Goal: Task Accomplishment & Management: Use online tool/utility

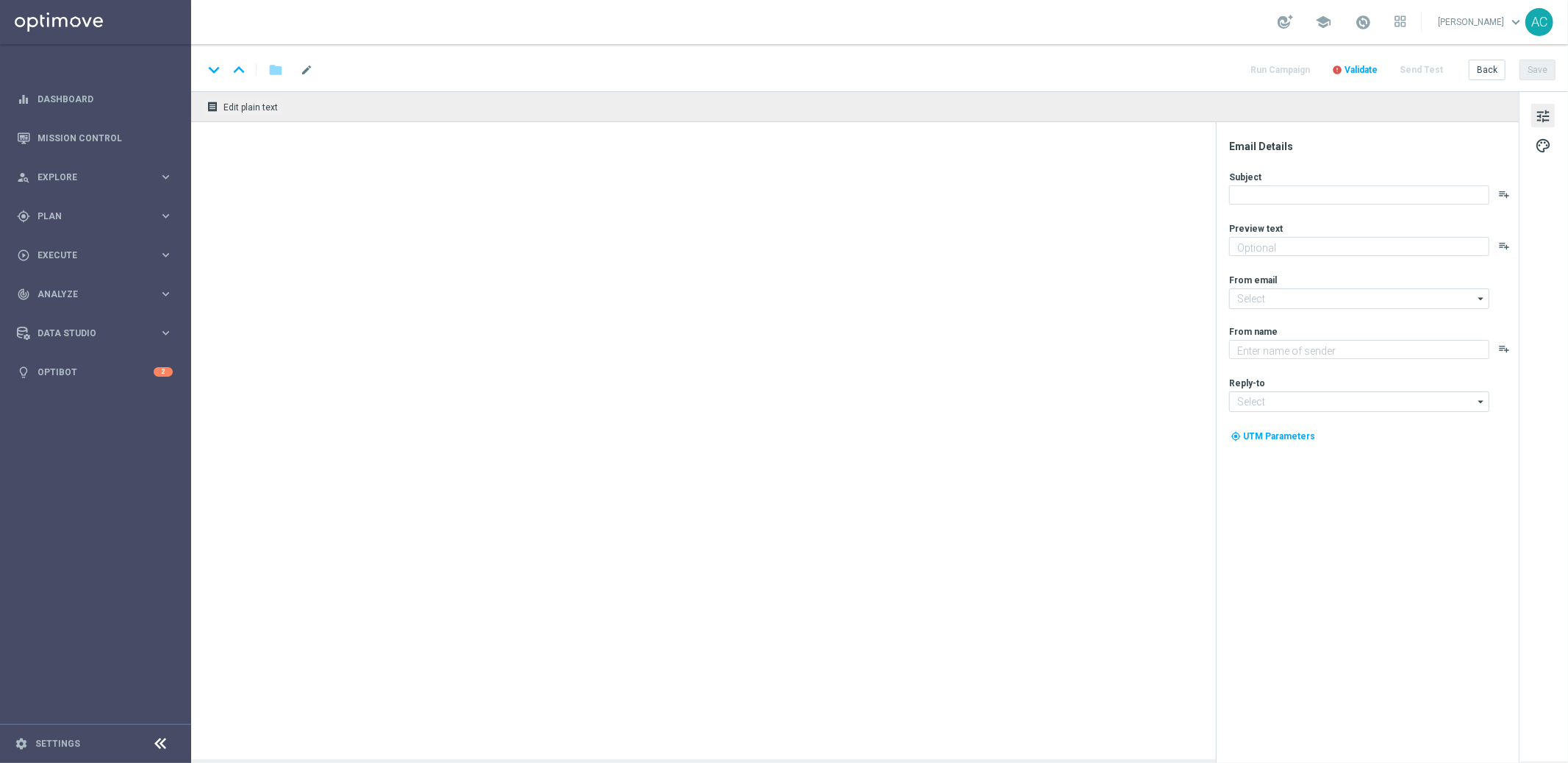
type textarea "Jogue O ViraLata Caramelo! Aposte apenas R$ 20 nos slots selecionados para gara…"
type textarea "Lottoland"
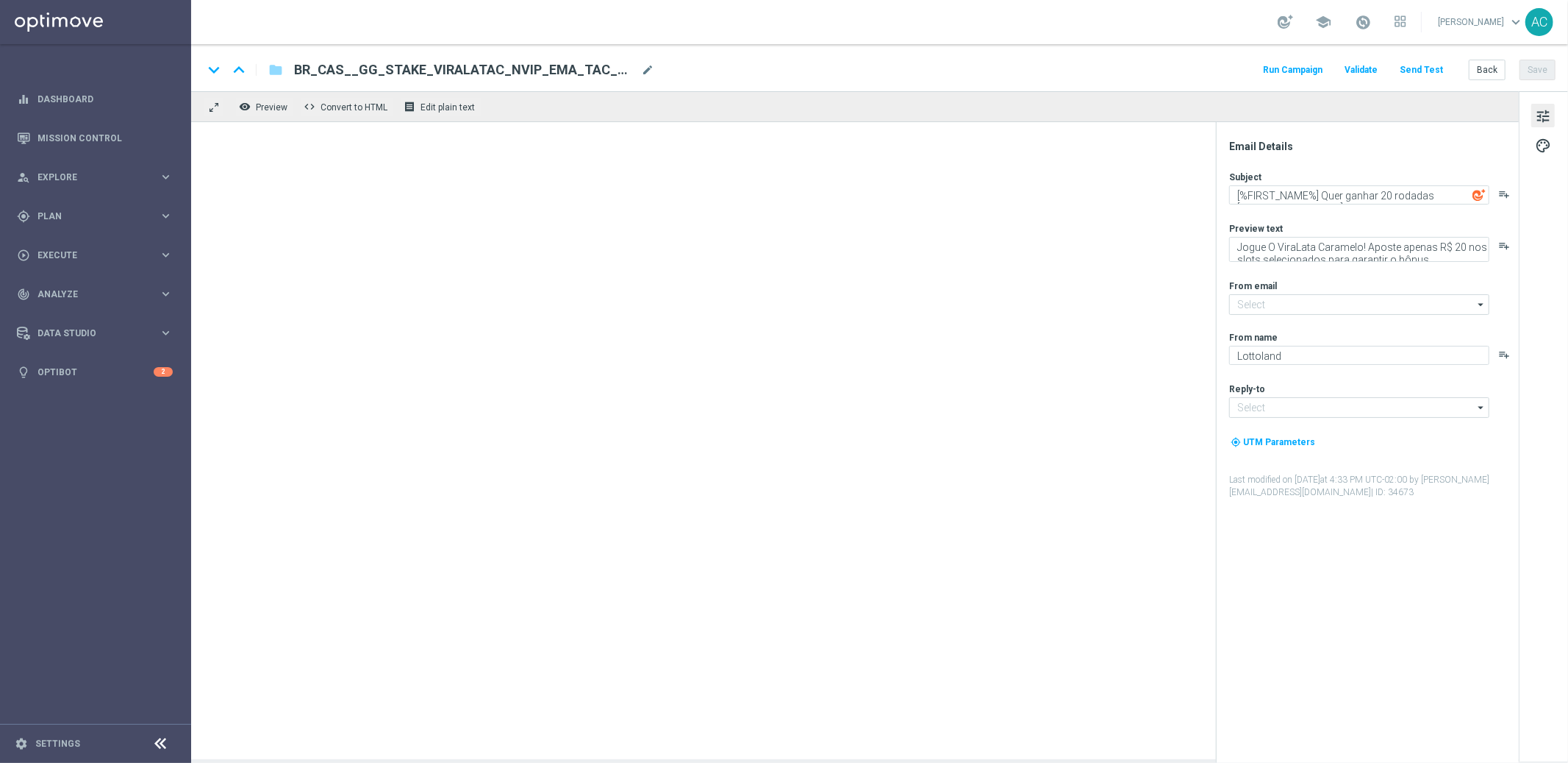
type input "mail@crm.lottoland.bet.br"
type input "contato@lottoland.bet.br"
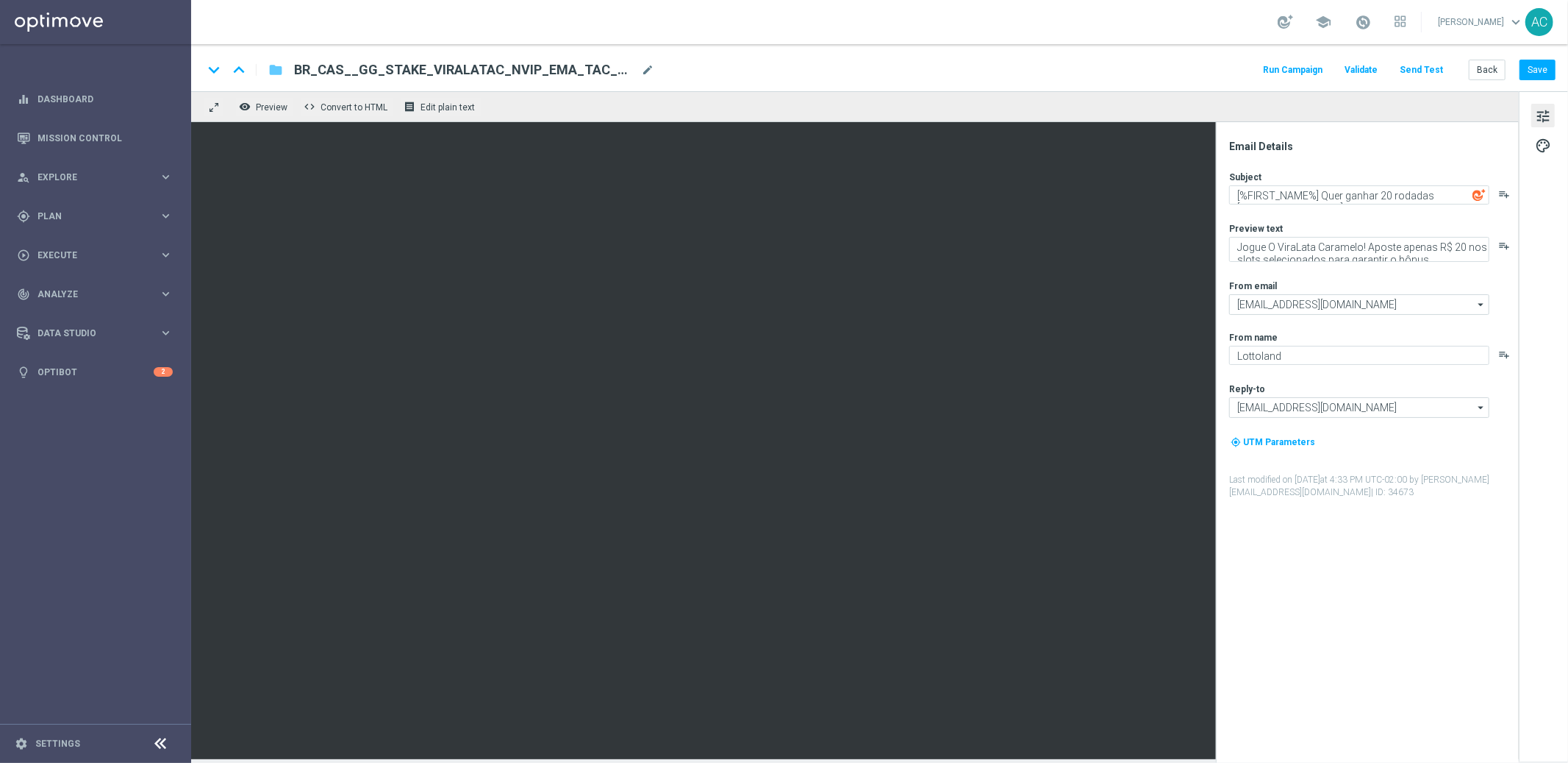
click at [274, 69] on icon "folder" at bounding box center [275, 70] width 14 height 17
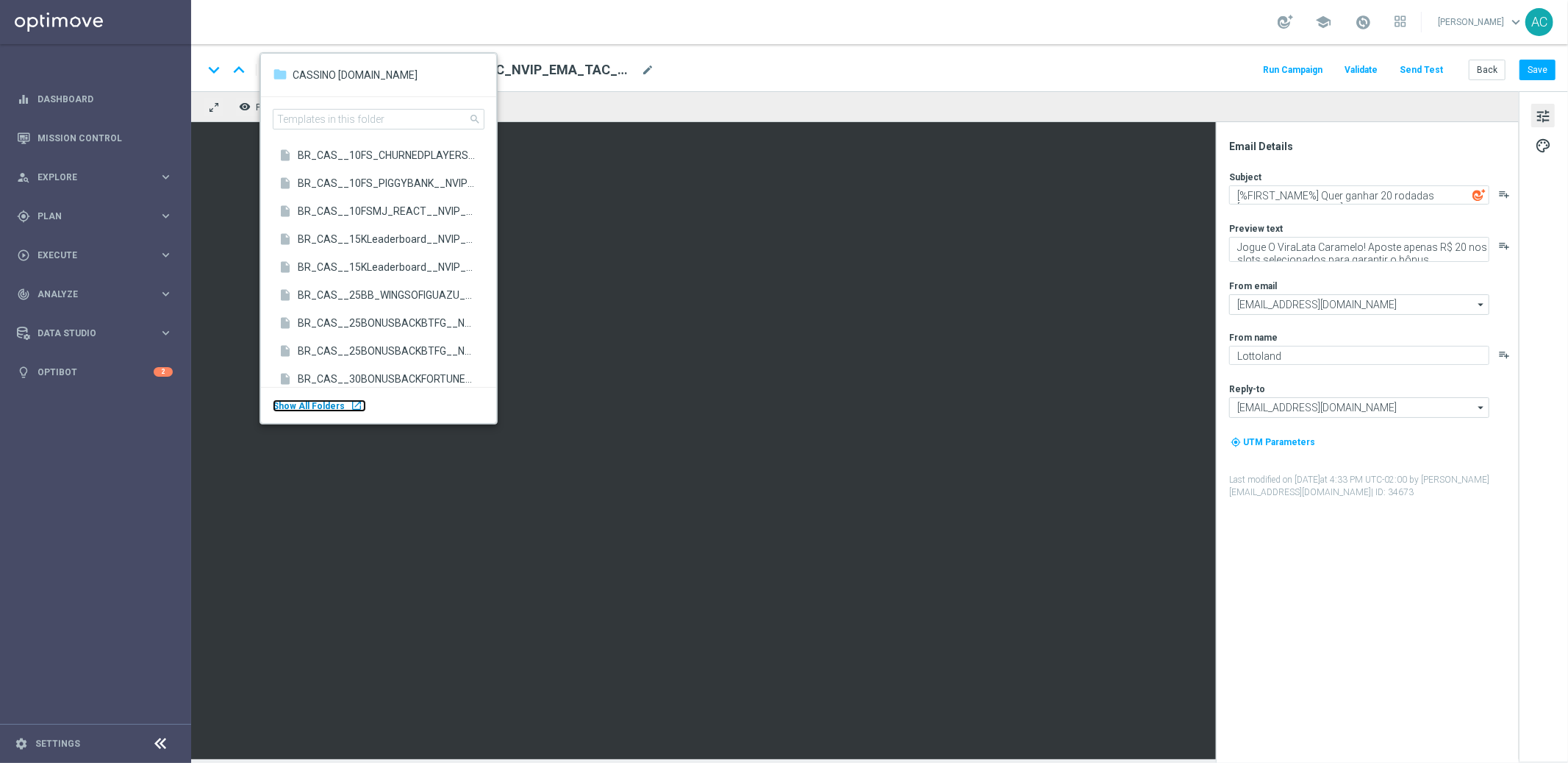
click at [75, 353] on body "equalizer Dashboard Mission Control" at bounding box center [784, 382] width 1568 height 763
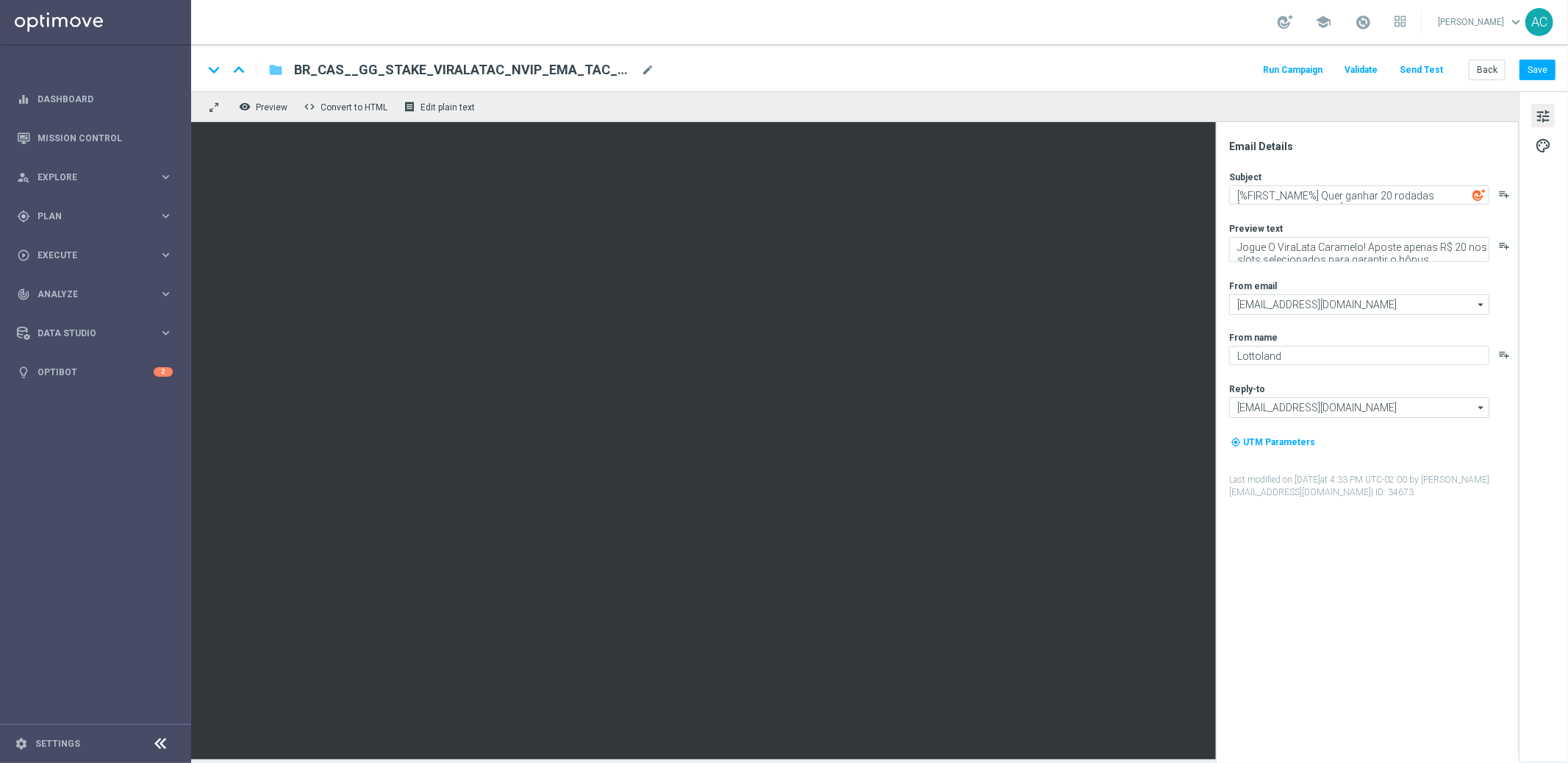
click at [277, 64] on icon "folder" at bounding box center [275, 70] width 14 height 17
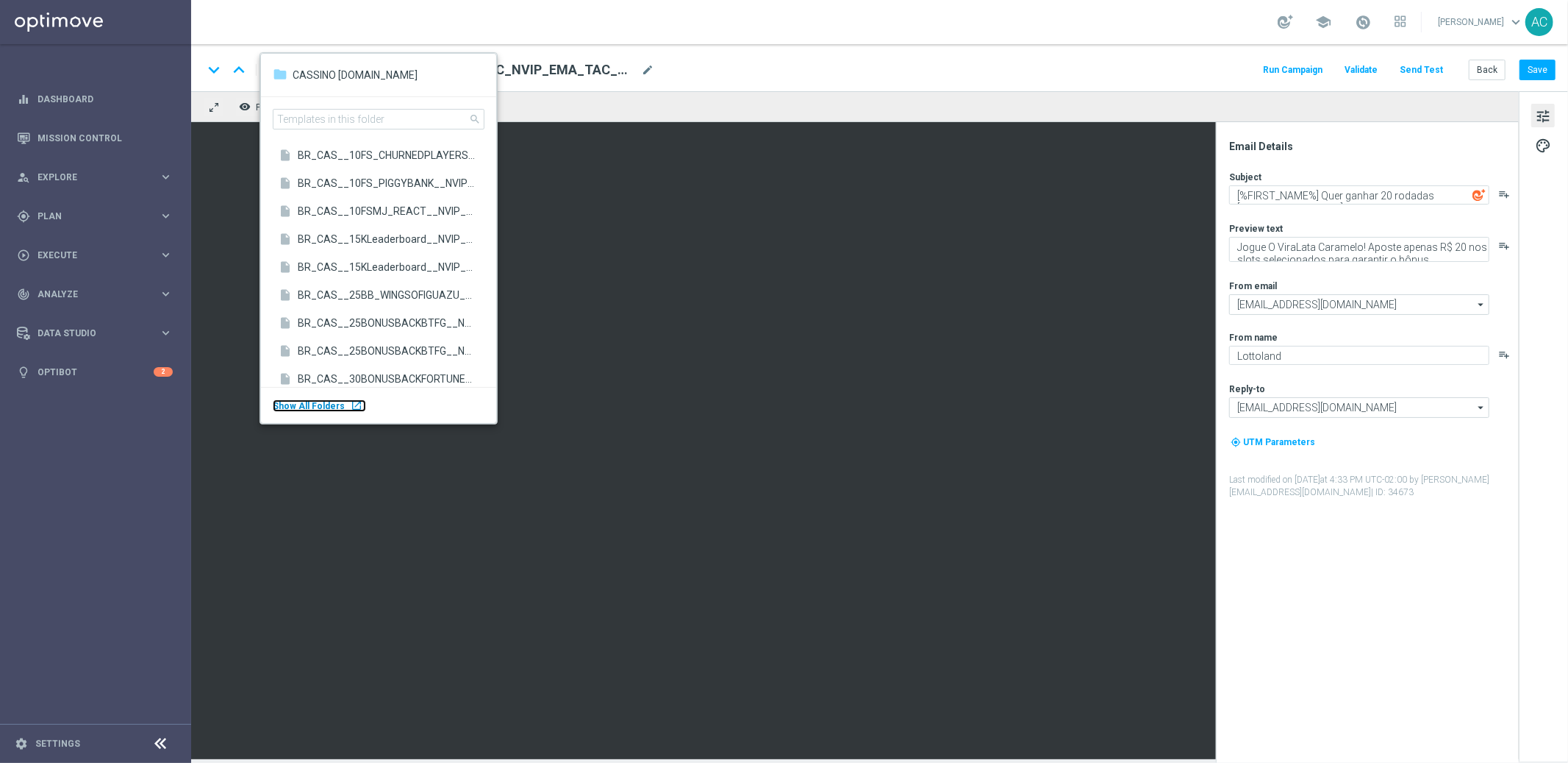
click at [340, 404] on div "Show All Folders launch" at bounding box center [319, 405] width 94 height 12
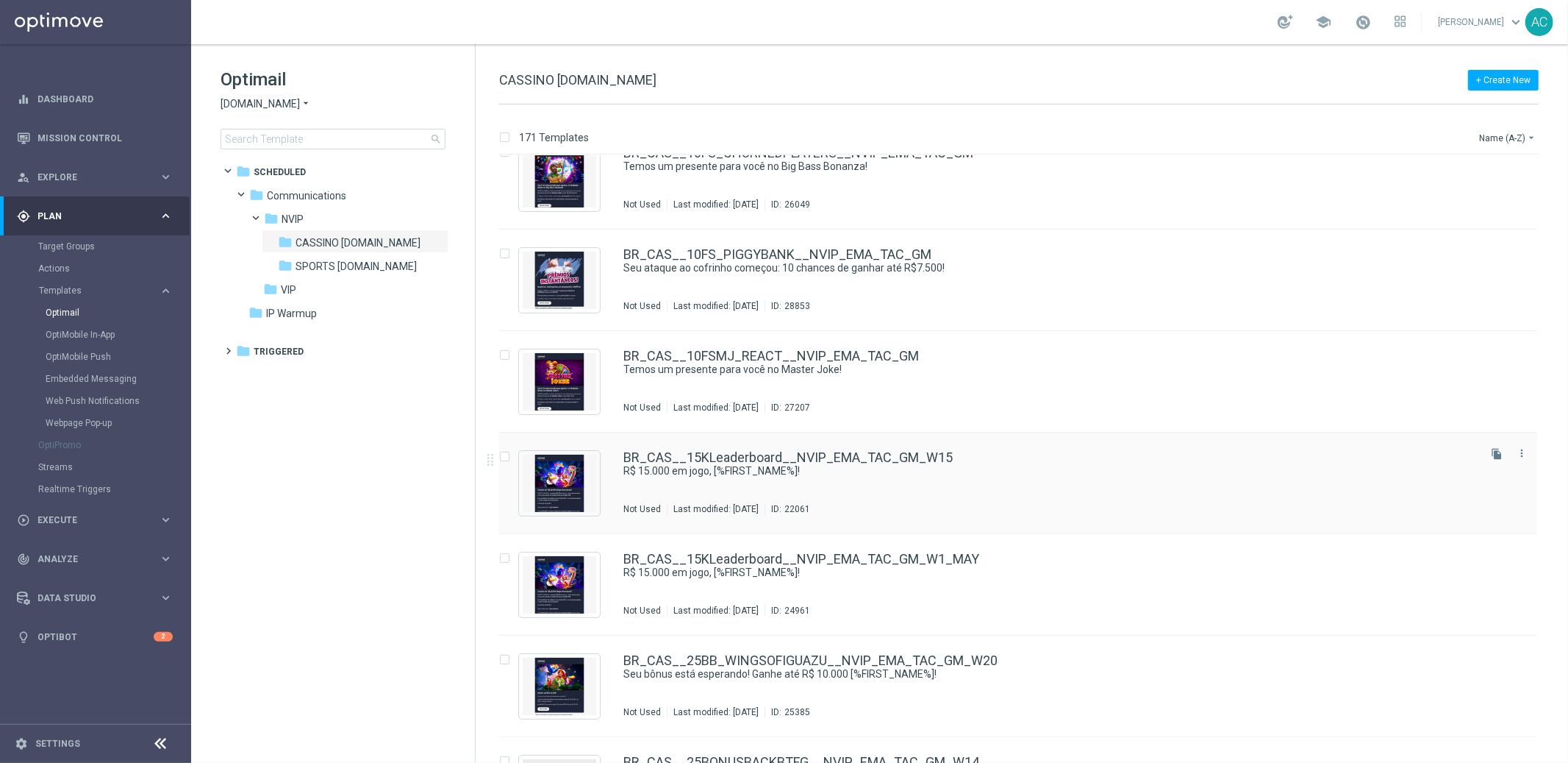
scroll to position [28, 0]
click at [1493, 349] on icon "file_copy" at bounding box center [1496, 352] width 11 height 11
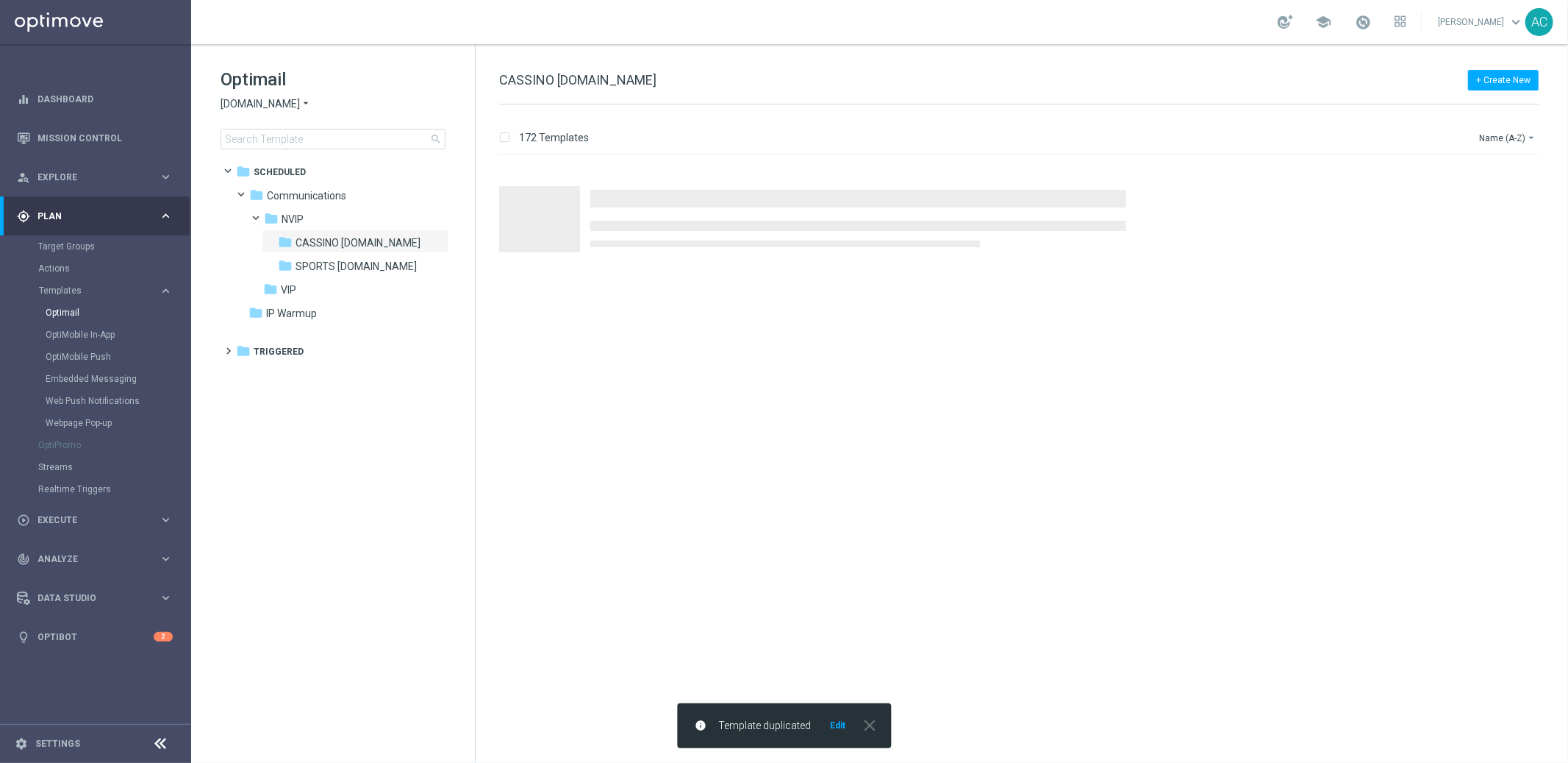
scroll to position [0, 0]
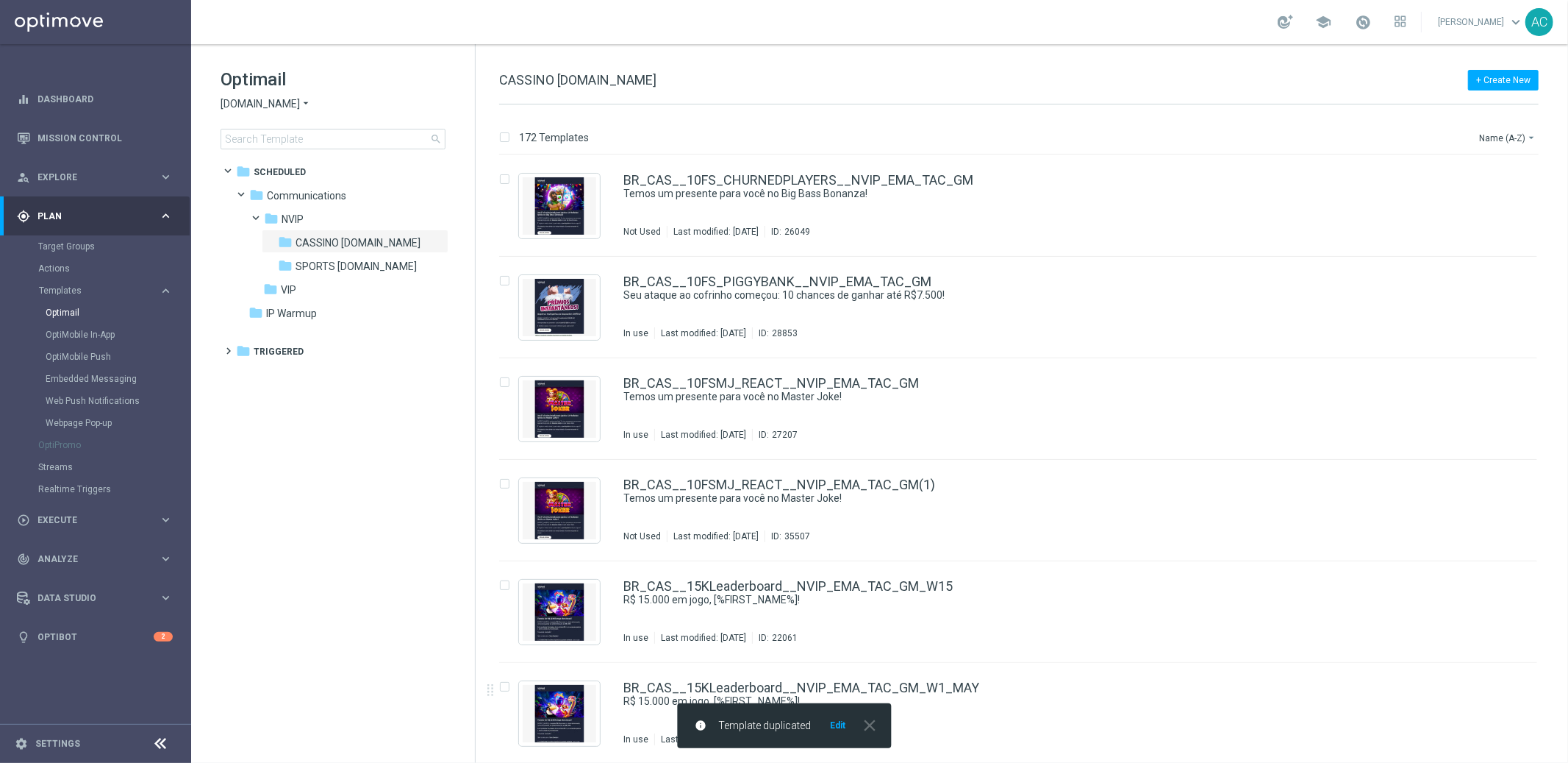
click at [833, 724] on button "Edit" at bounding box center [837, 725] width 18 height 11
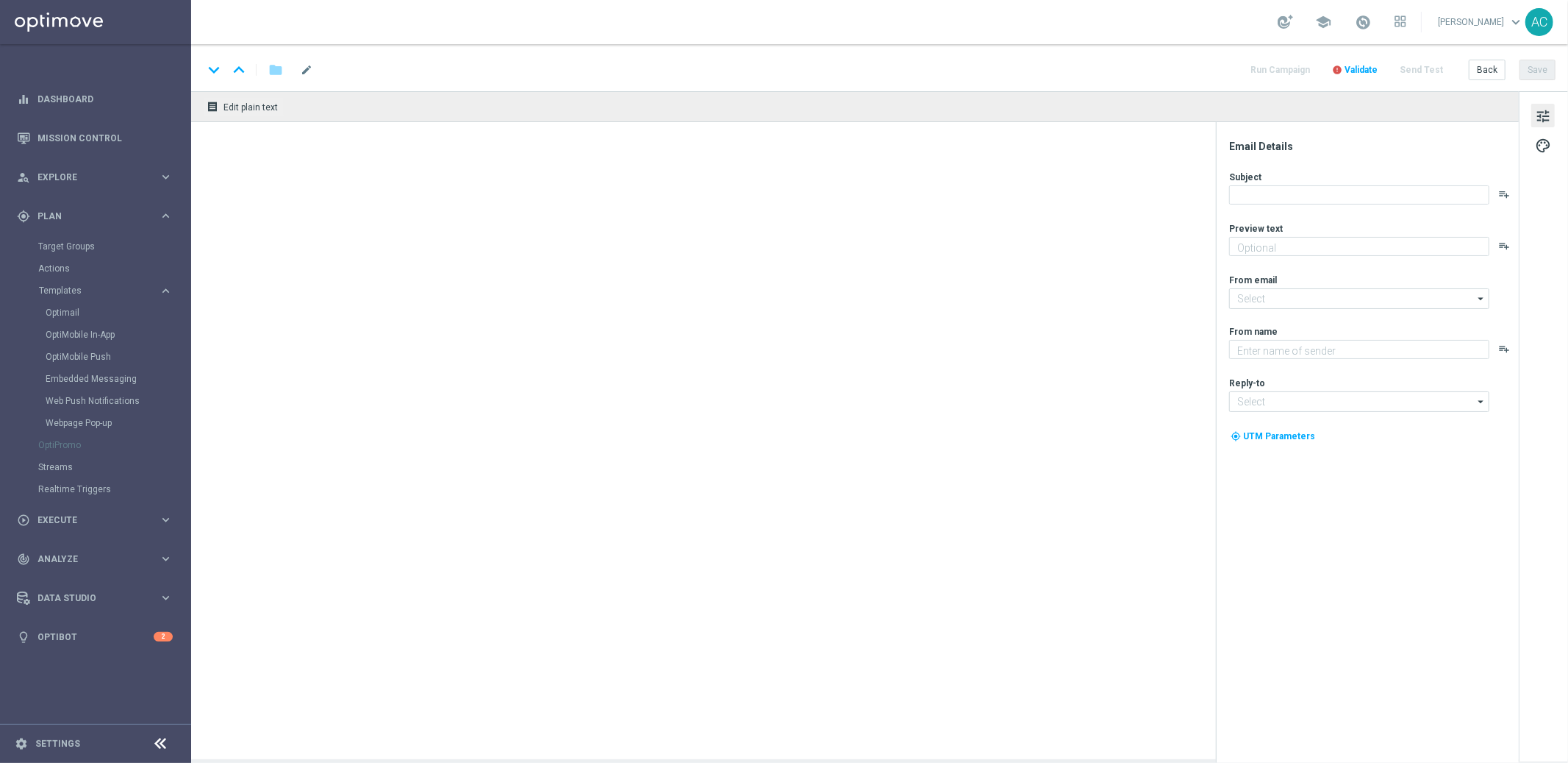
type textarea "10 Rodadas Grátis te esperam – sem depósito, é só jogar!"
type input "[EMAIL_ADDRESS][DOMAIN_NAME]"
type textarea "Lottoland"
type input "[EMAIL_ADDRESS][DOMAIN_NAME]"
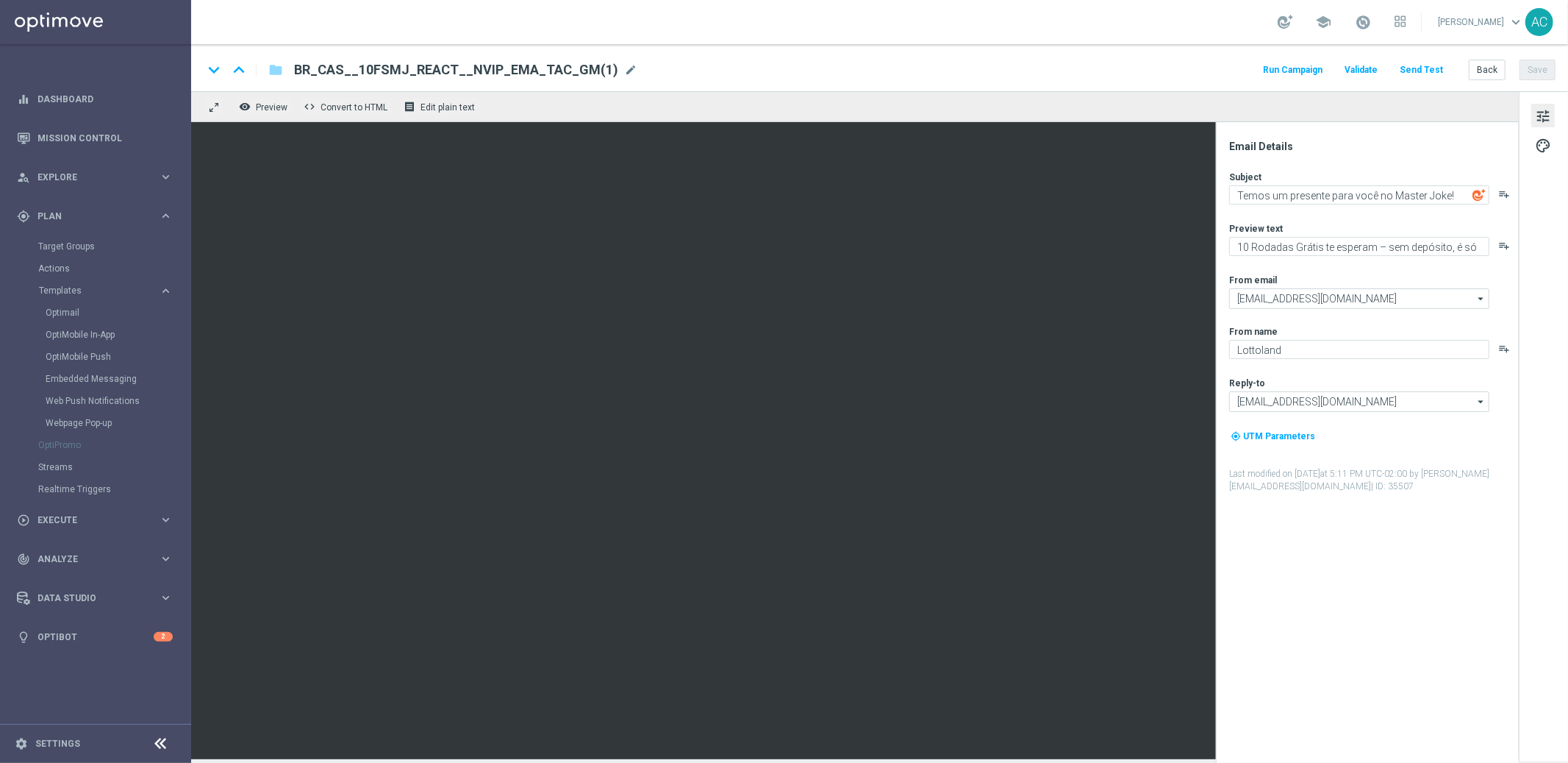
click at [549, 64] on span "BR_CAS__10FSMJ_REACT__NVIP_EMA_TAC_GM(1)" at bounding box center [456, 70] width 324 height 17
click at [549, 63] on input "BR_CAS__10FSMJ_REACT__NVIP_EMA_TAC_GM(1)" at bounding box center [477, 70] width 365 height 19
paste input "REAC_CASHMANIA_W37__ALL_EMA_TAC_GM"
type input "BR_CAS__REAC_CASHMANIA_W37__ALL_EMA_TAC_GM"
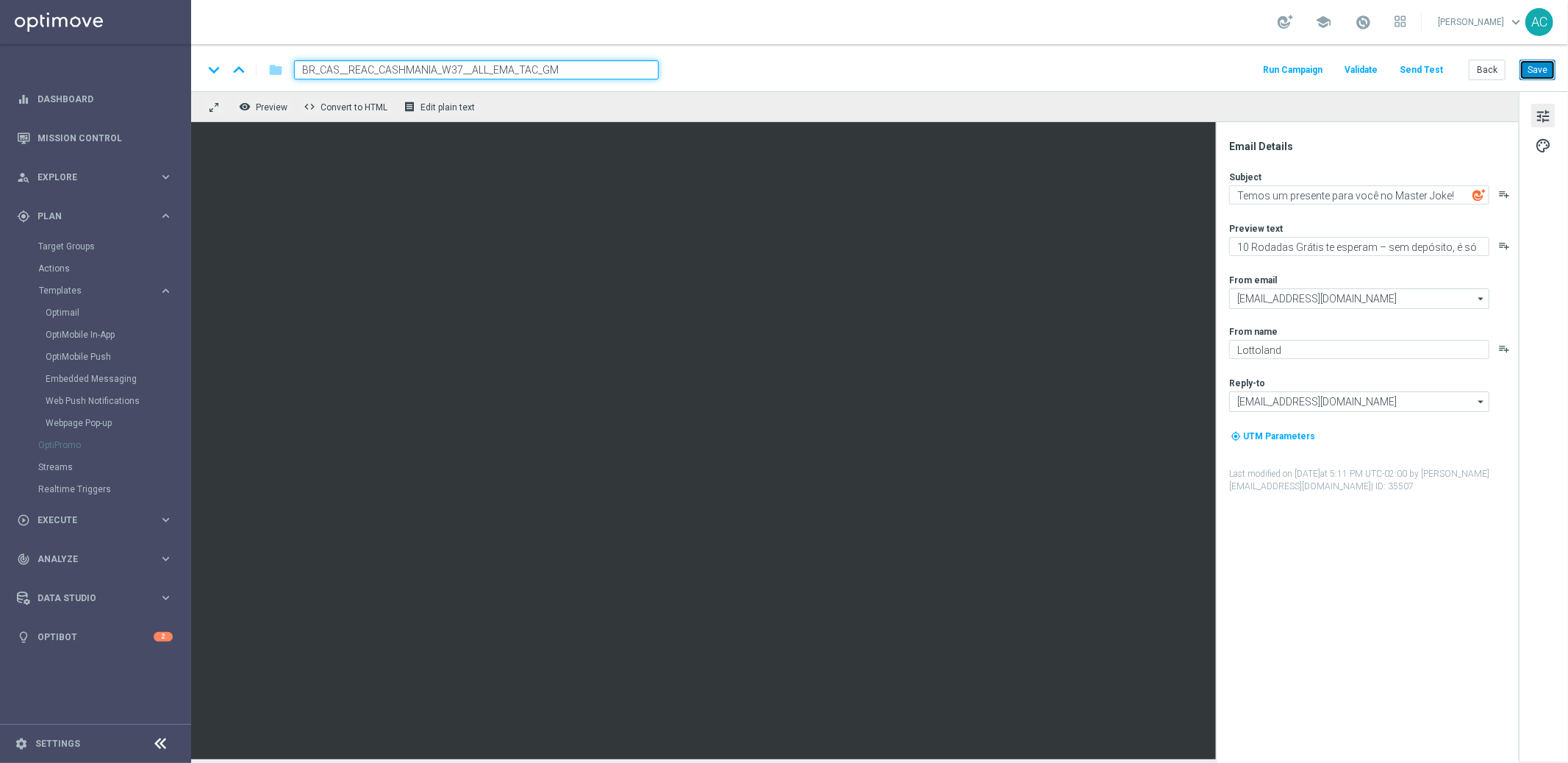
click at [1545, 75] on button "Save" at bounding box center [1537, 70] width 36 height 21
click at [279, 71] on icon "folder" at bounding box center [275, 70] width 14 height 17
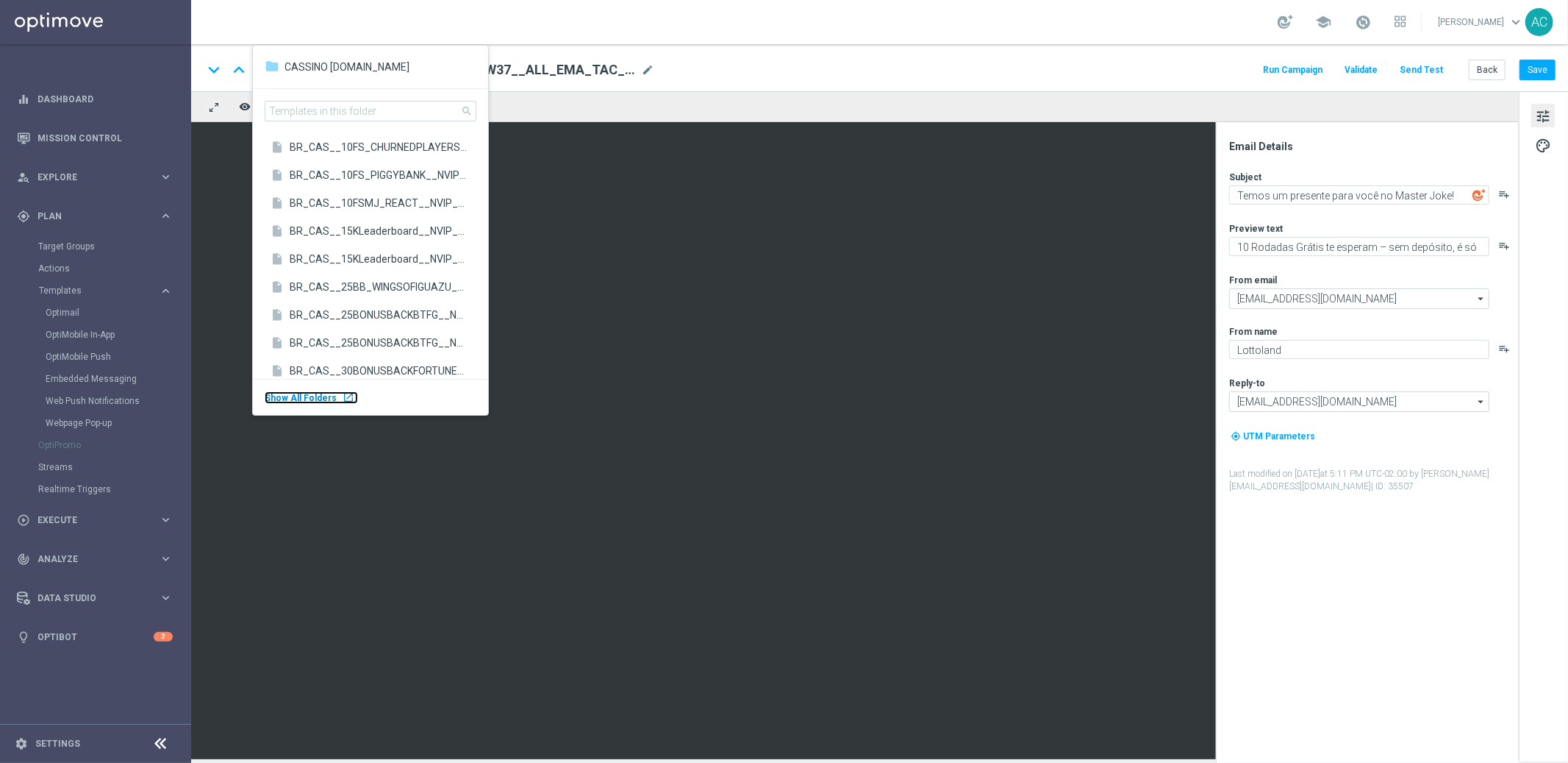
click at [345, 399] on div "launch" at bounding box center [348, 397] width 11 height 11
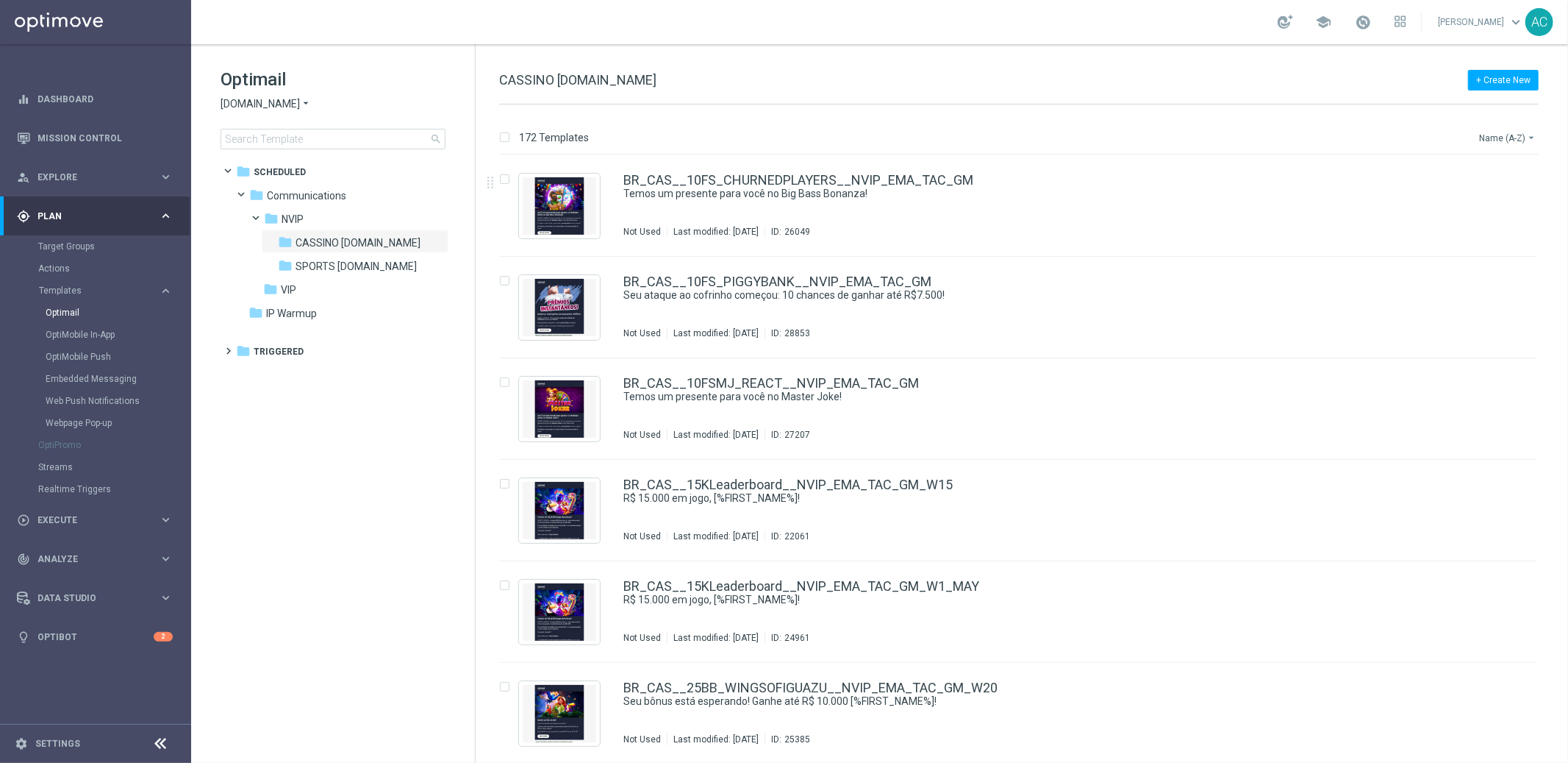
click at [1517, 142] on button "Name (A-Z) arrow_drop_down" at bounding box center [1508, 138] width 61 height 17
click at [1501, 200] on span "Date Modified (Newest)" at bounding box center [1481, 203] width 98 height 11
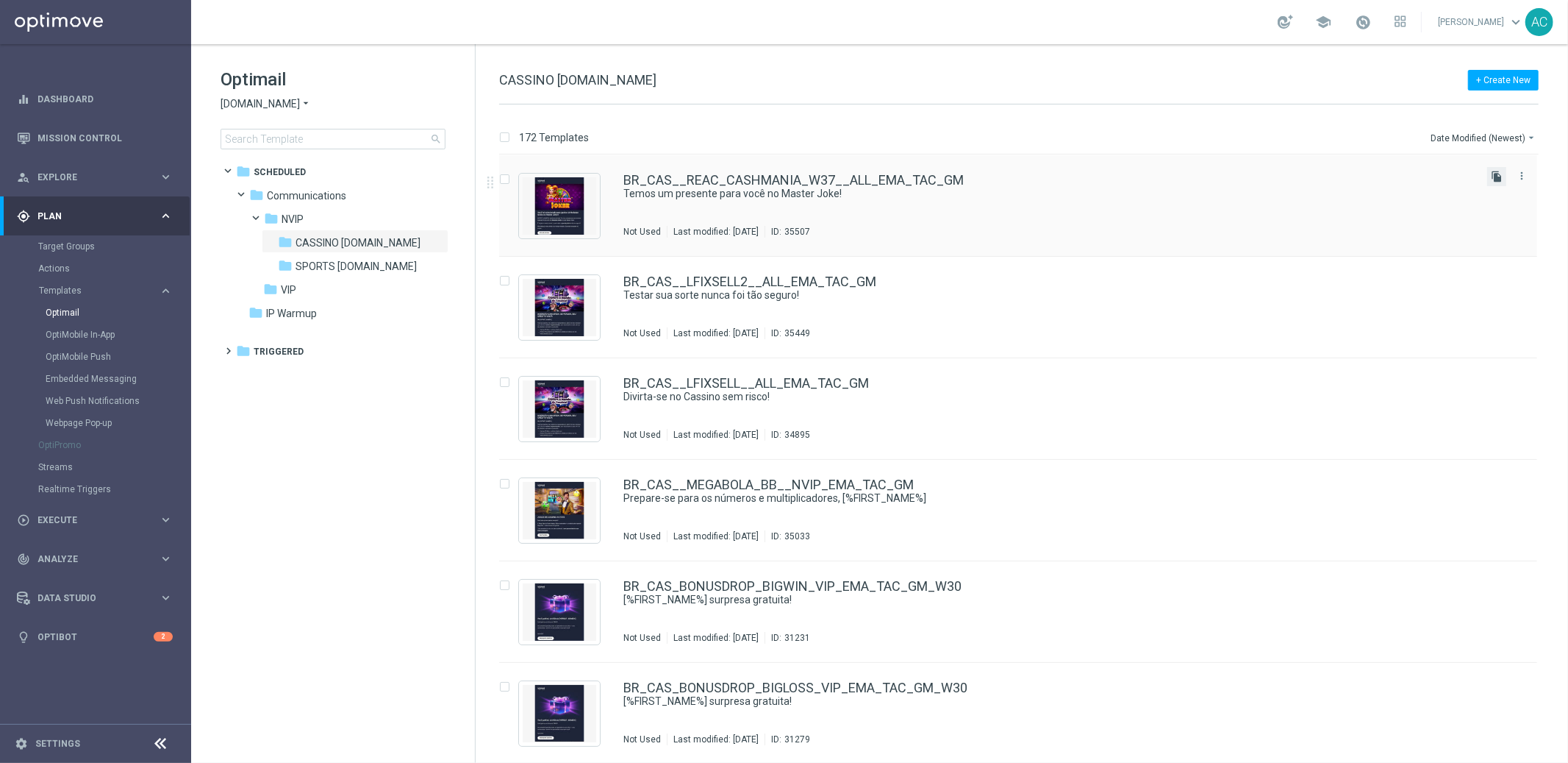
click at [1494, 179] on icon "file_copy" at bounding box center [1496, 176] width 11 height 11
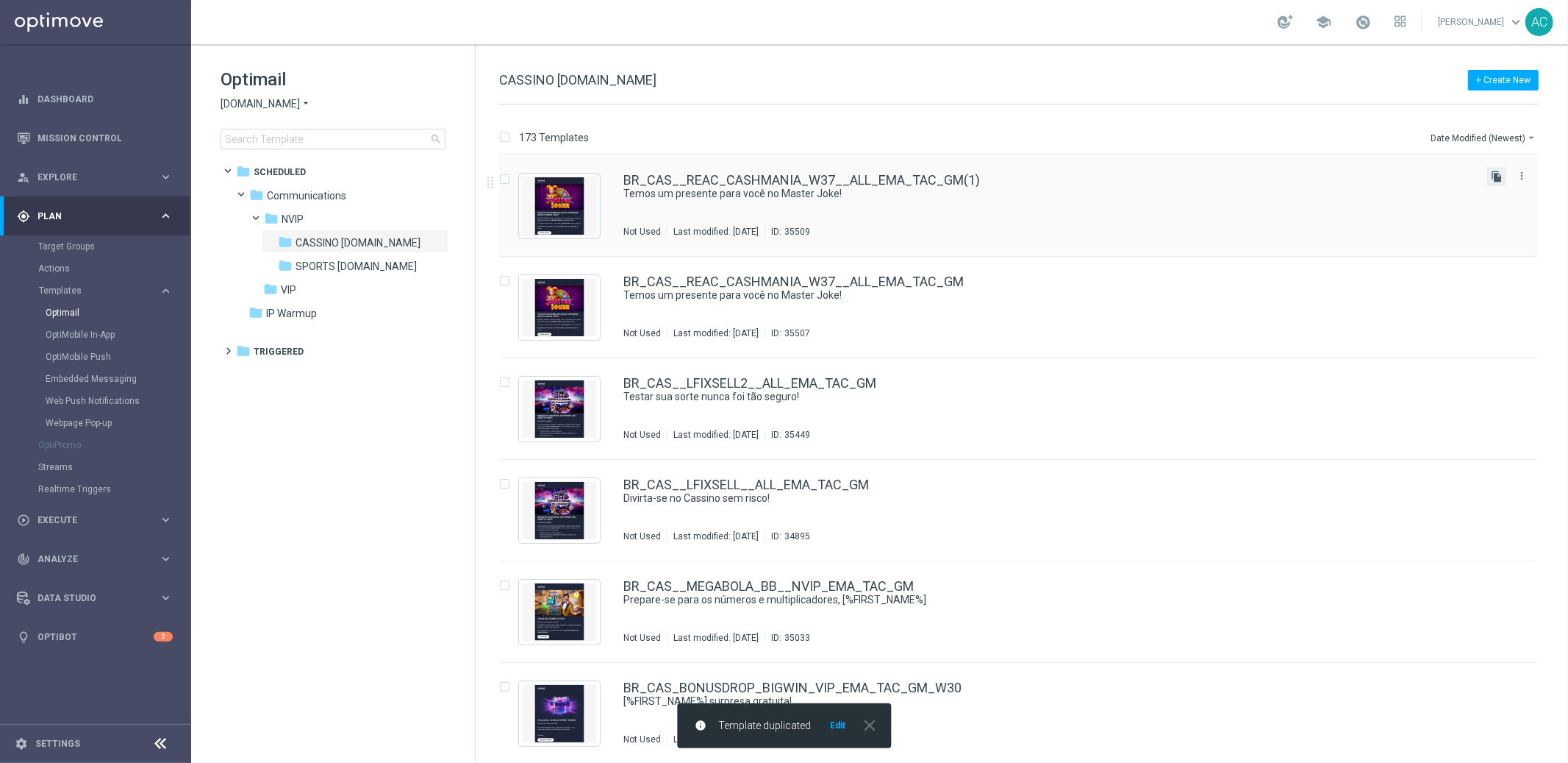
click at [1495, 176] on icon "file_copy" at bounding box center [1496, 176] width 11 height 11
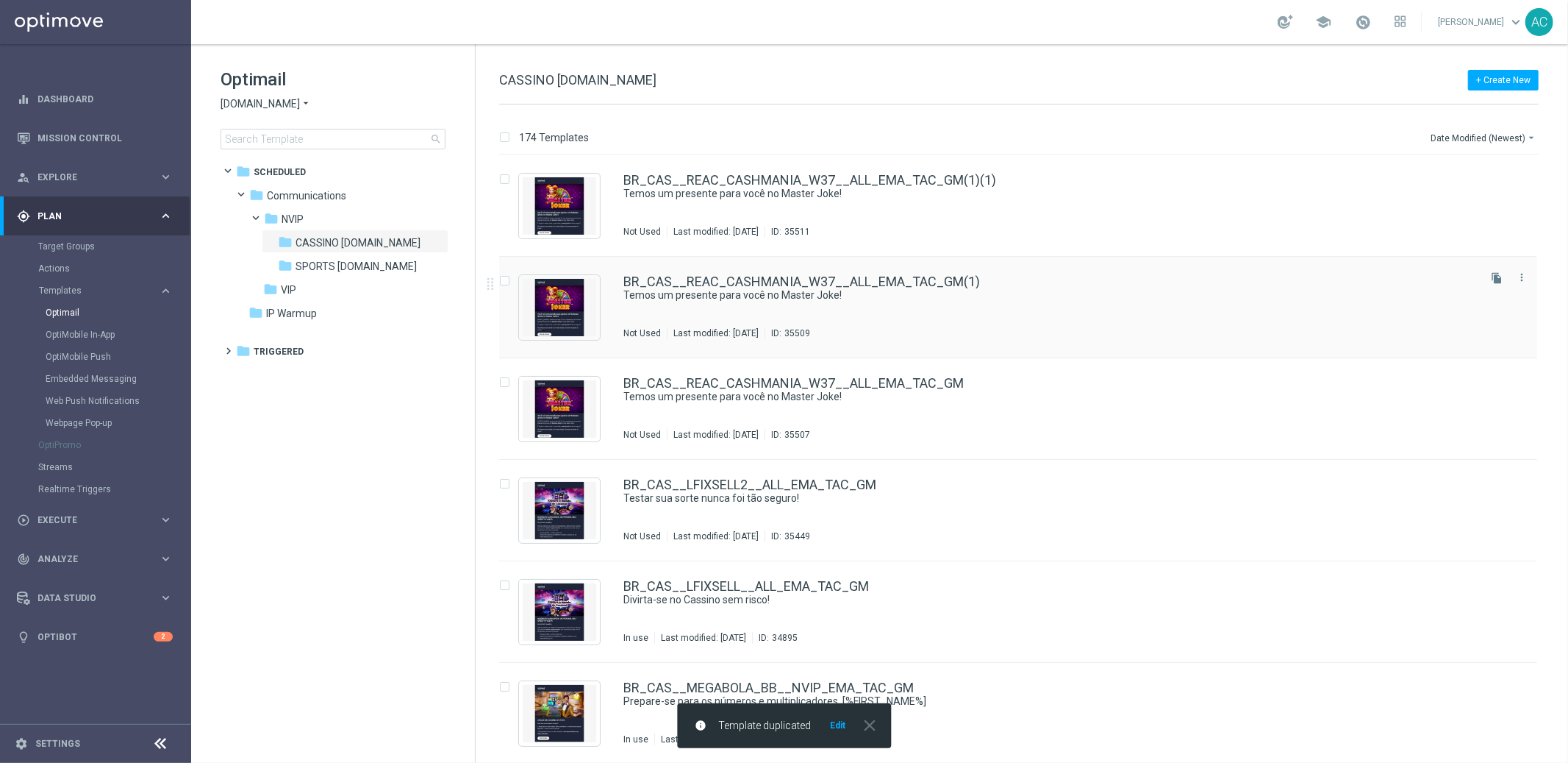
click at [978, 302] on div "BR_CAS__REAC_CASHMANIA_W37__ALL_EMA_TAC_GM(1) Temos um presente para você no Ma…" at bounding box center [1048, 307] width 851 height 64
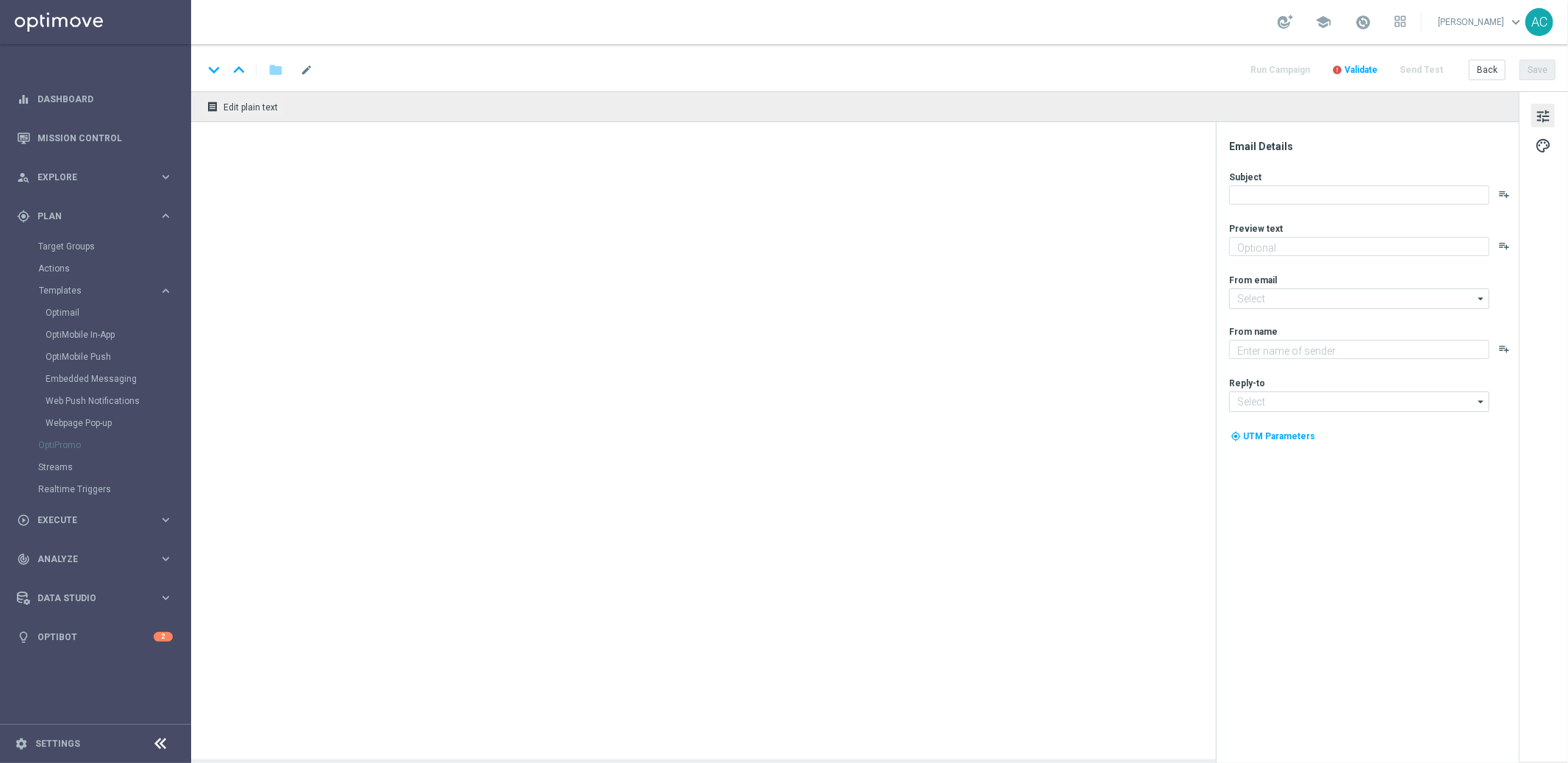
type textarea "10 Rodadas Grátis te esperam – sem depósito, é só jogar!"
type textarea "Lottoland"
type input "[EMAIL_ADDRESS][DOMAIN_NAME]"
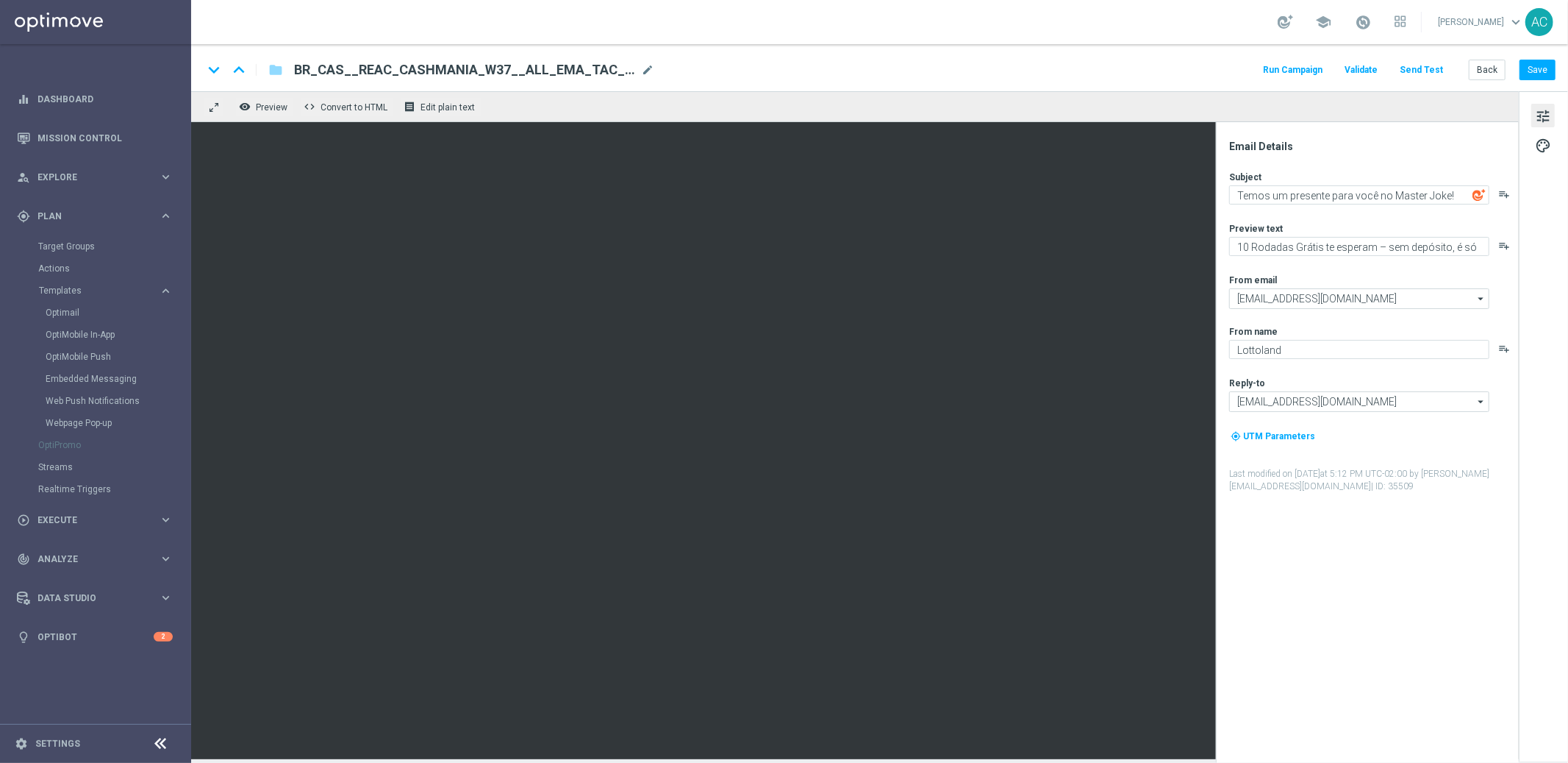
click at [495, 69] on span "BR_CAS__REAC_CASHMANIA_W37__ALL_EMA_TAC_GM(1)" at bounding box center [464, 70] width 341 height 17
click at [505, 57] on div "keyboard_arrow_down keyboard_arrow_up folder BR_CAS__REAC_CASHMANIA_W37__ALL_EM…" at bounding box center [879, 67] width 1377 height 47
click at [642, 71] on span "mode_edit" at bounding box center [648, 70] width 13 height 13
click at [522, 77] on input "BR_CAS__REAC_CASHMANIA_W37__ALL_EMA_TAC_GM(1)" at bounding box center [477, 70] width 365 height 19
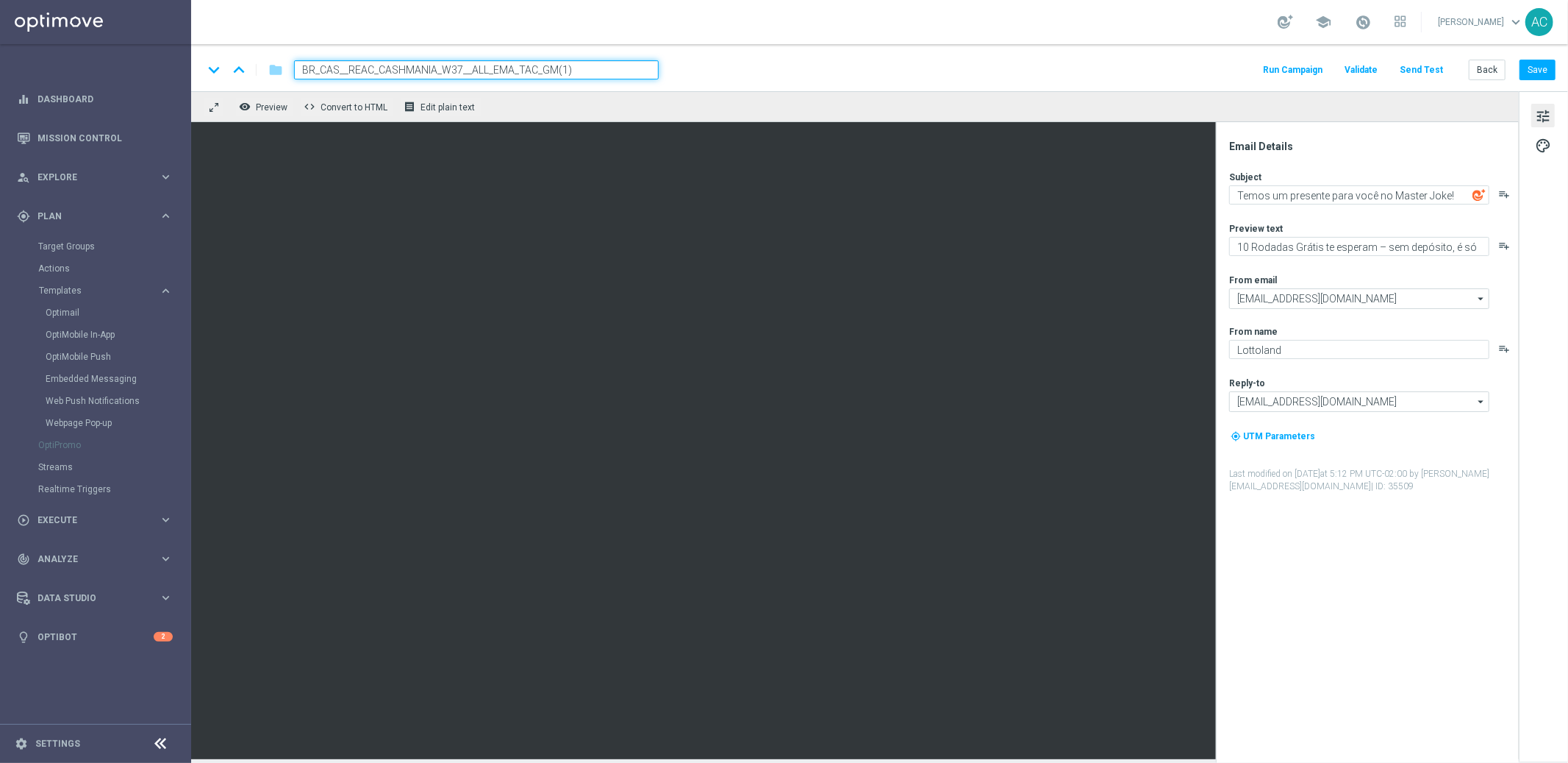
click at [522, 77] on input "BR_CAS__REAC_CASHMANIA_W37__ALL_EMA_TAC_GM(1)" at bounding box center [477, 70] width 365 height 19
paste input "8__ALL_EMA_TAC_GM"
type input "BR_CAS__REAC_CASHMANIA_W38__ALL_EMA_TAC_GM"
click at [1543, 65] on button "Save" at bounding box center [1537, 70] width 36 height 21
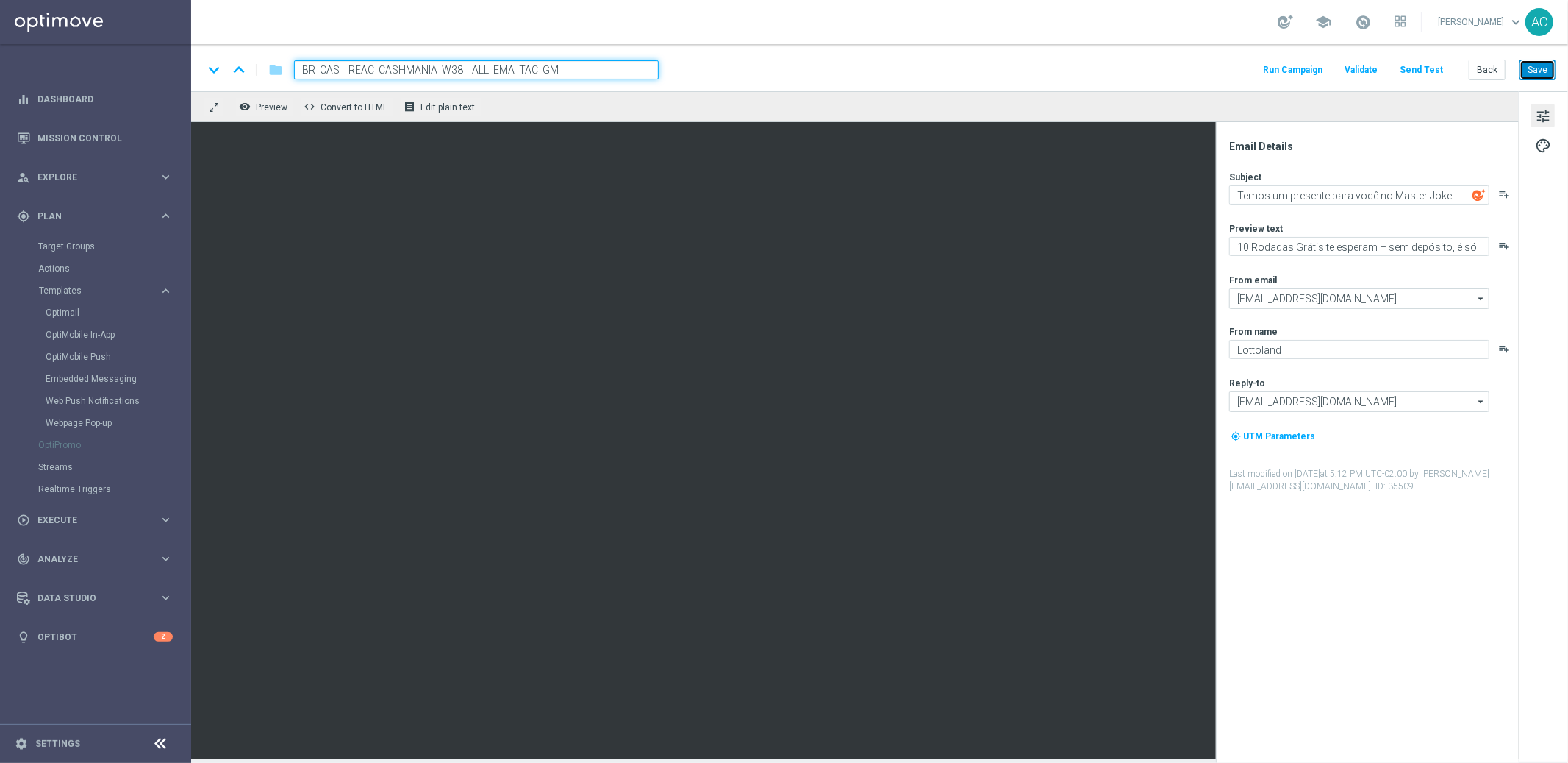
click at [1539, 66] on button "Save" at bounding box center [1537, 70] width 36 height 21
click at [277, 69] on icon "folder" at bounding box center [275, 70] width 14 height 17
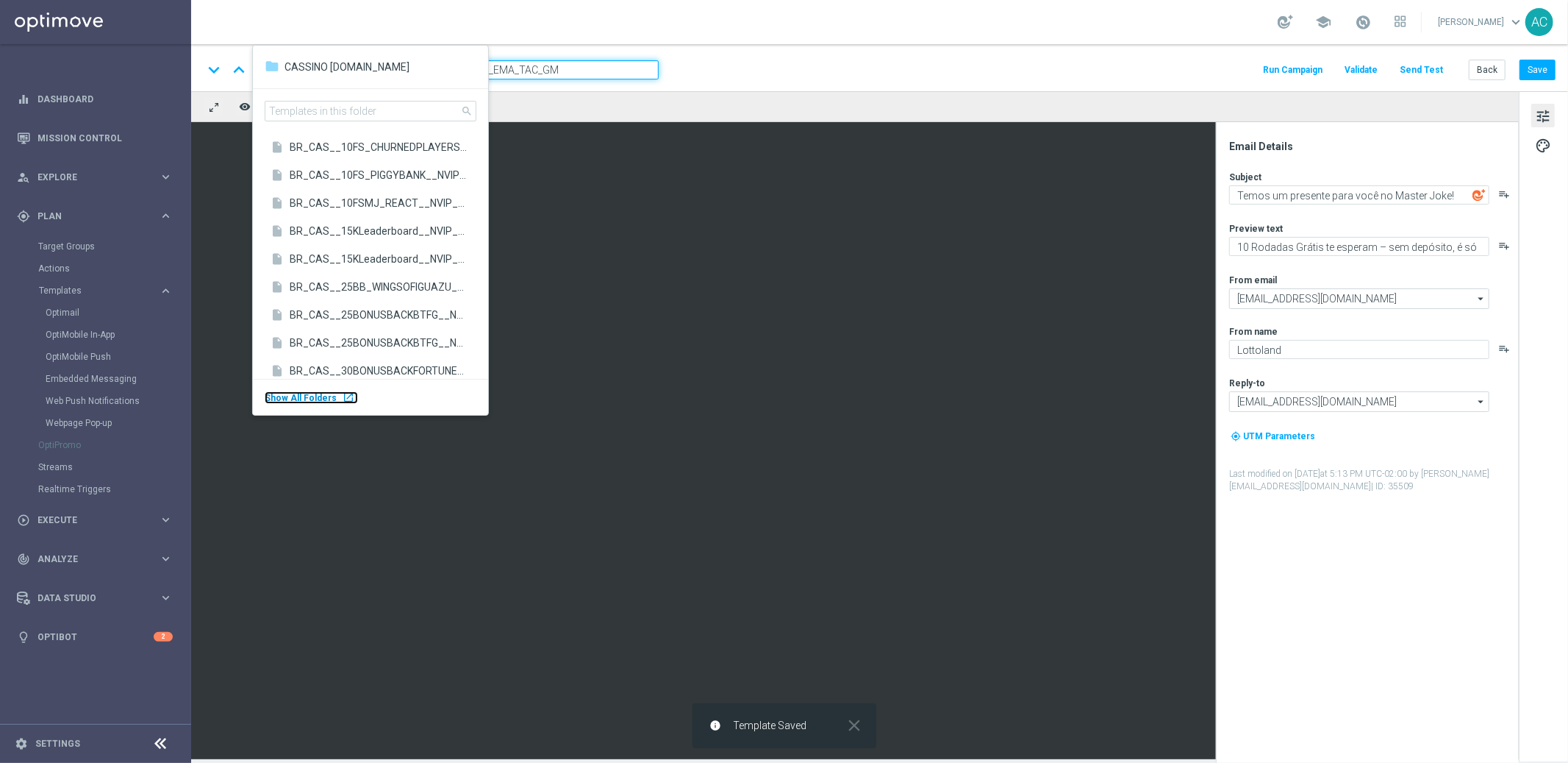
click at [314, 400] on span "Show All Folders" at bounding box center [300, 398] width 72 height 11
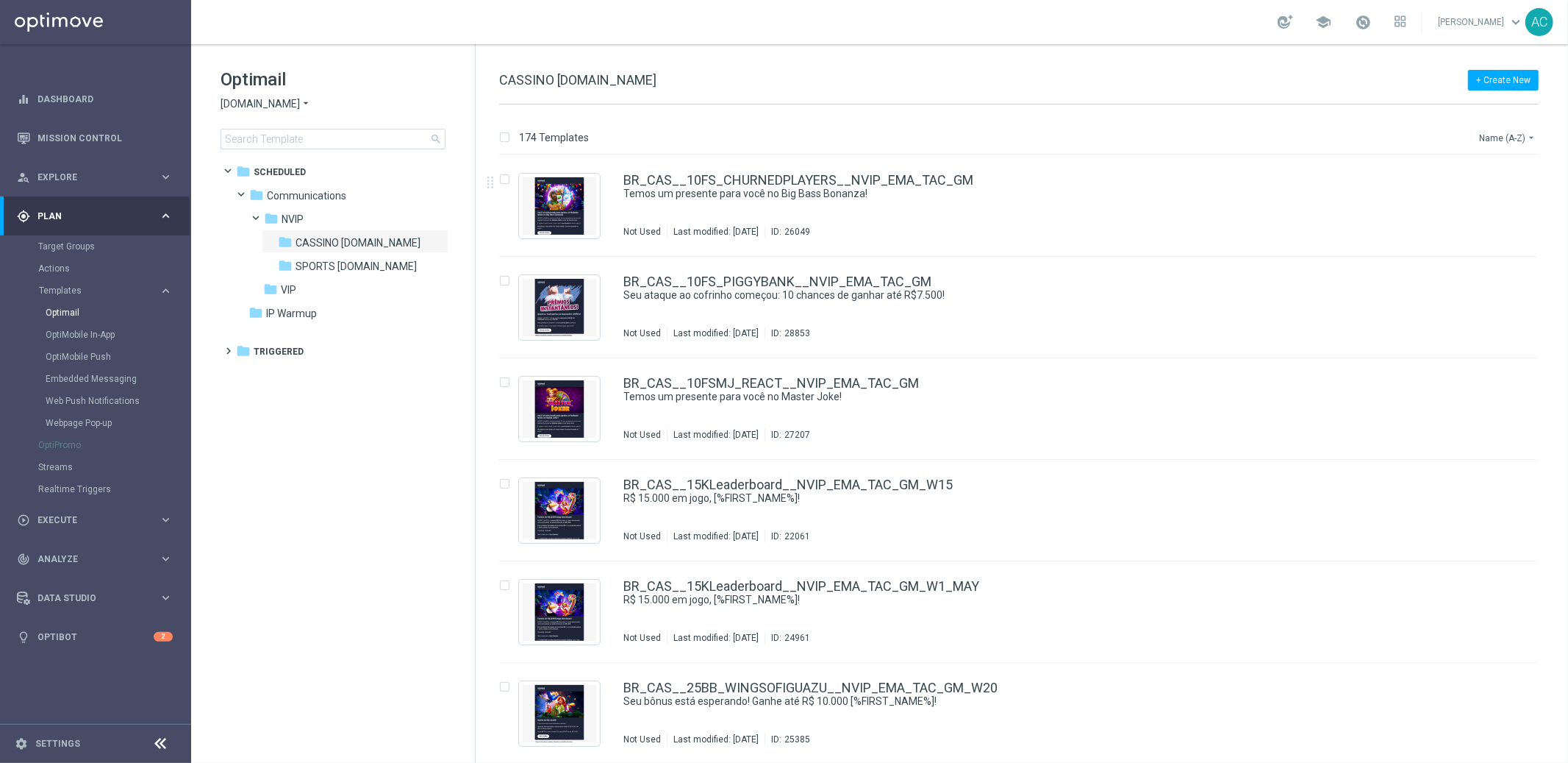
click at [1517, 133] on button "Name (A-Z) arrow_drop_down" at bounding box center [1508, 138] width 61 height 17
click at [1490, 202] on span "Date Modified (Newest)" at bounding box center [1481, 203] width 98 height 11
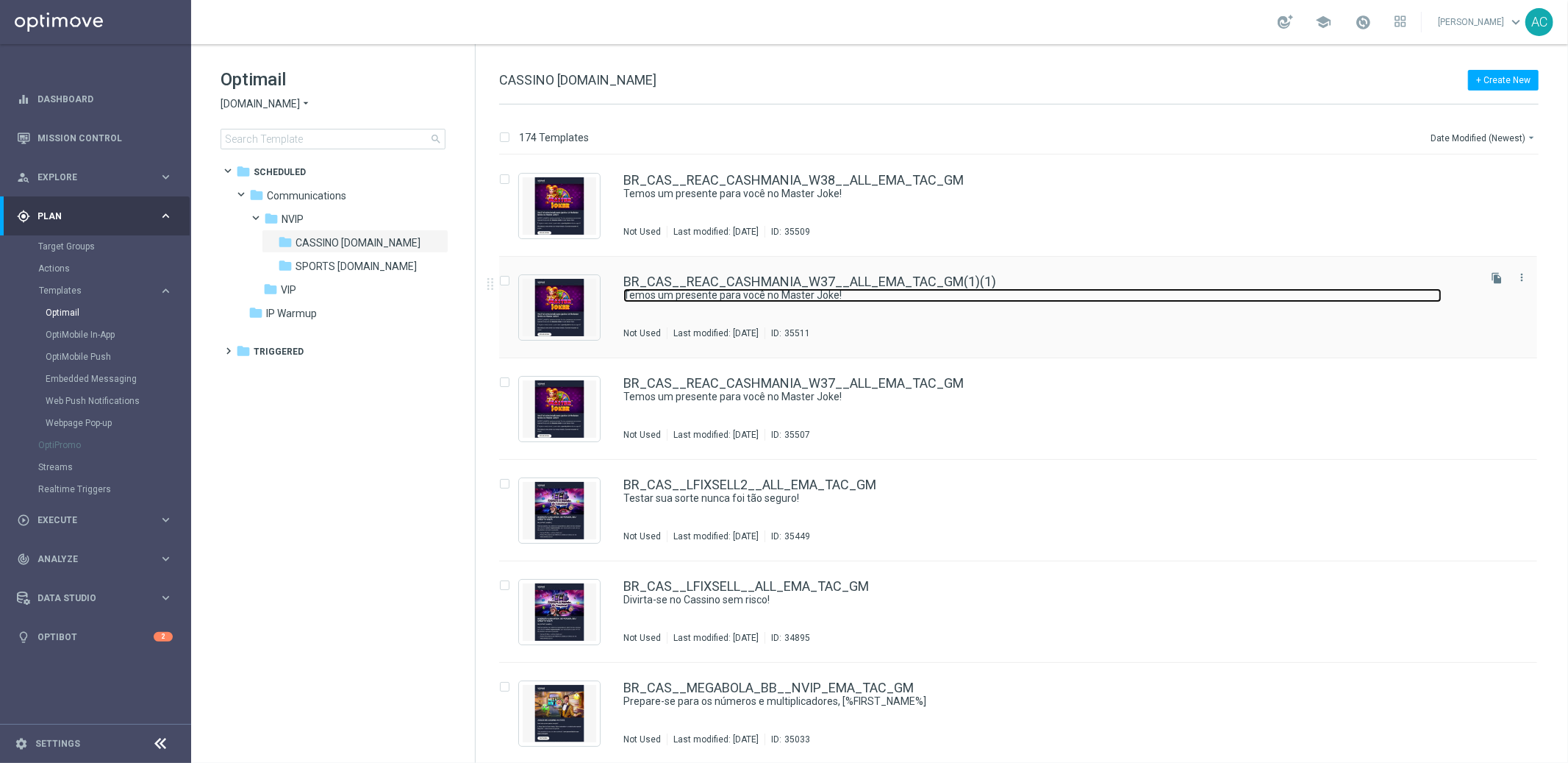
click at [1053, 300] on link "Temos um presente para você no Master Joke!" at bounding box center [1032, 295] width 818 height 14
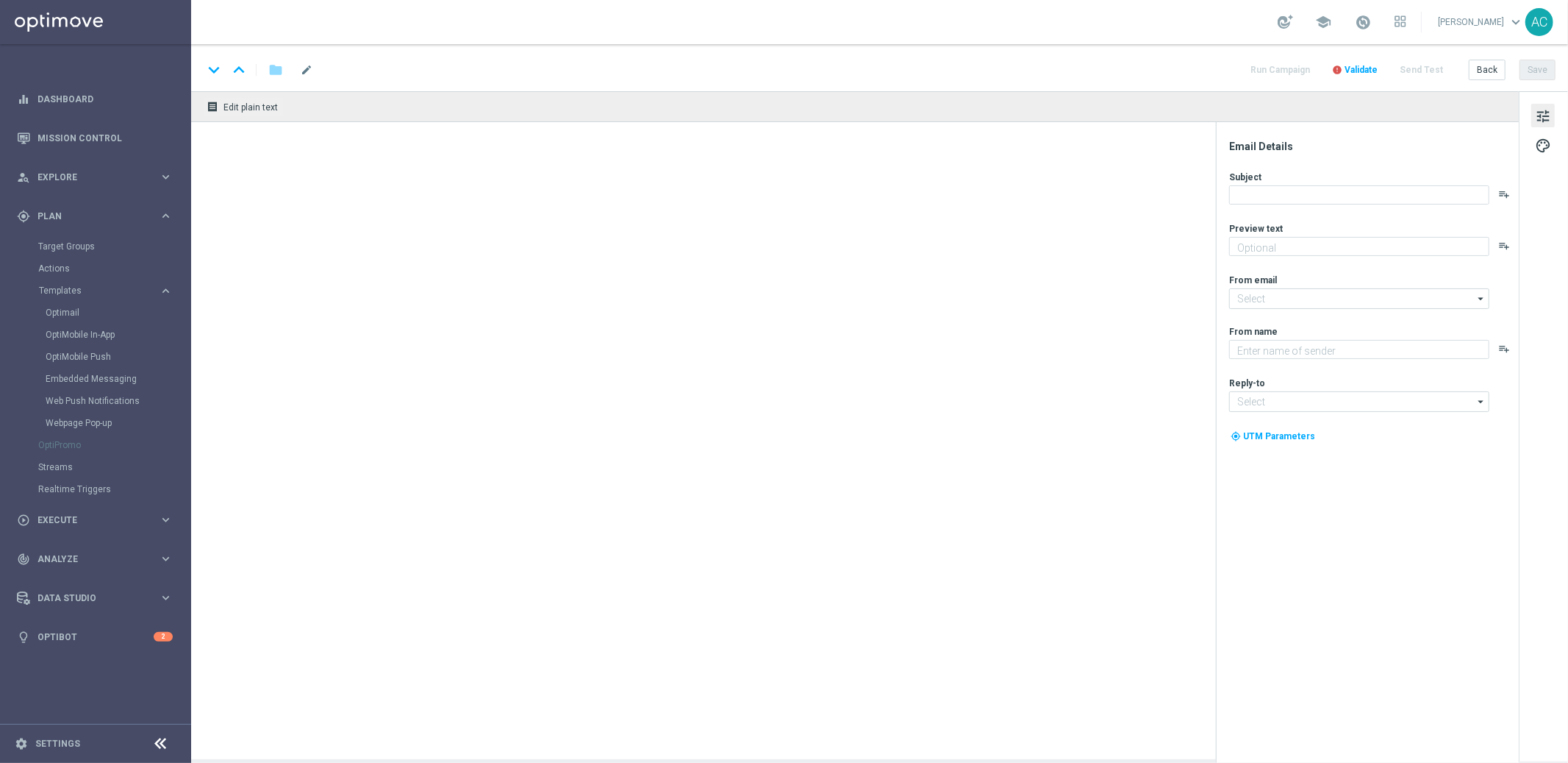
type input "BR_CAS__REAC_CASHMANIA_W37__ALL_EMA_TAC_GM(1)(1)"
type textarea "10 Rodadas Grátis te esperam – sem depósito, é só jogar!"
type input "[EMAIL_ADDRESS][DOMAIN_NAME]"
type textarea "Lottoland"
type input "[EMAIL_ADDRESS][DOMAIN_NAME]"
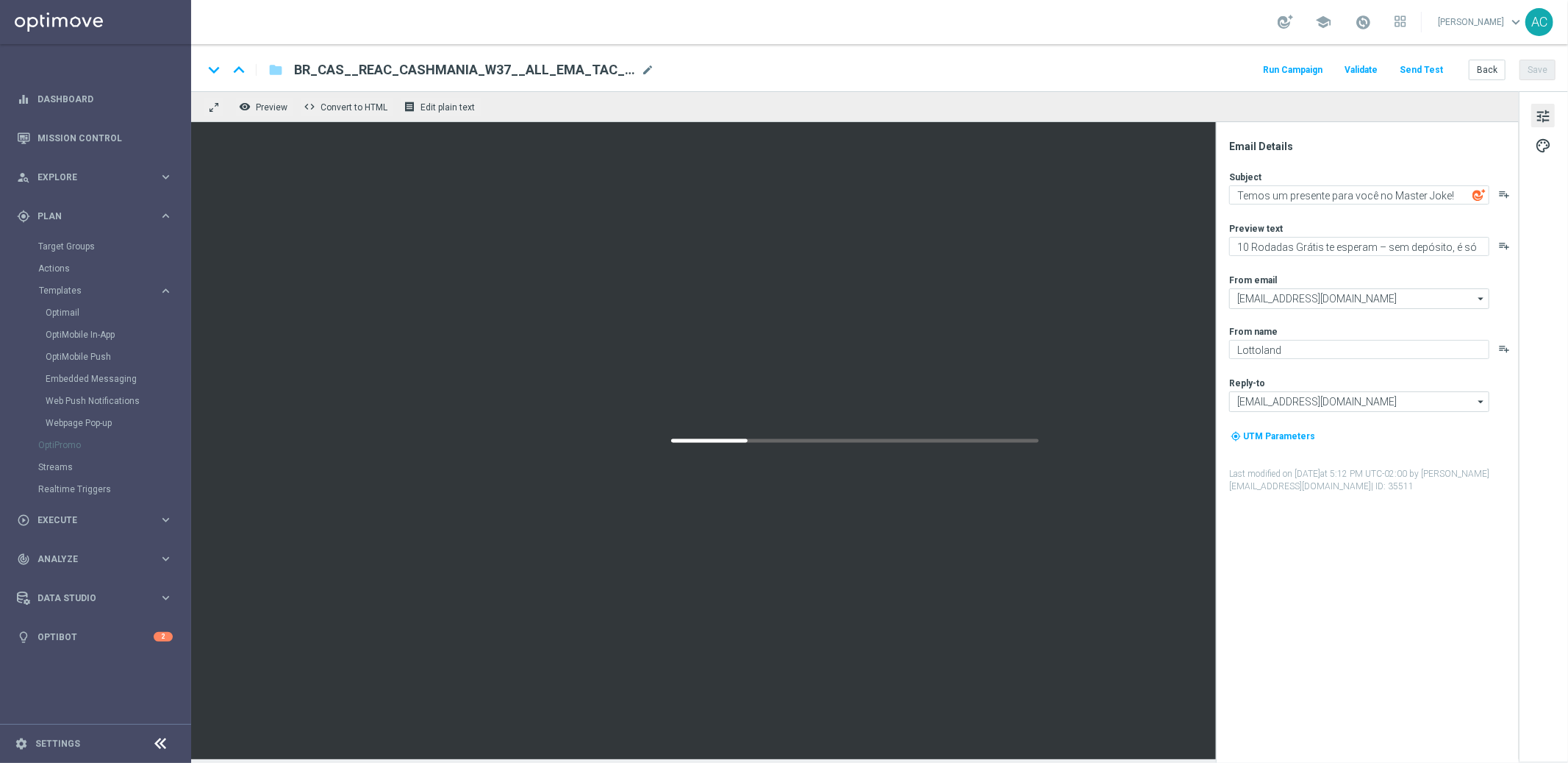
click at [569, 65] on span "BR_CAS__REAC_CASHMANIA_W37__ALL_EMA_TAC_GM(1)(1)" at bounding box center [464, 70] width 341 height 17
click at [569, 65] on input "BR_CAS__REAC_CASHMANIA_W37__ALL_EMA_TAC_GM(1)(1)" at bounding box center [477, 70] width 365 height 19
paste input "9__ALL_EMA_TAC_GM"
type input "BR_CAS__REAC_CASHMANIA_W39__ALL_EMA_TAC_GM"
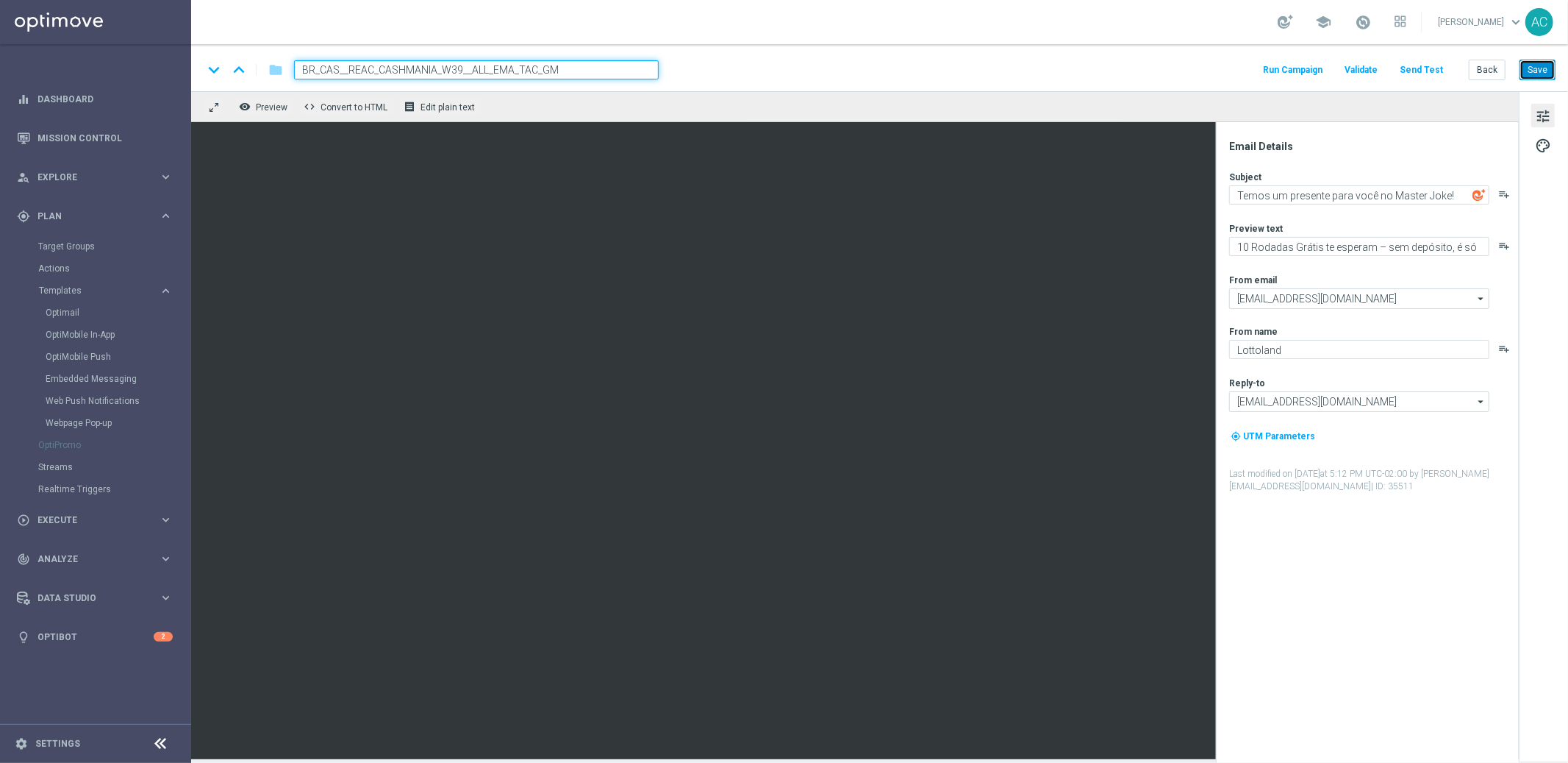
click at [1530, 69] on button "Save" at bounding box center [1537, 70] width 36 height 21
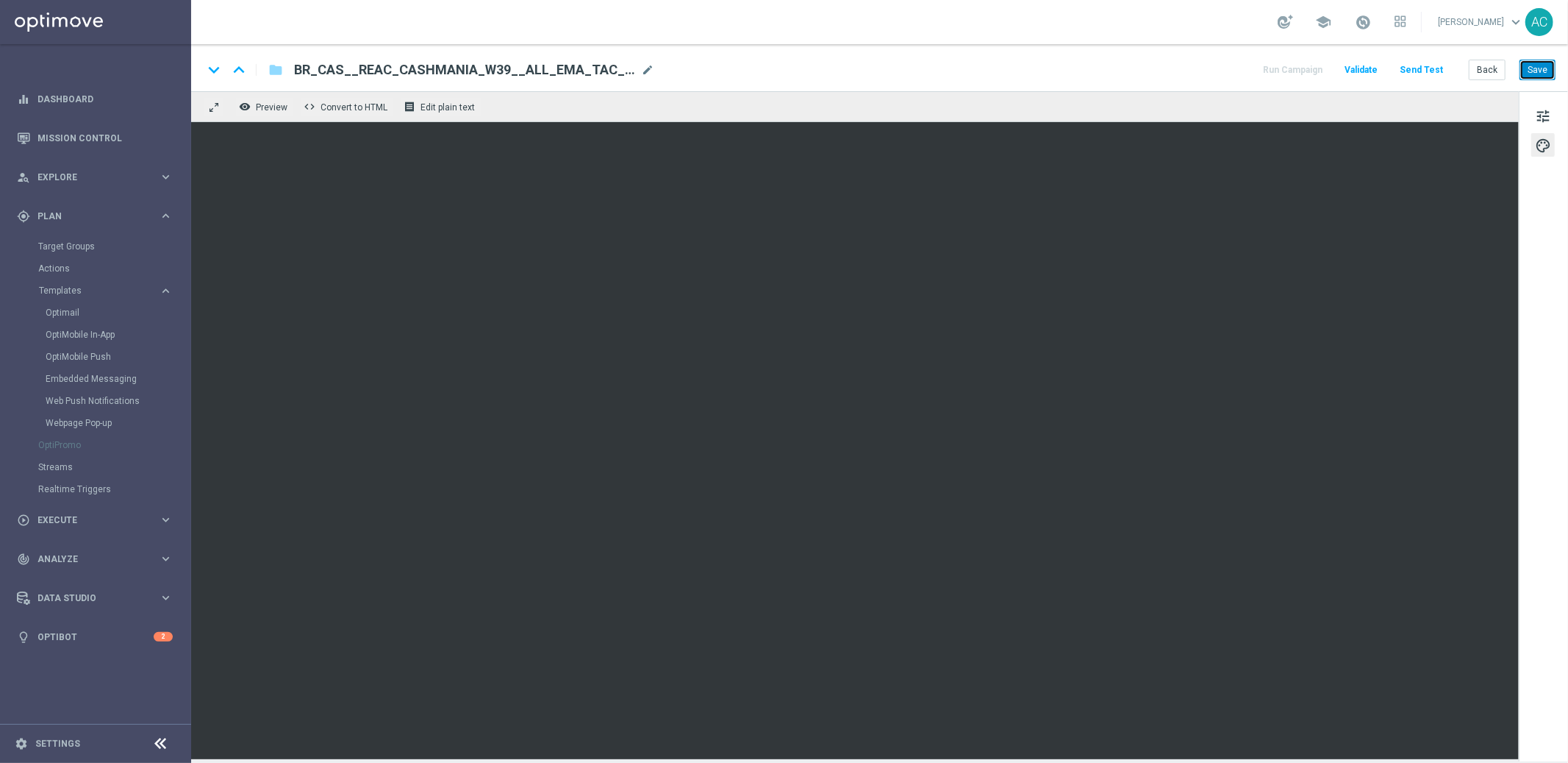
click at [1540, 62] on button "Save" at bounding box center [1537, 70] width 36 height 21
click at [274, 70] on icon "folder" at bounding box center [275, 70] width 14 height 17
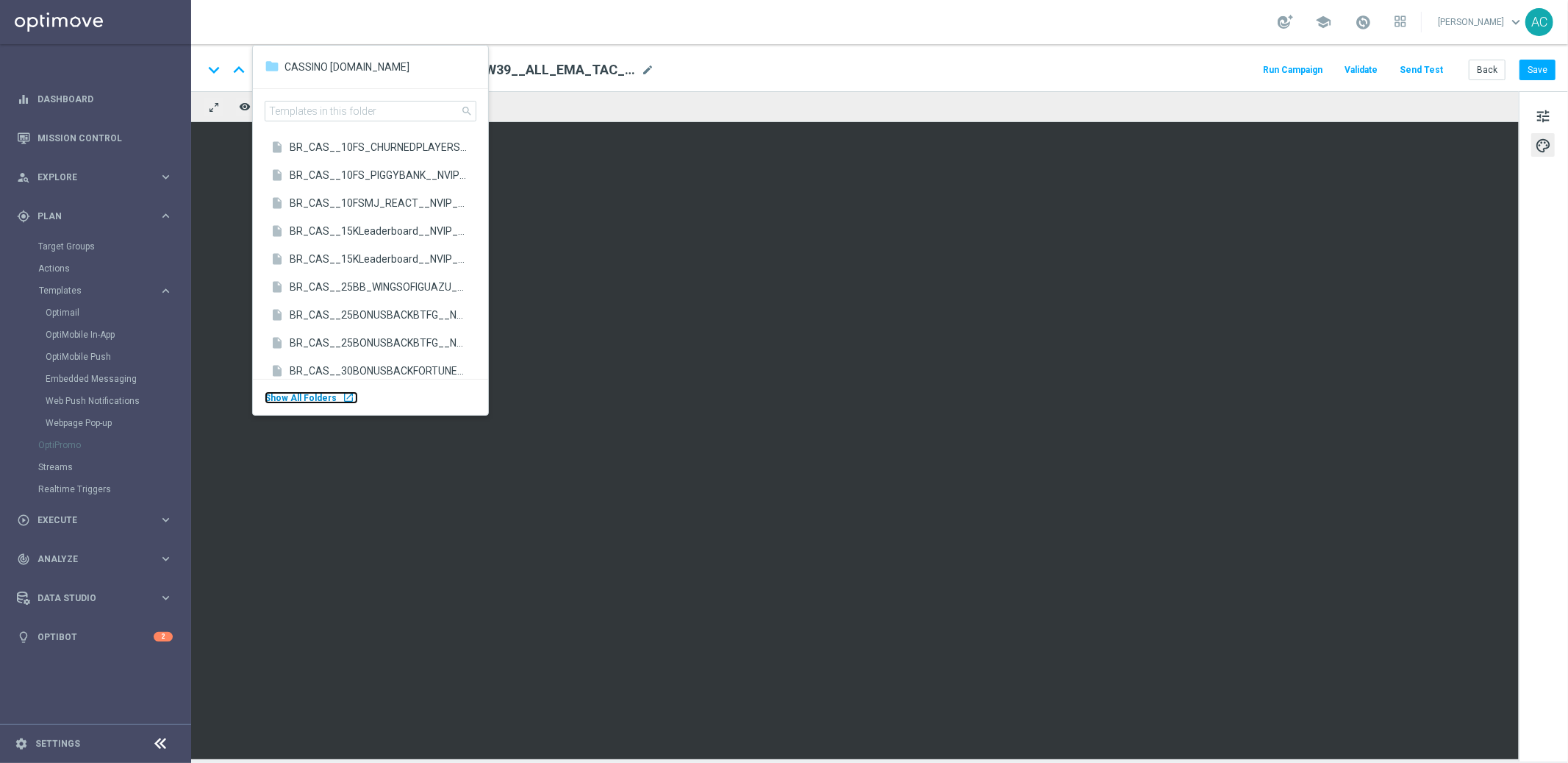
click at [320, 393] on span "Show All Folders" at bounding box center [300, 398] width 72 height 11
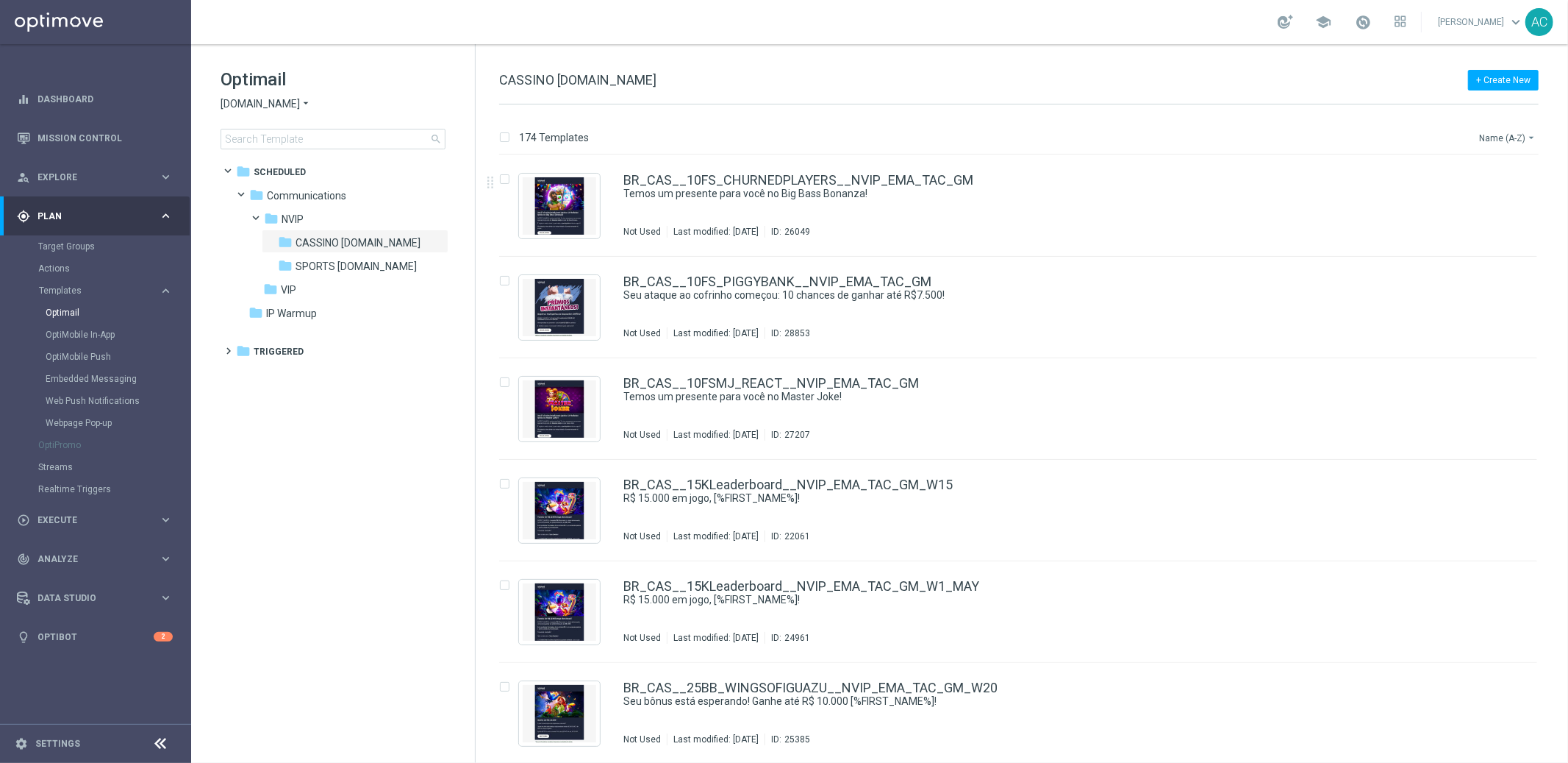
click at [1498, 129] on button "Name (A-Z) arrow_drop_down" at bounding box center [1508, 138] width 61 height 17
click at [1504, 201] on span "Date Modified (Newest)" at bounding box center [1481, 203] width 98 height 11
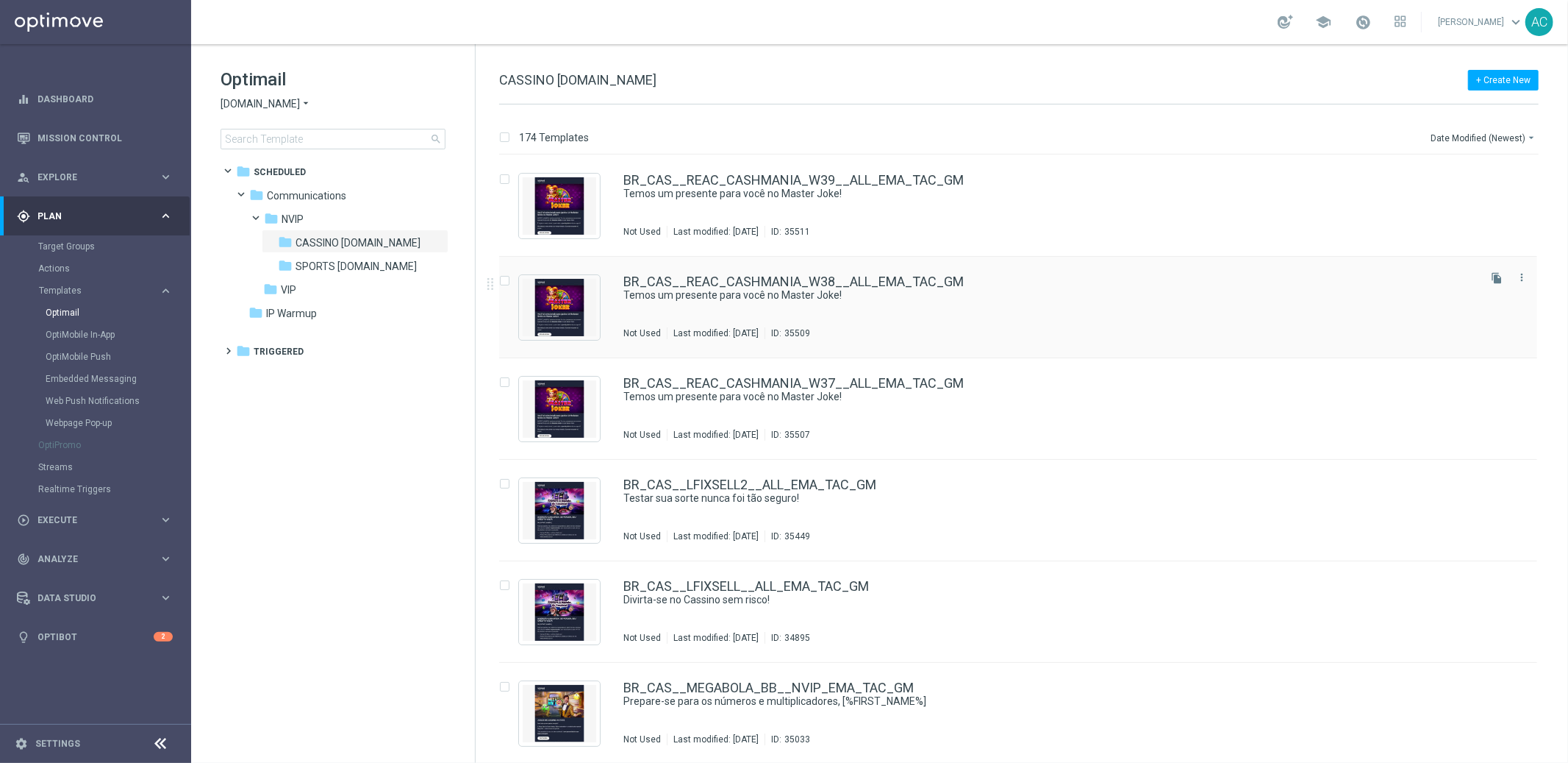
click at [982, 330] on div "Not Used Last modified: [DATE] ID: 35509" at bounding box center [1048, 333] width 851 height 11
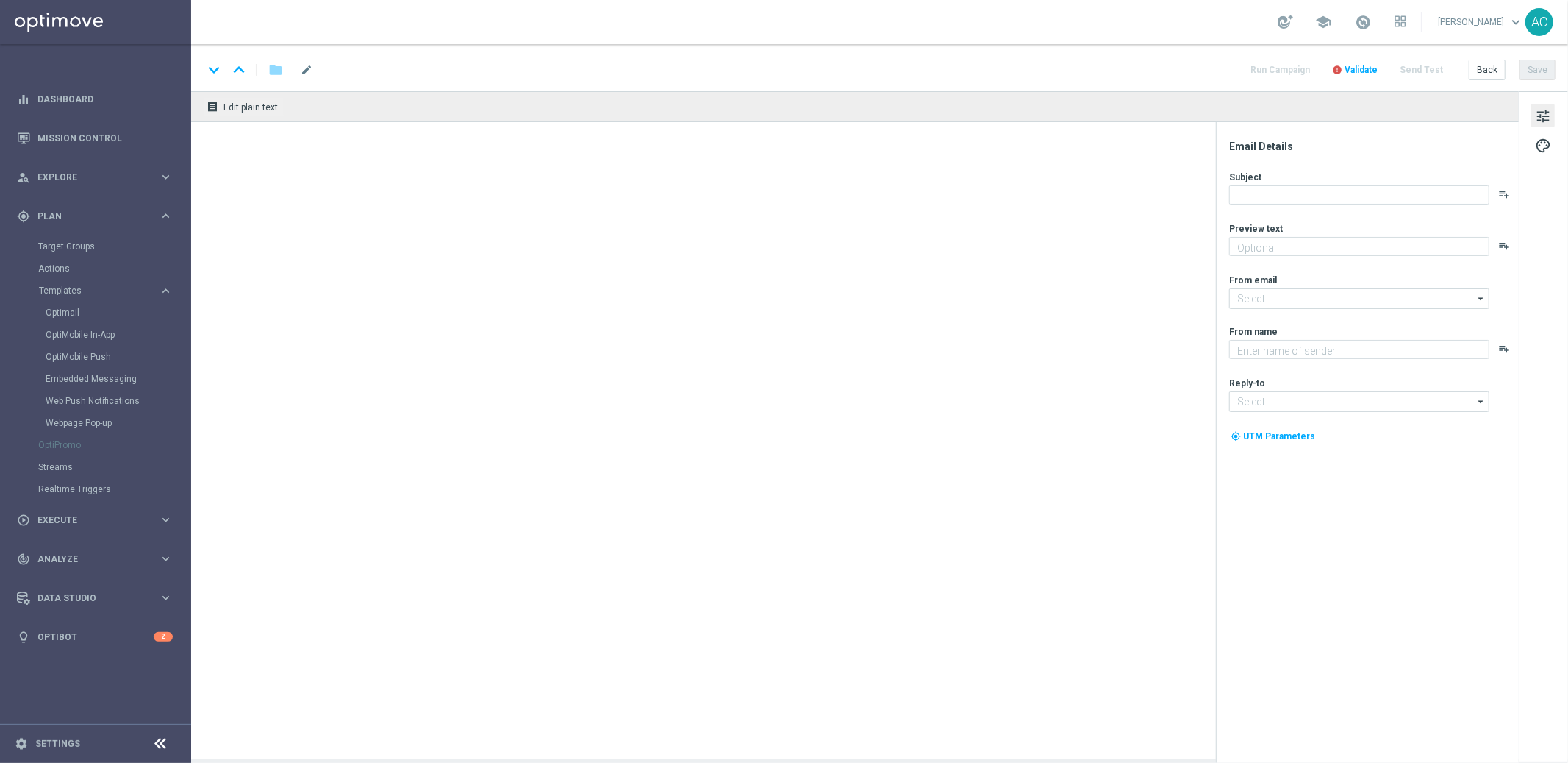
type textarea "10 Rodadas Grátis te esperam – sem depósito, é só jogar!"
type textarea "Lottoland"
type input "[EMAIL_ADDRESS][DOMAIN_NAME]"
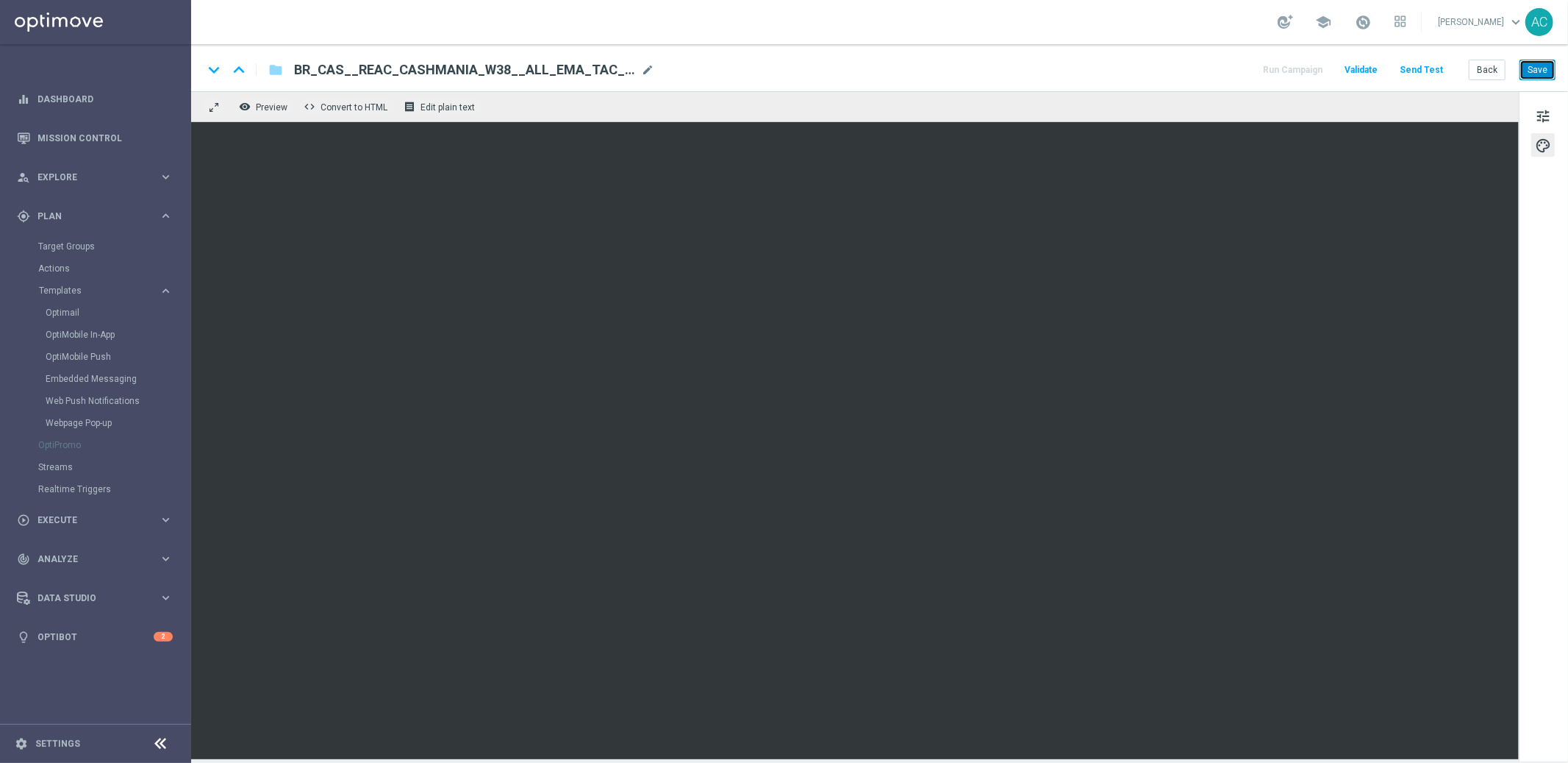
click at [1538, 63] on button "Save" at bounding box center [1537, 70] width 36 height 21
click at [279, 72] on icon "folder" at bounding box center [275, 70] width 14 height 17
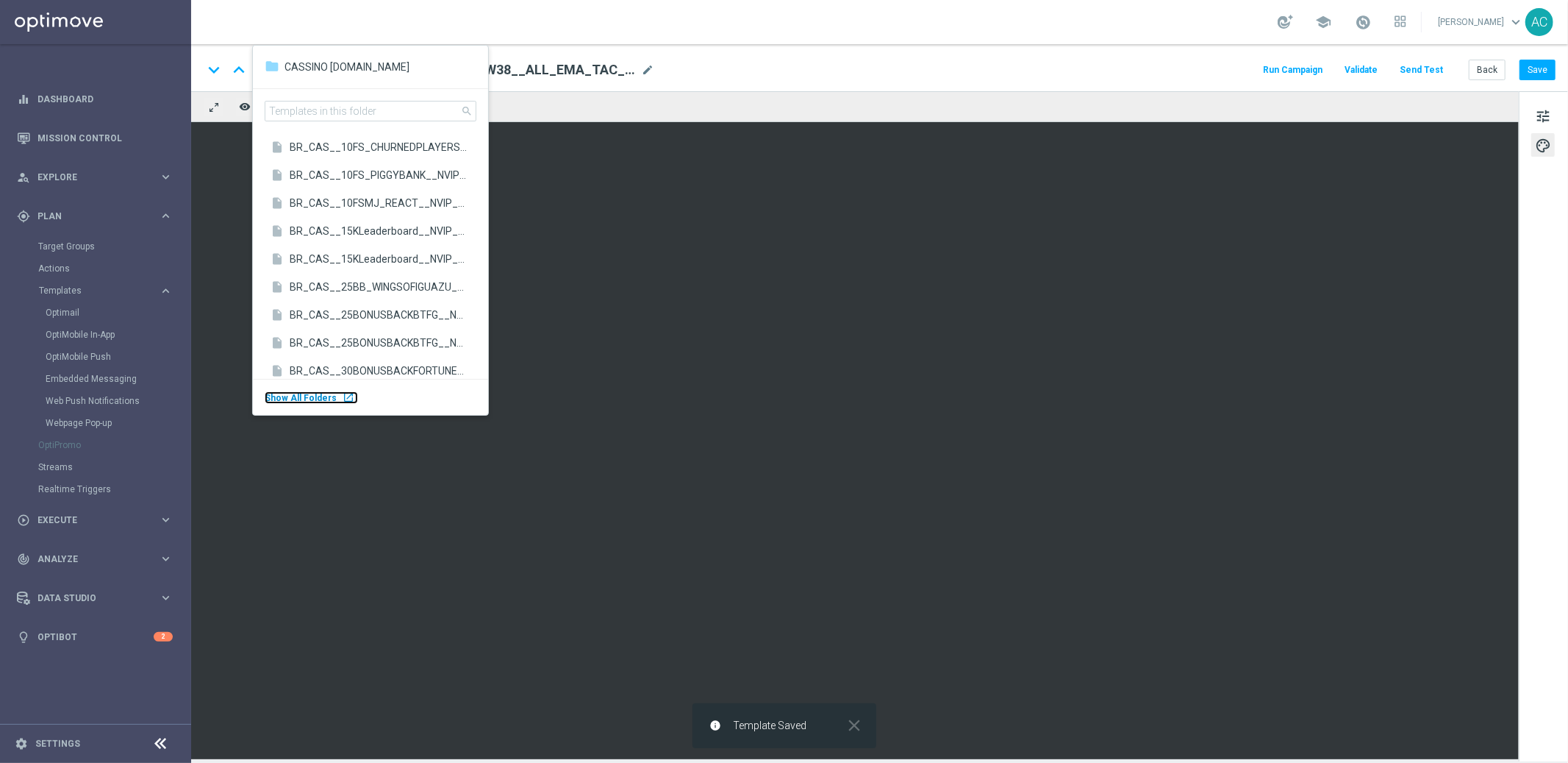
click at [334, 393] on div "Show All Folders launch" at bounding box center [311, 397] width 94 height 12
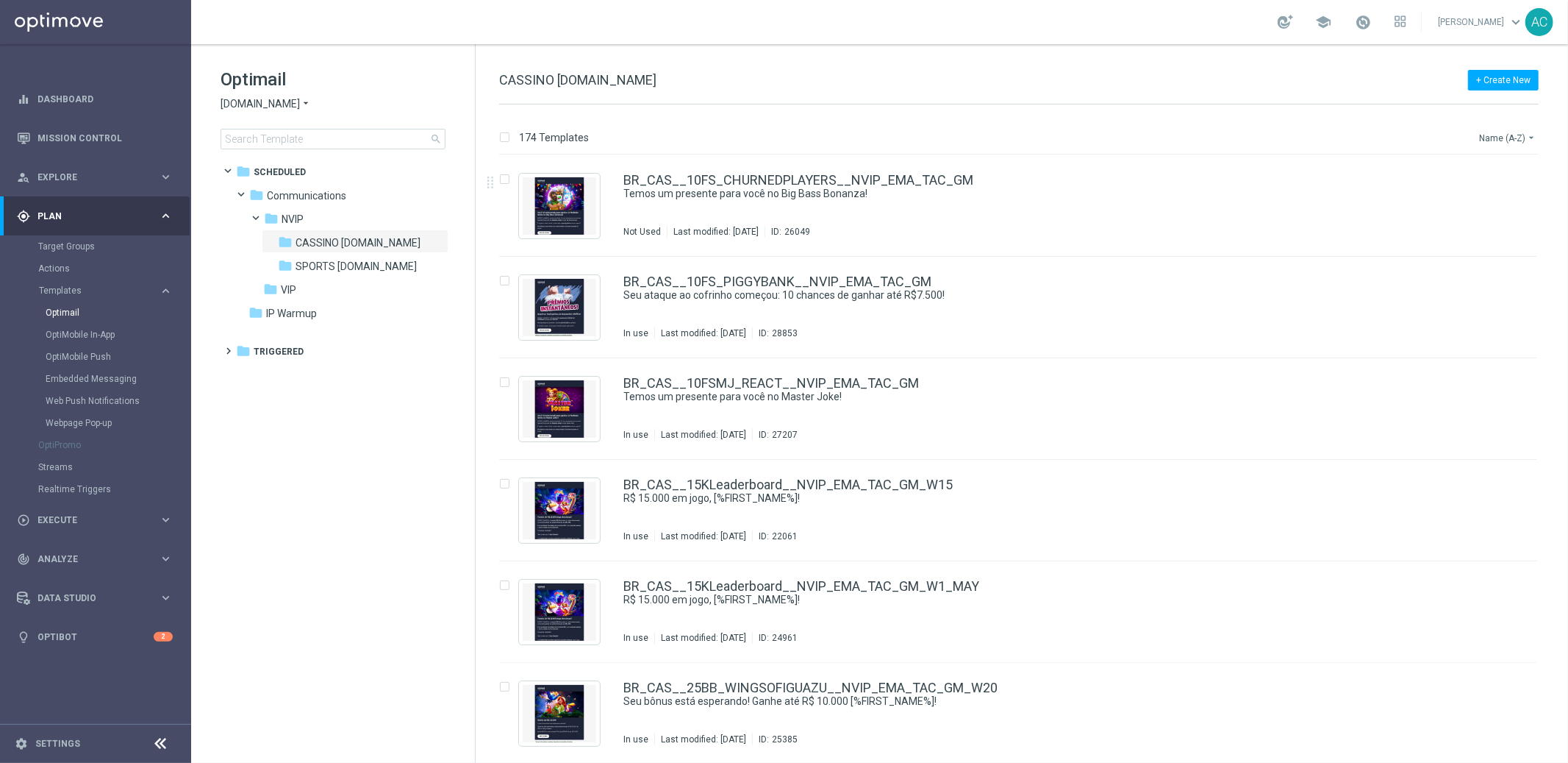
click at [1514, 133] on button "Name (A-Z) arrow_drop_down" at bounding box center [1508, 138] width 61 height 17
click at [1504, 204] on span "Date Modified (Newest)" at bounding box center [1481, 203] width 98 height 11
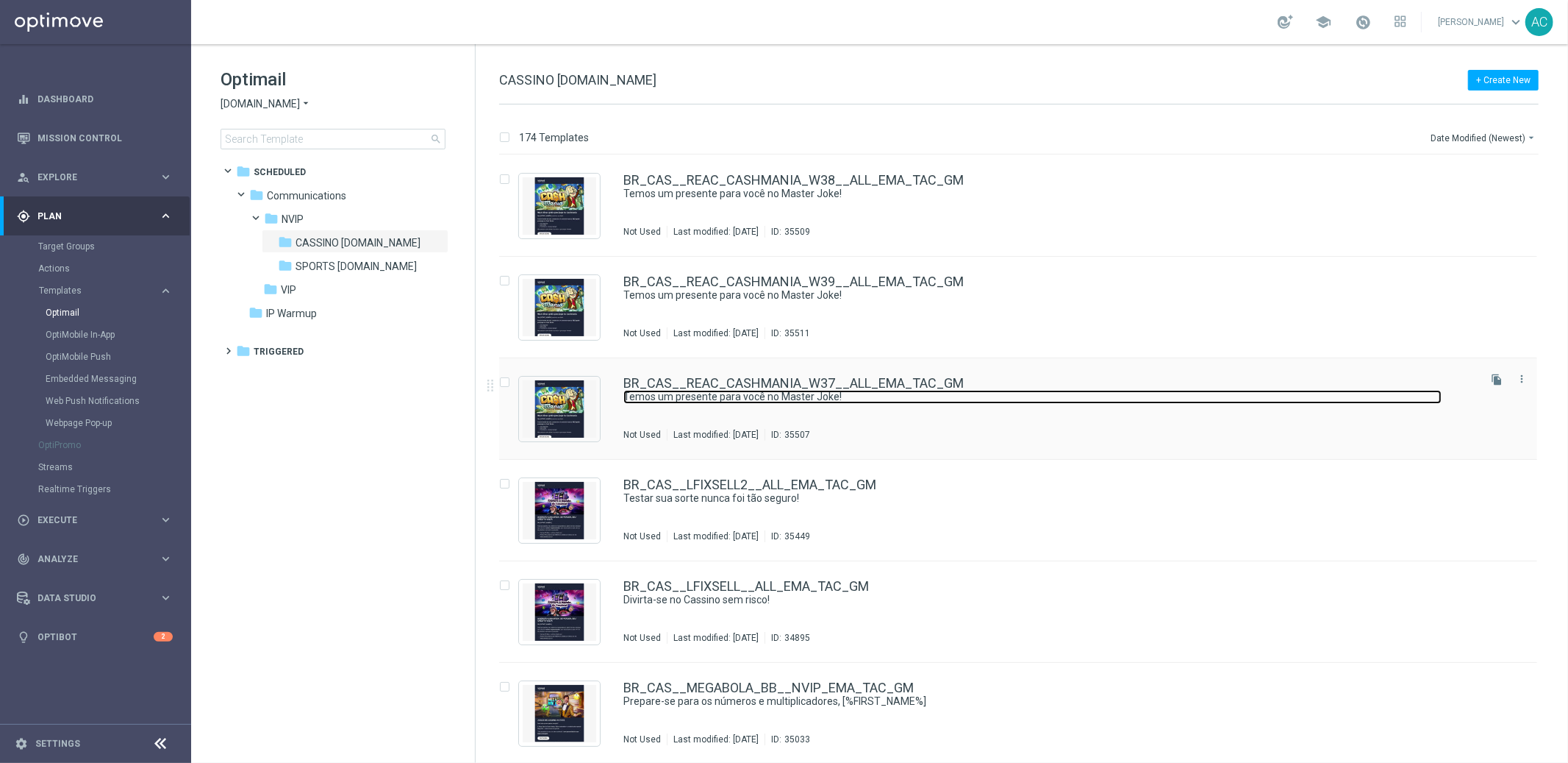
click at [983, 400] on link "Temos um presente para você no Master Joke!" at bounding box center [1032, 397] width 818 height 14
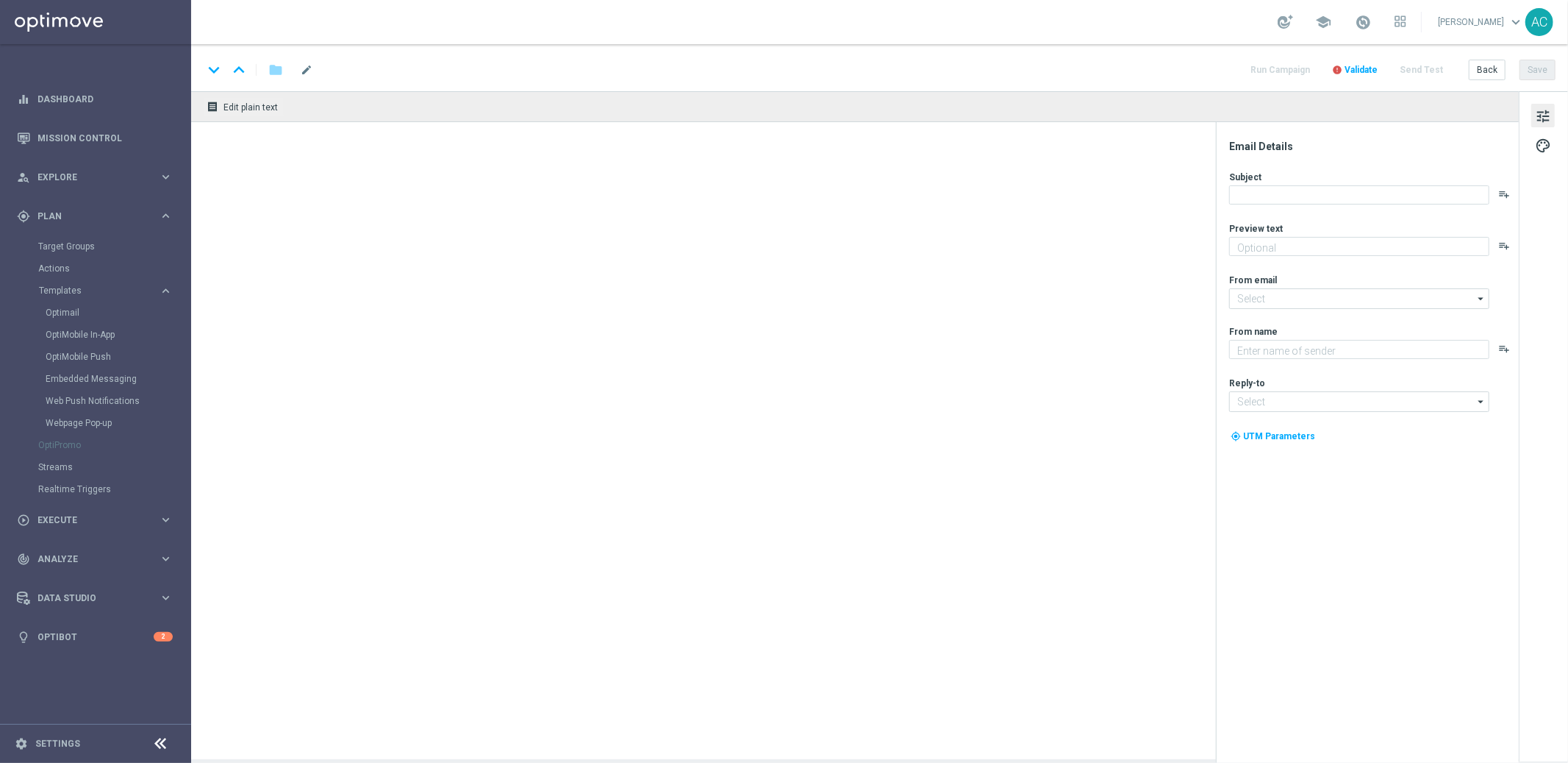
type textarea "10 Rodadas Grátis te esperam – sem depósito, é só jogar!"
type input "[EMAIL_ADDRESS][DOMAIN_NAME]"
type textarea "Lottoland"
type input "[EMAIL_ADDRESS][DOMAIN_NAME]"
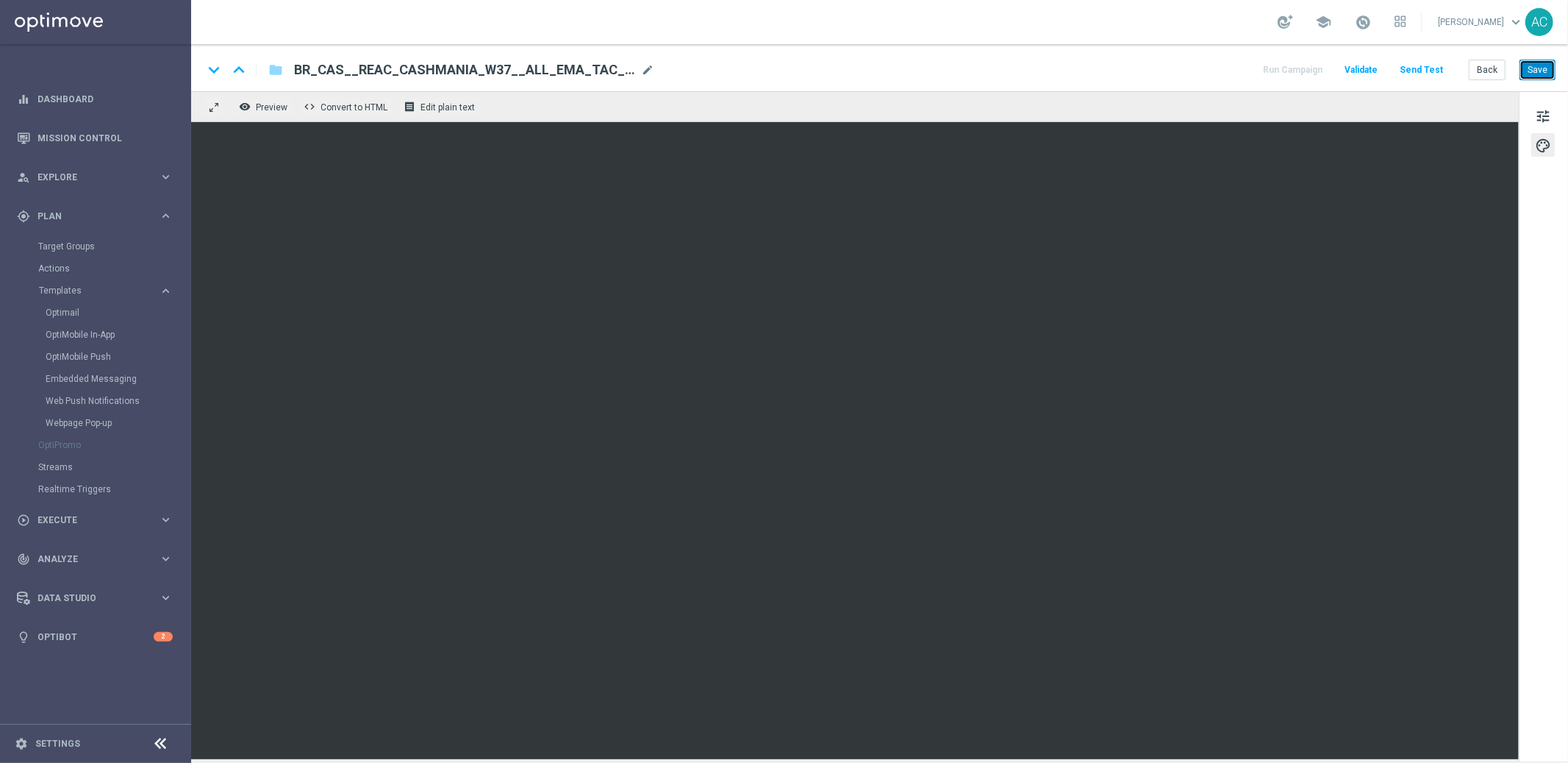
click at [1528, 75] on button "Save" at bounding box center [1537, 70] width 36 height 21
click at [1539, 65] on button "Save" at bounding box center [1537, 70] width 36 height 21
click at [1537, 111] on span "tune" at bounding box center [1542, 117] width 16 height 19
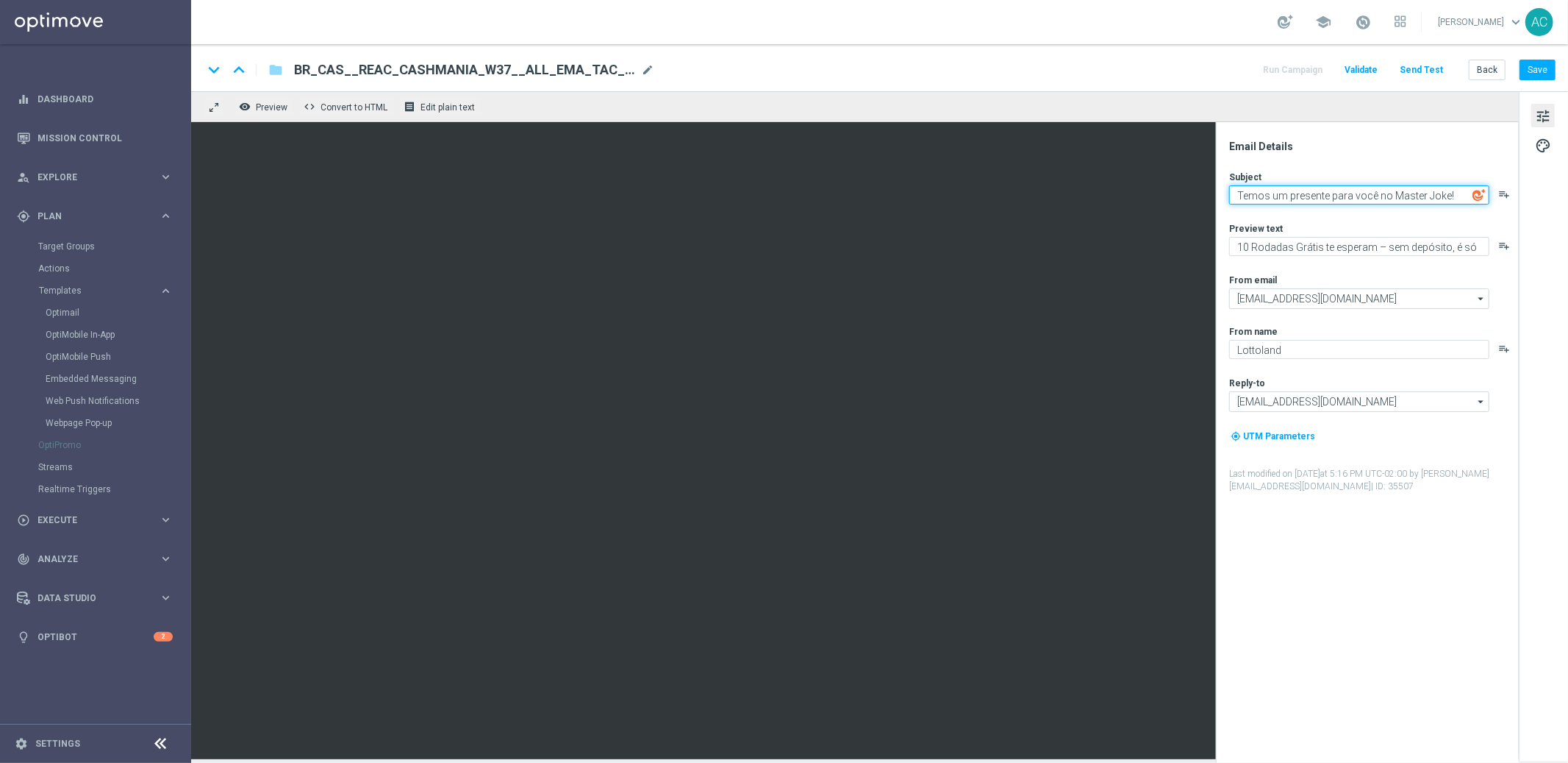
click at [1282, 194] on textarea "Temos um presente para você no Master Joke!" at bounding box center [1359, 195] width 260 height 19
paste textarea "R$10 grátis esperando por você no Cash Mania 🎰"
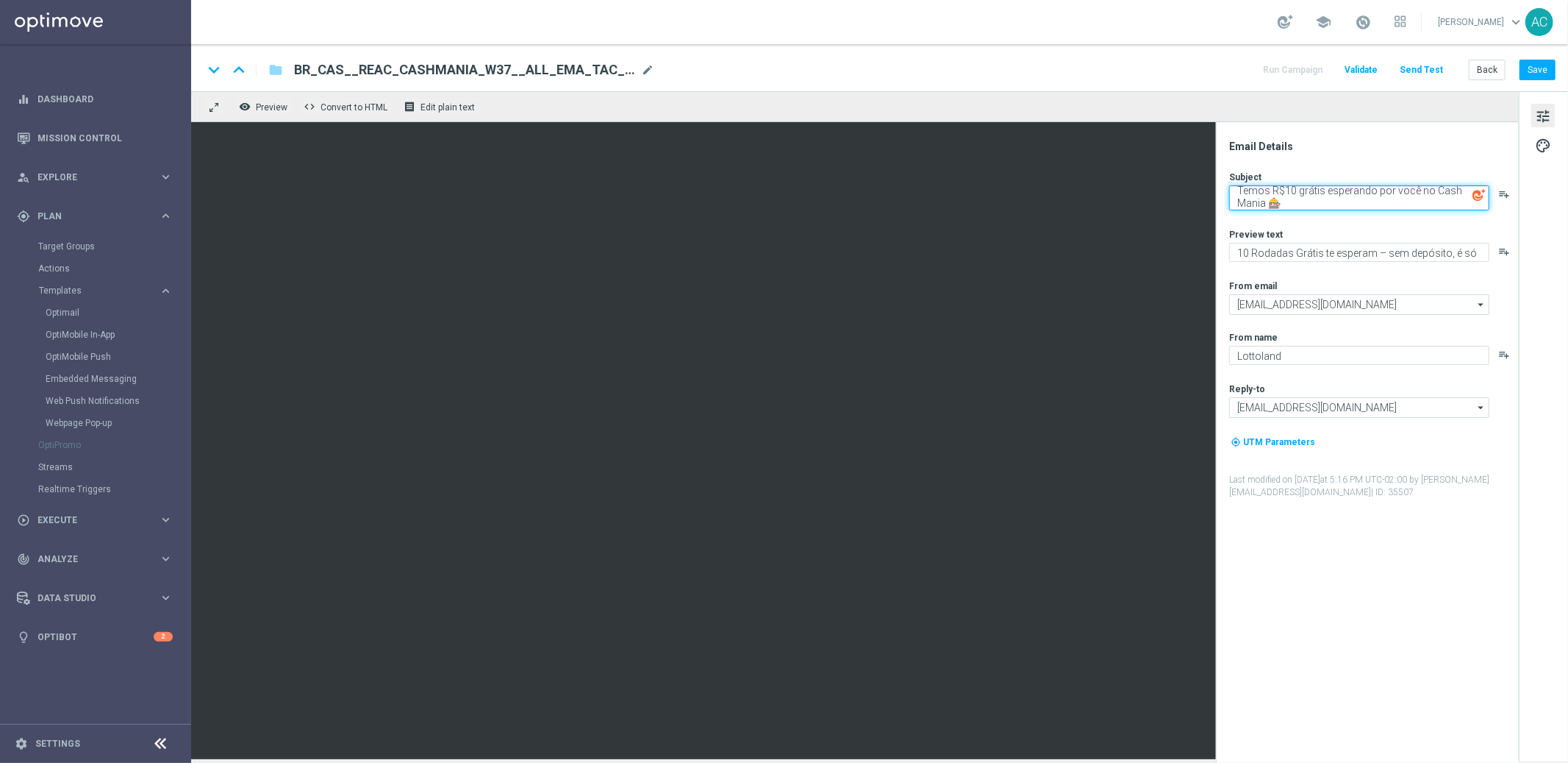
type textarea "Temos R$10 grátis esperando por você no Cash Mania 🎰"
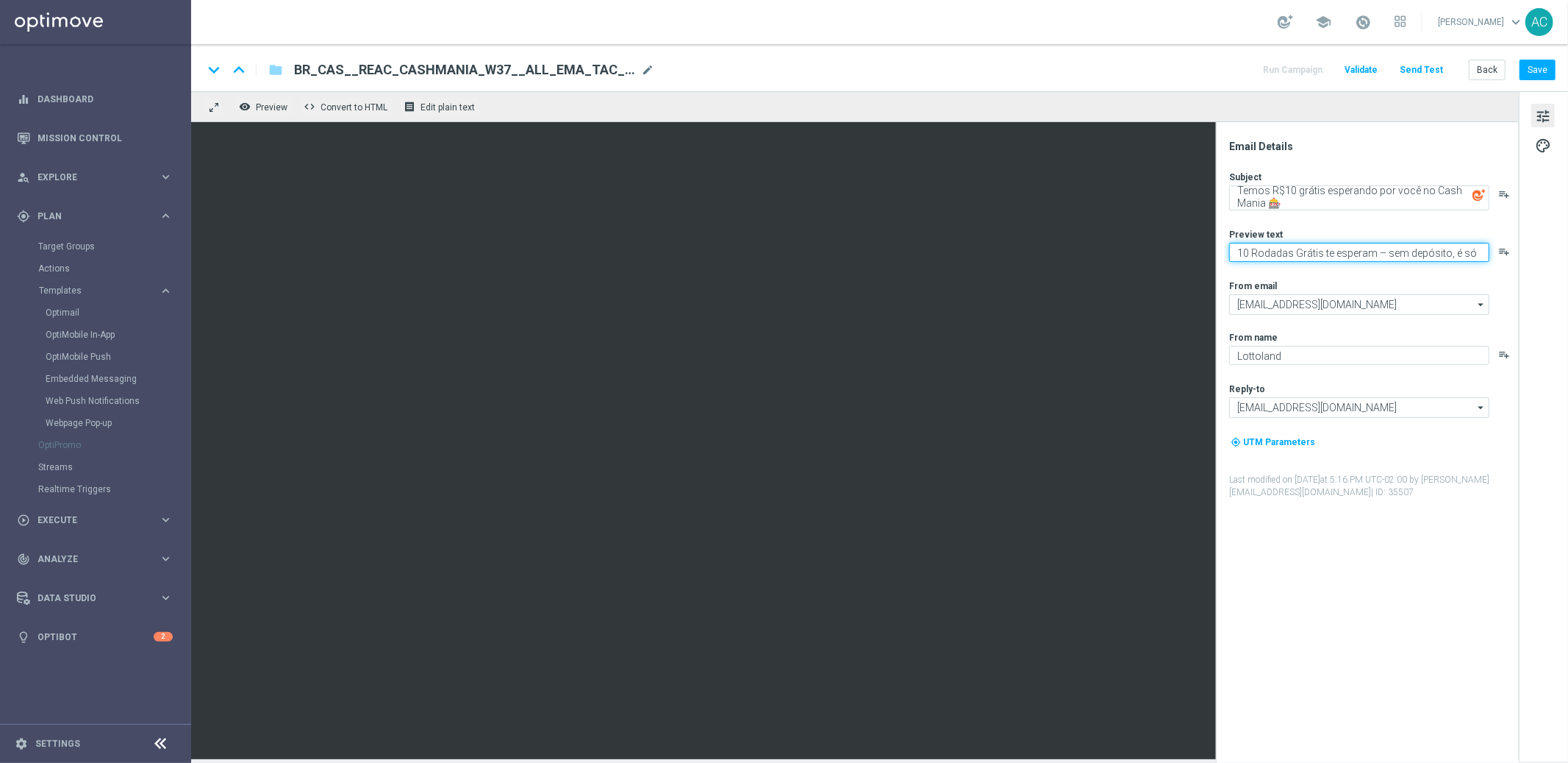
click at [1321, 251] on textarea "10 Rodadas Grátis te esperam – sem depósito, é só jogar!" at bounding box center [1359, 252] width 260 height 19
paste textarea "Zero custo, só diversão: clique e jogue agora mesmo."
type textarea "Zero custo, só diversão: clique e jogue agora mesmo."
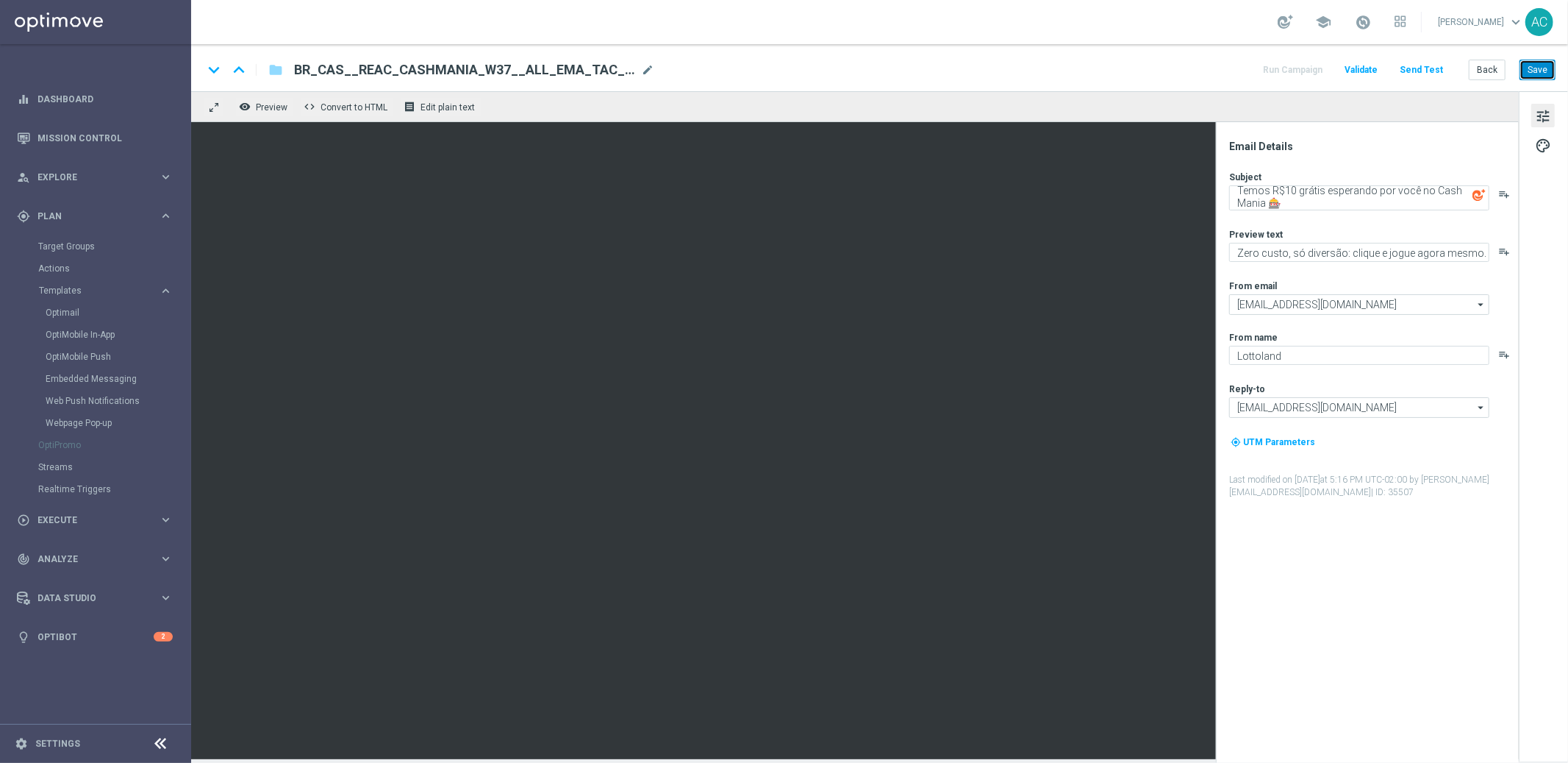
click at [1539, 70] on button "Save" at bounding box center [1537, 70] width 36 height 21
click at [1547, 120] on span "tune" at bounding box center [1542, 117] width 16 height 19
click at [1549, 149] on span "palette" at bounding box center [1542, 145] width 16 height 19
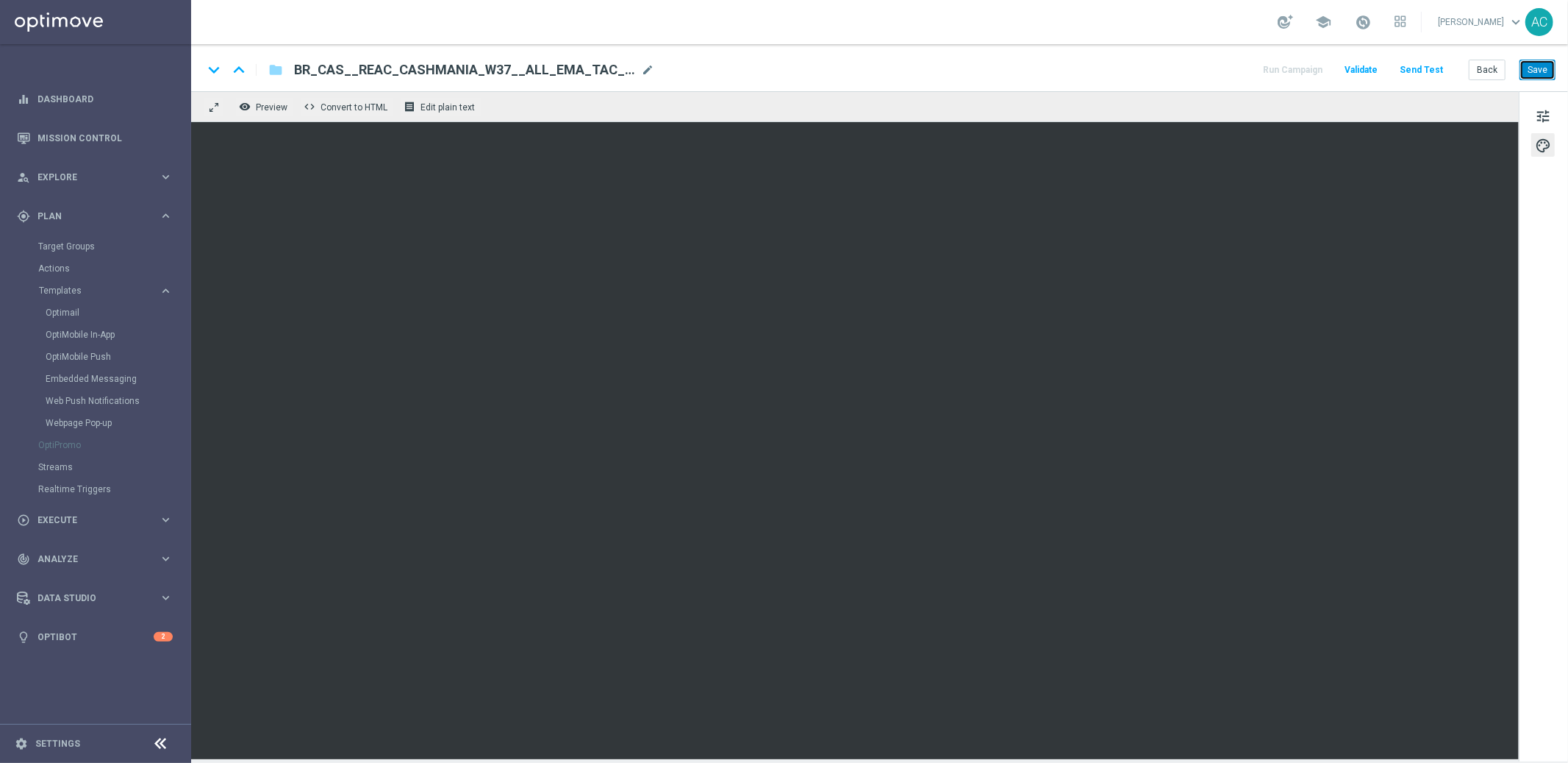
click at [1547, 71] on button "Save" at bounding box center [1537, 70] width 36 height 21
click at [1432, 71] on button "Send Test" at bounding box center [1421, 70] width 48 height 20
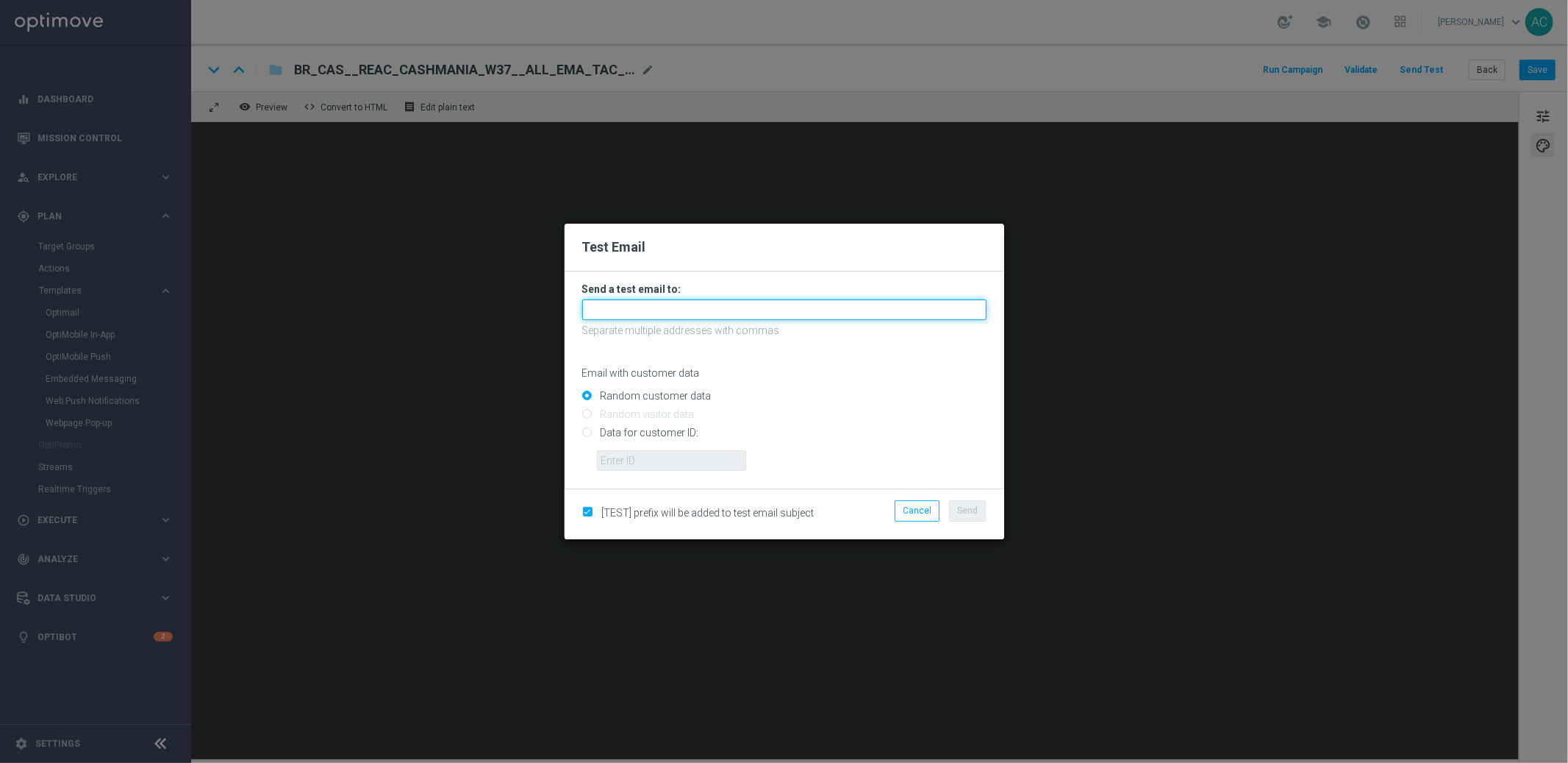
click at [771, 314] on input "text" at bounding box center [784, 310] width 404 height 21
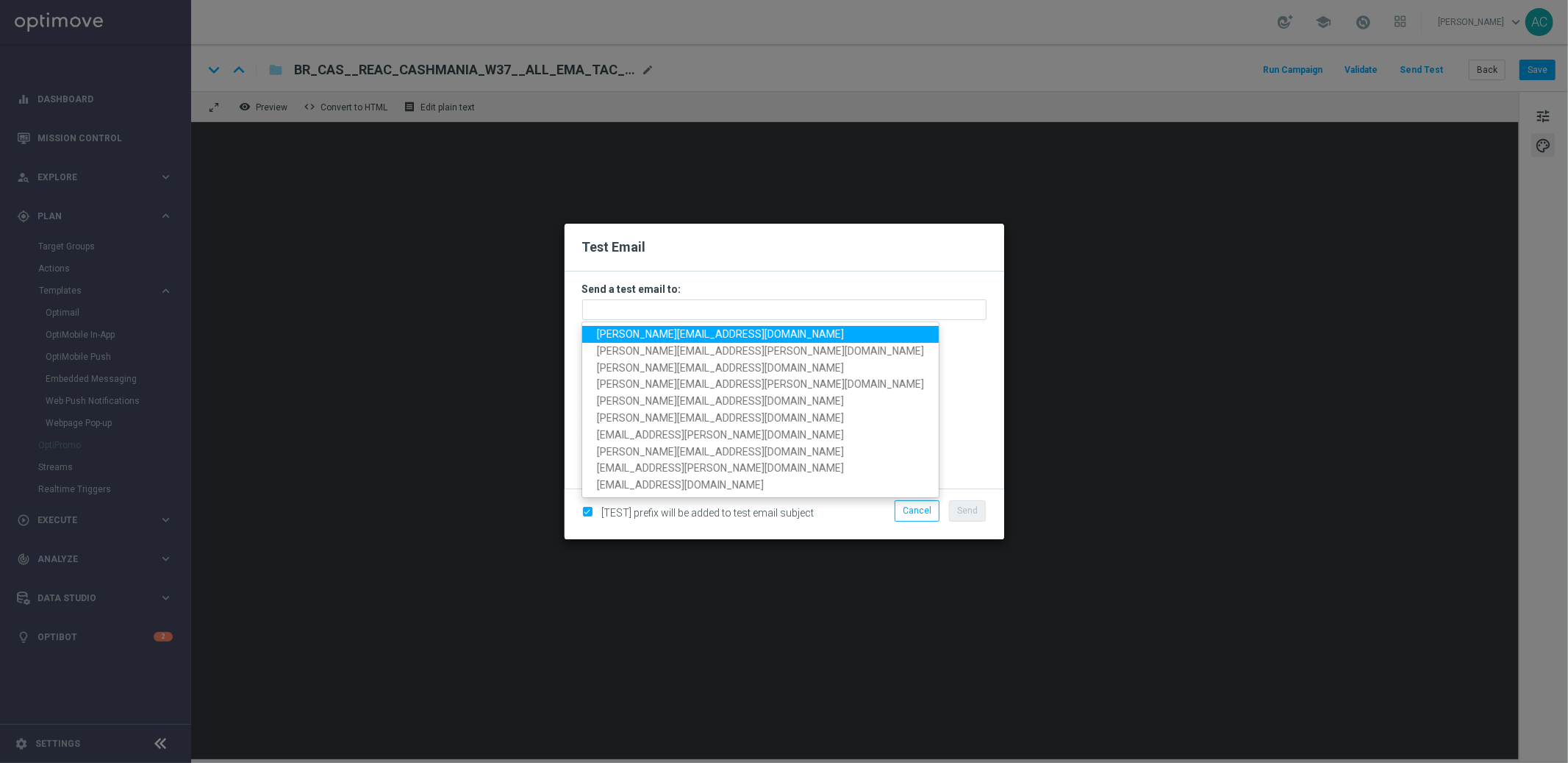
click at [698, 336] on span "adriano.costa@lottoland.com" at bounding box center [720, 334] width 247 height 11
type input "adriano.costa@lottoland.com"
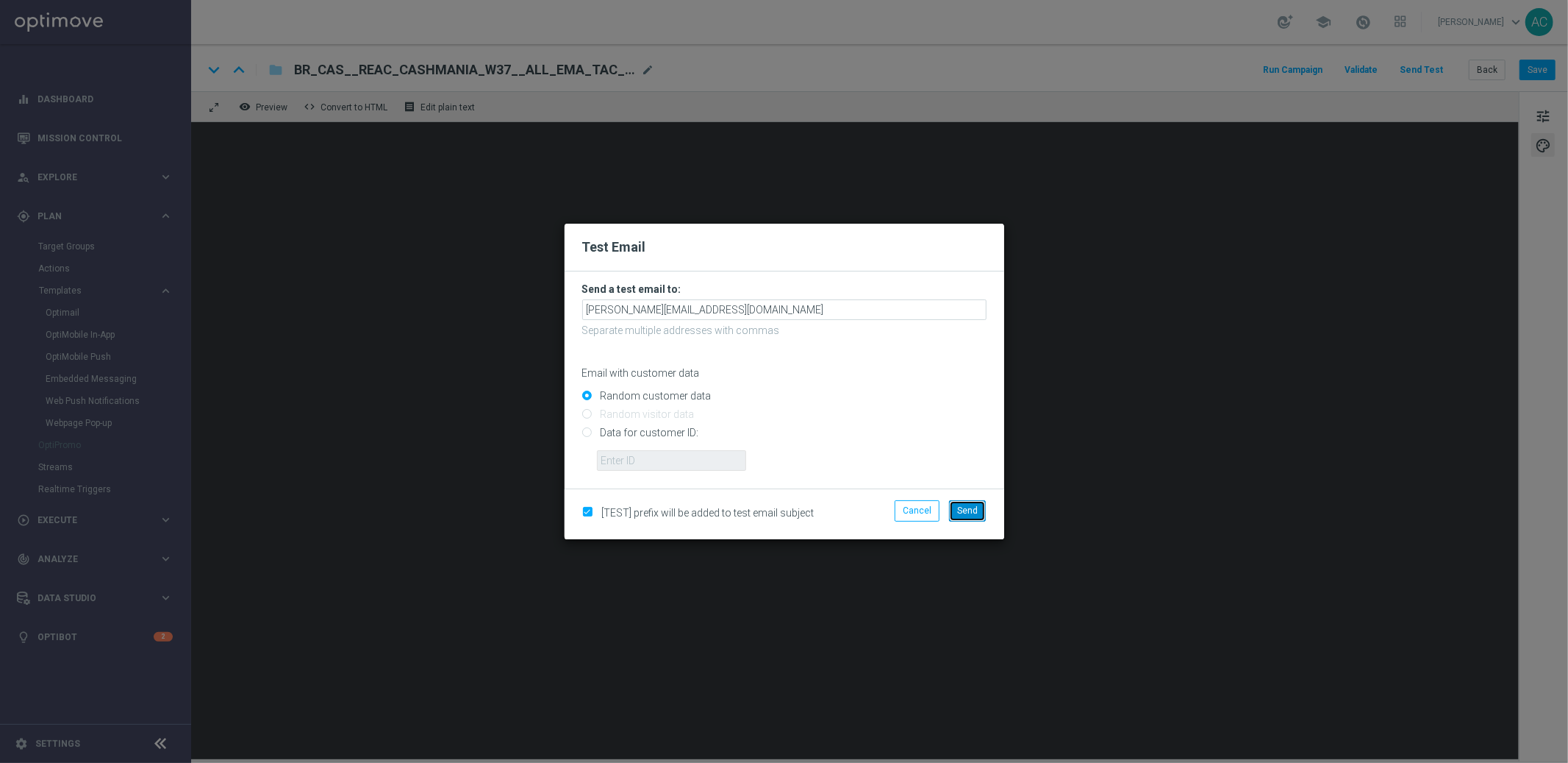
click at [959, 505] on span "Send" at bounding box center [967, 510] width 21 height 11
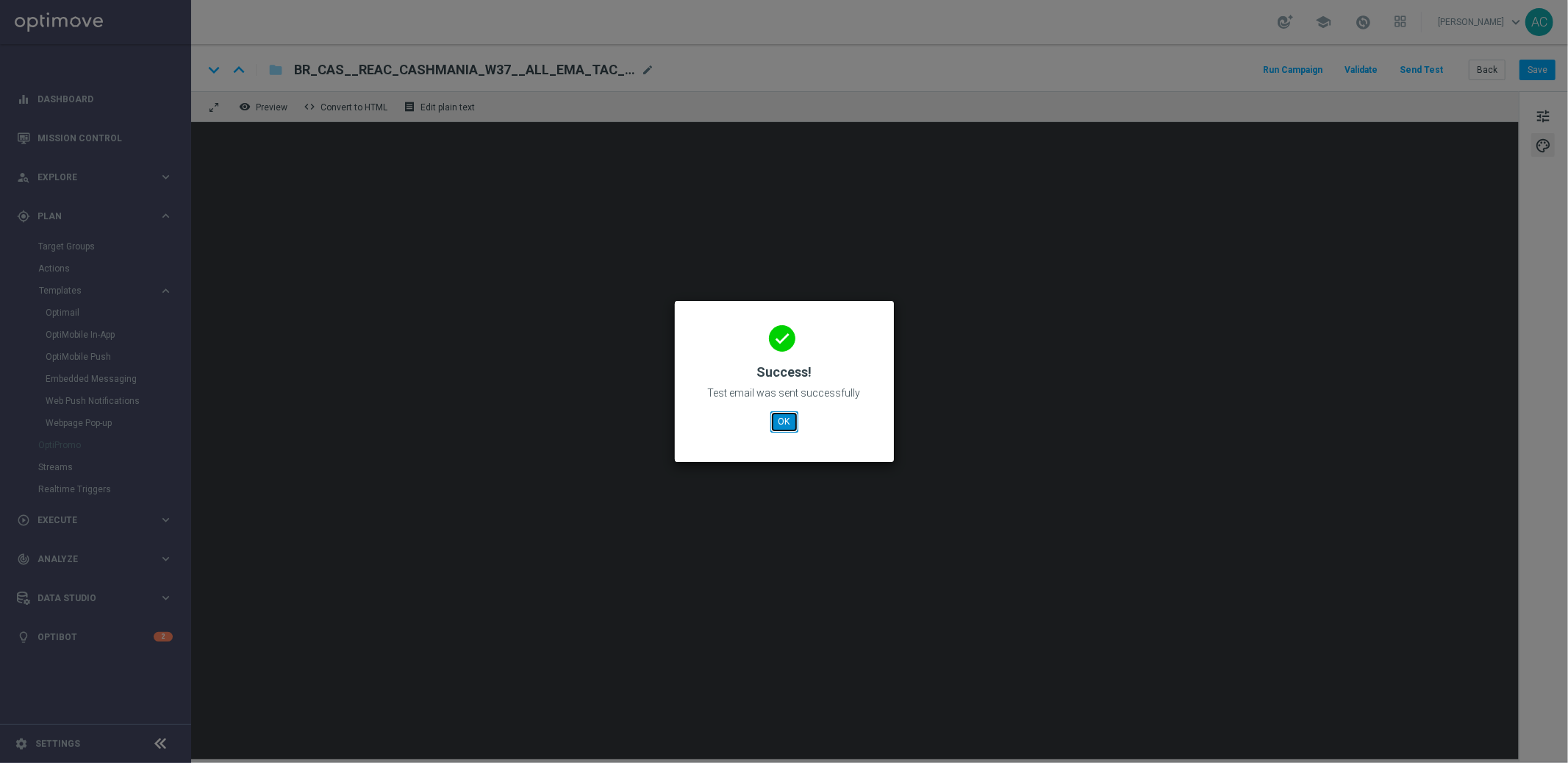
click at [782, 426] on button "OK" at bounding box center [784, 422] width 28 height 21
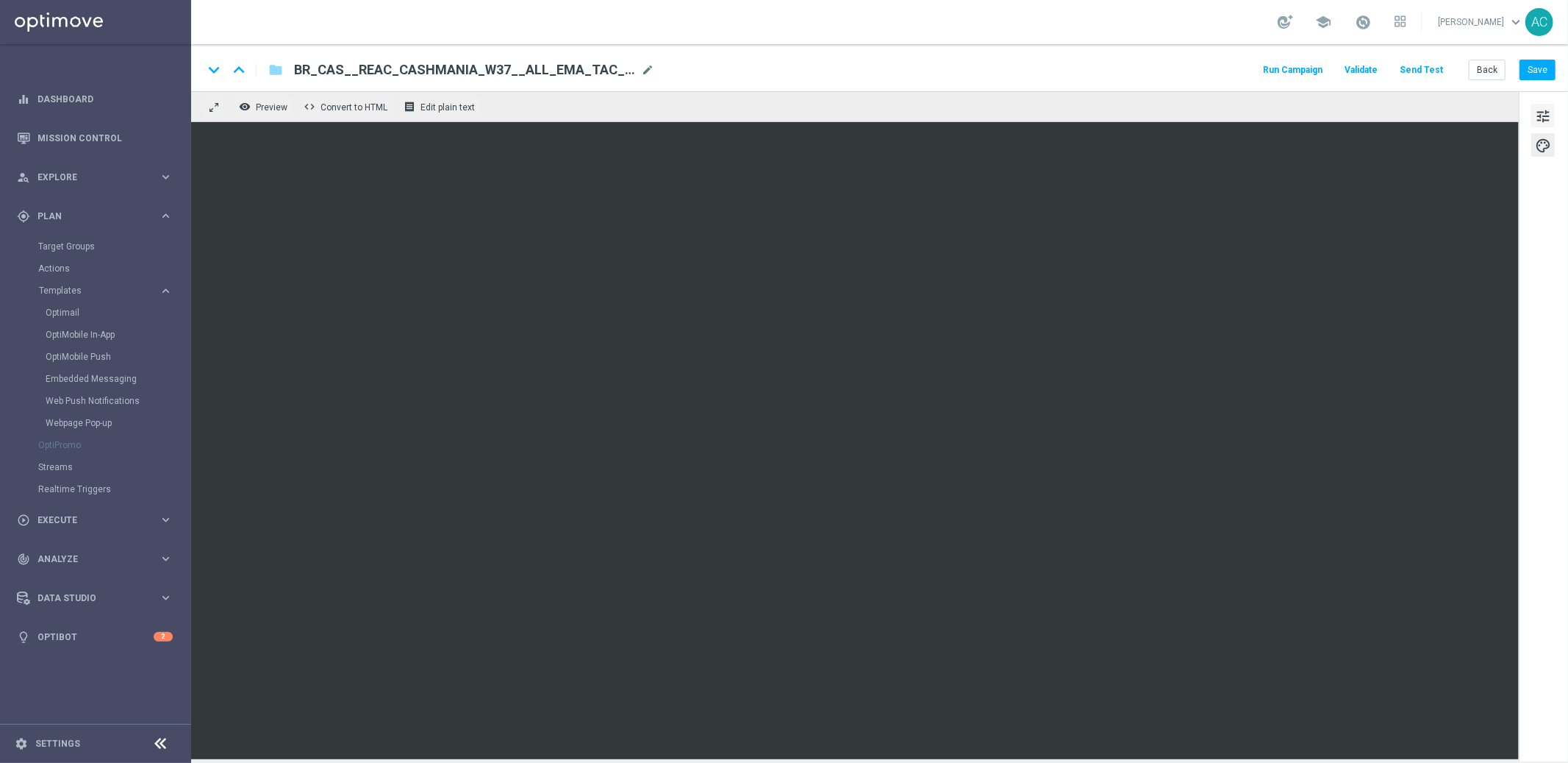
click at [1543, 113] on span "tune" at bounding box center [1542, 117] width 16 height 19
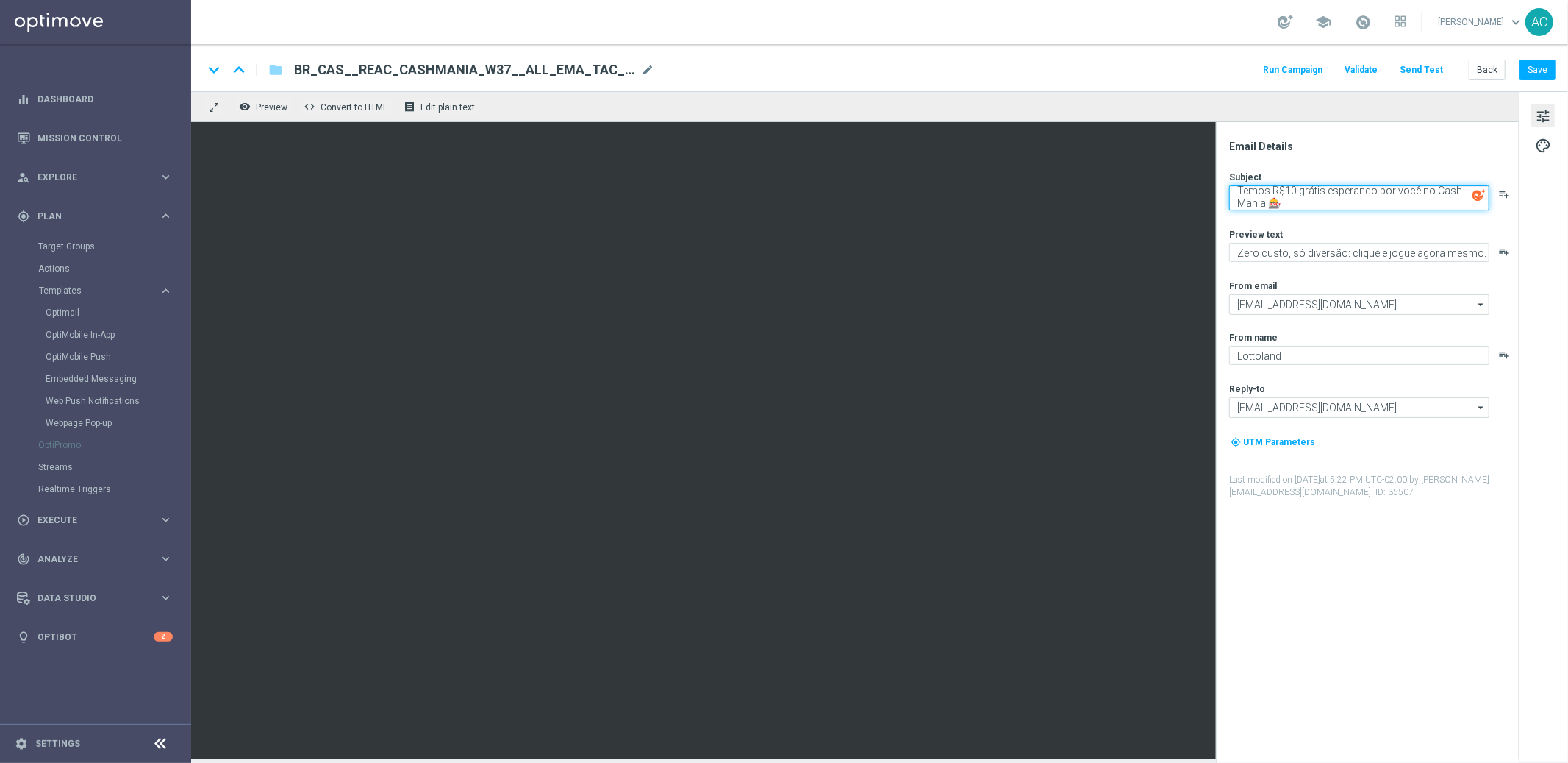
click at [1321, 202] on textarea "Temos R$10 grátis esperando por você no Cash Mania 🎰" at bounding box center [1359, 198] width 260 height 25
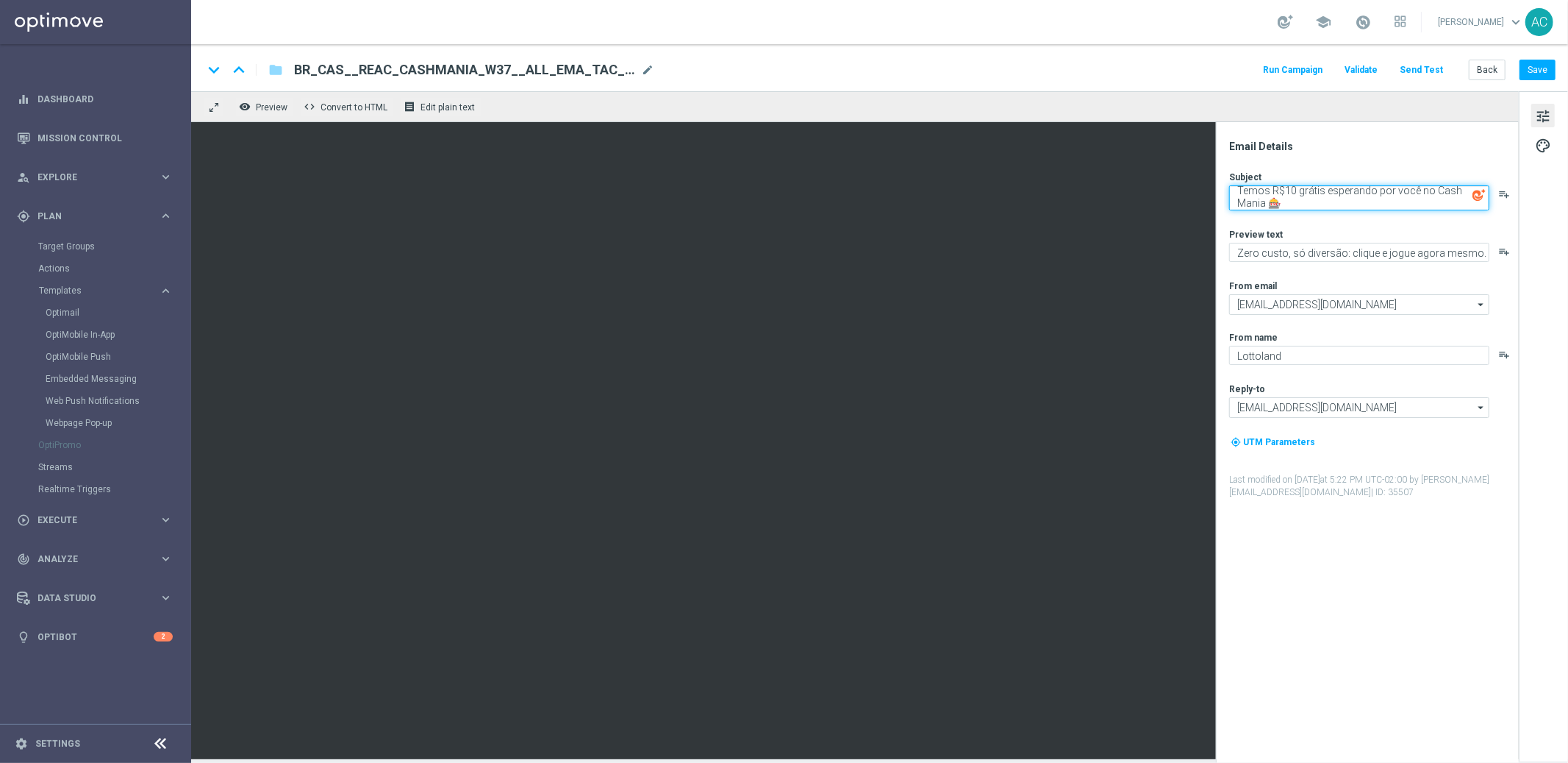
click at [1321, 202] on textarea "Temos R$10 grátis esperando por você no Cash Mania 🎰" at bounding box center [1359, 198] width 260 height 25
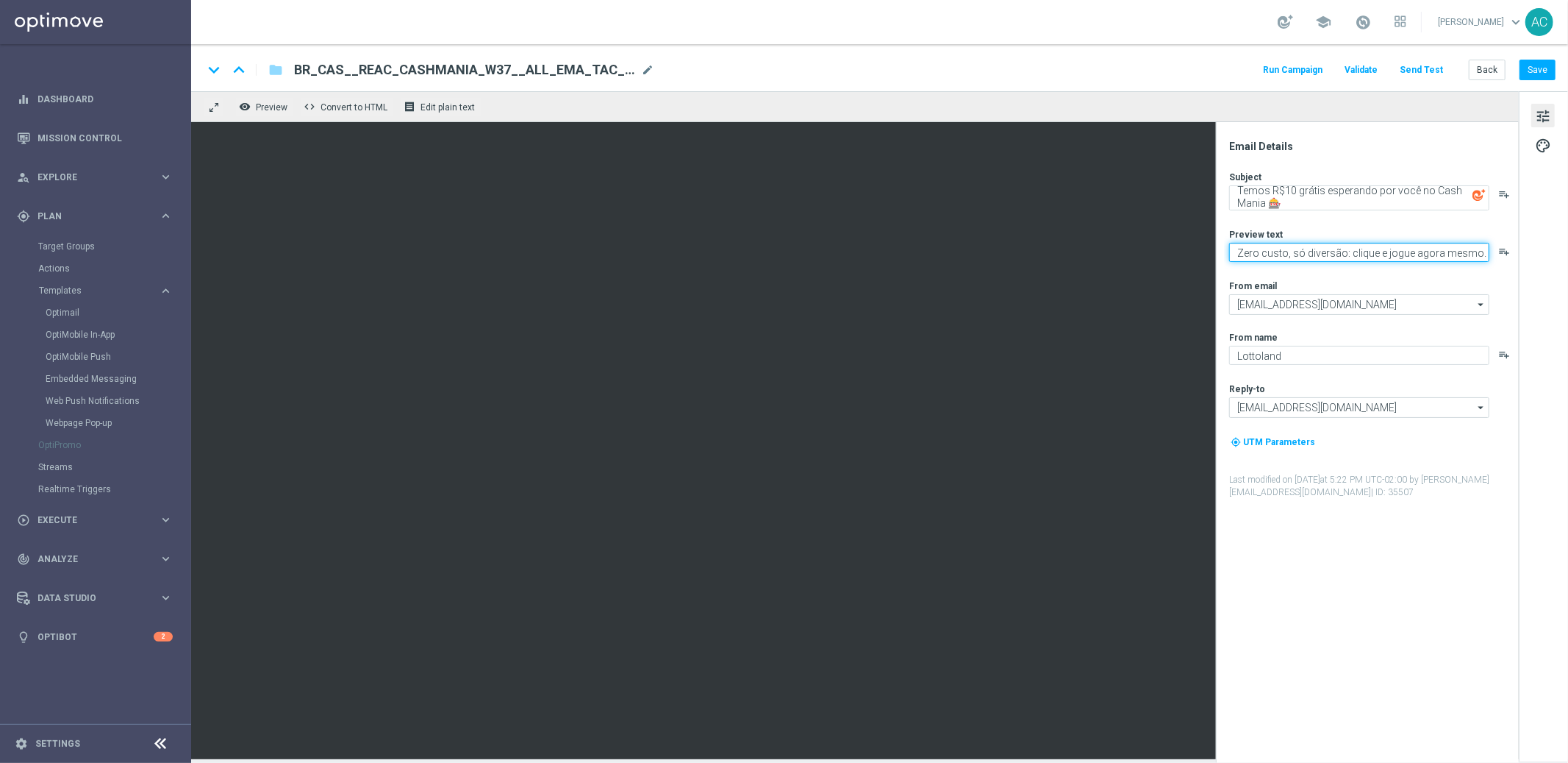
click at [1324, 251] on textarea "Zero custo, só diversão: clique e jogue agora mesmo." at bounding box center [1359, 252] width 260 height 19
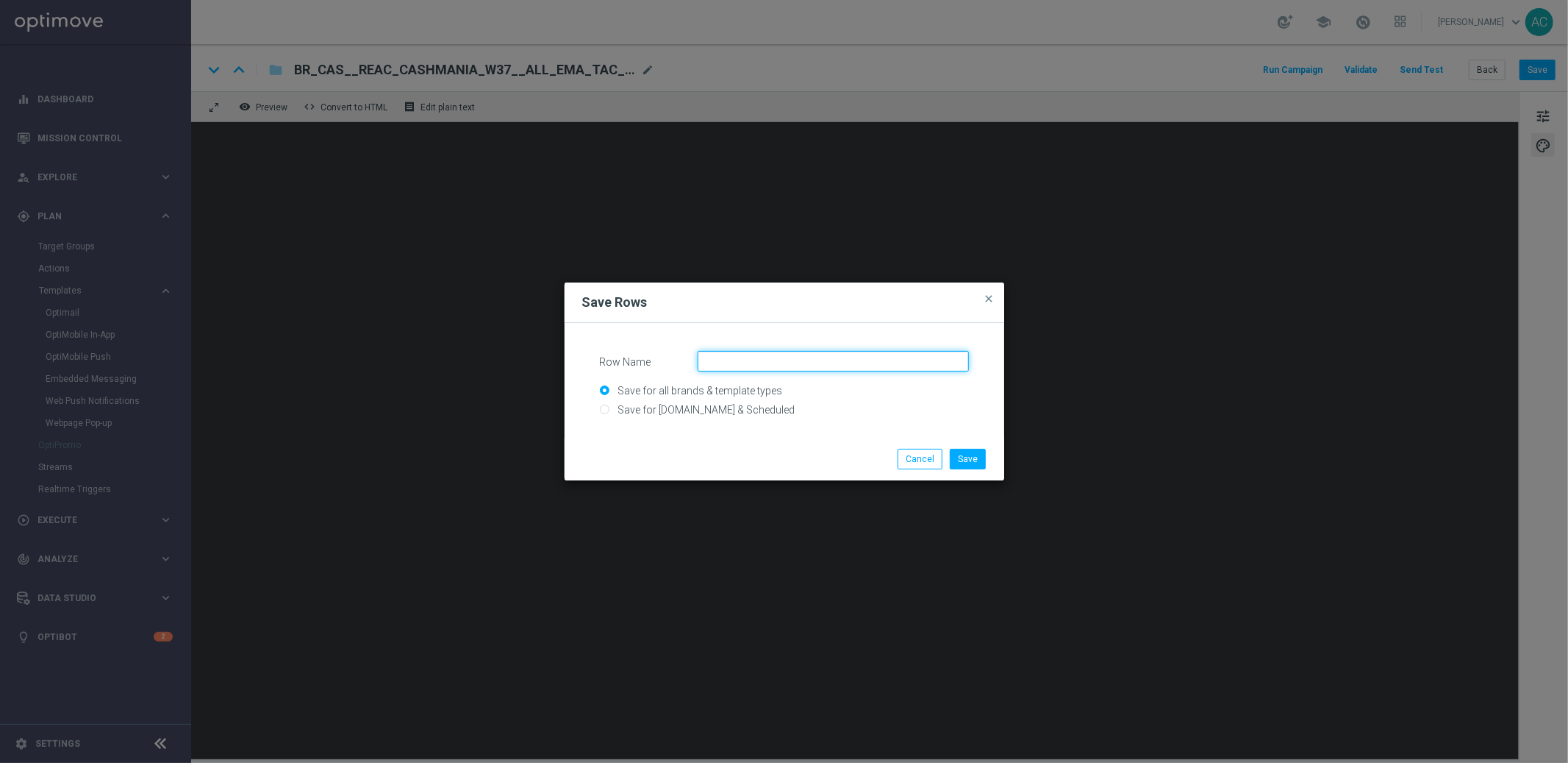
click at [734, 365] on input "Row Name" at bounding box center [833, 361] width 271 height 21
type input "React BR"
click at [969, 463] on button "Save" at bounding box center [968, 459] width 36 height 21
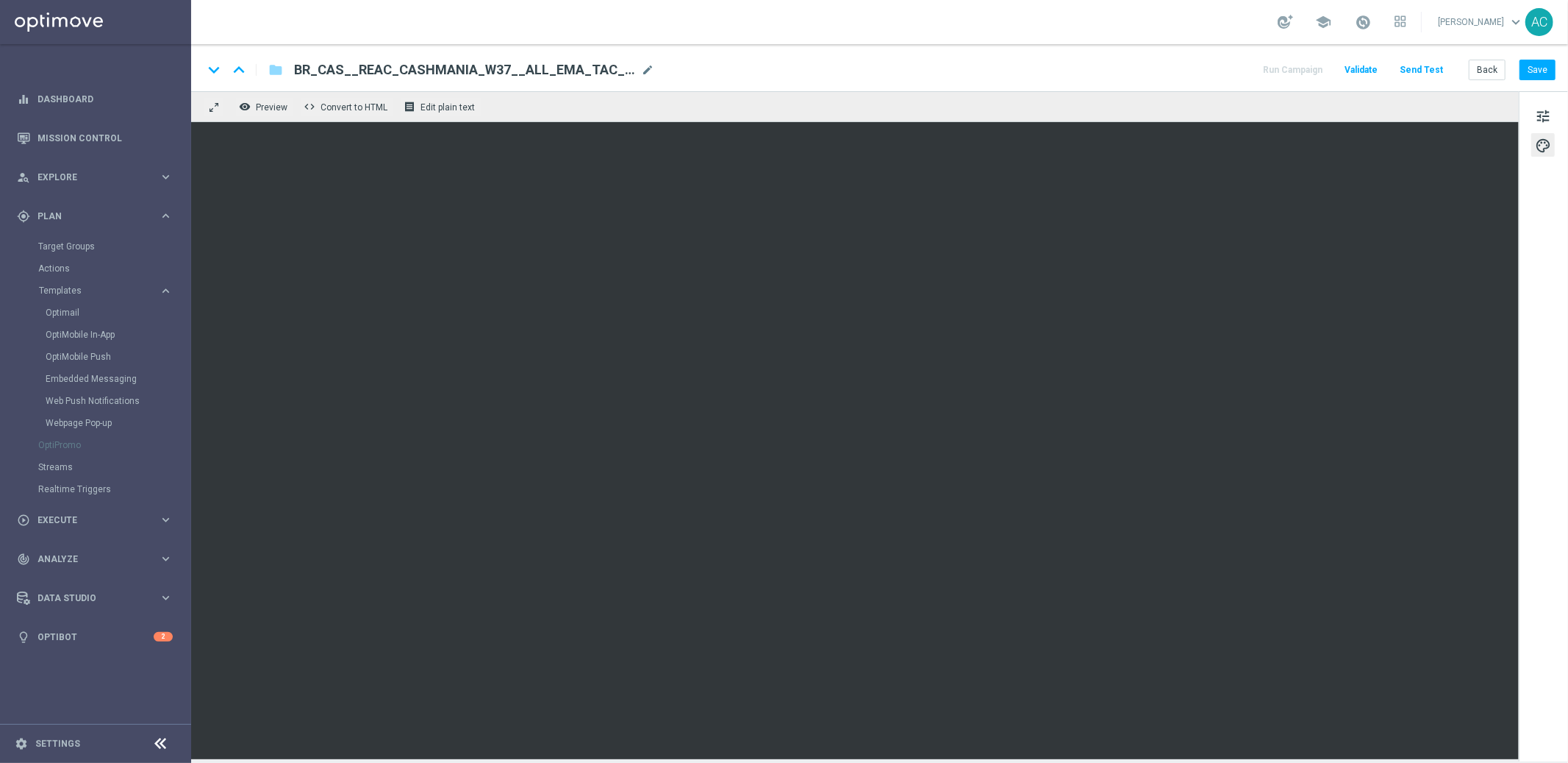
click at [499, 64] on span "BR_CAS__REAC_CASHMANIA_W37__ALL_EMA_TAC_GM" at bounding box center [464, 70] width 341 height 17
click at [499, 64] on input "BR_CAS__REAC_CASHMANIA_W37__ALL_EMA_TAC_GM" at bounding box center [477, 70] width 365 height 19
click at [1539, 67] on button "Save" at bounding box center [1537, 70] width 36 height 21
click at [1543, 113] on span "tune" at bounding box center [1542, 117] width 16 height 19
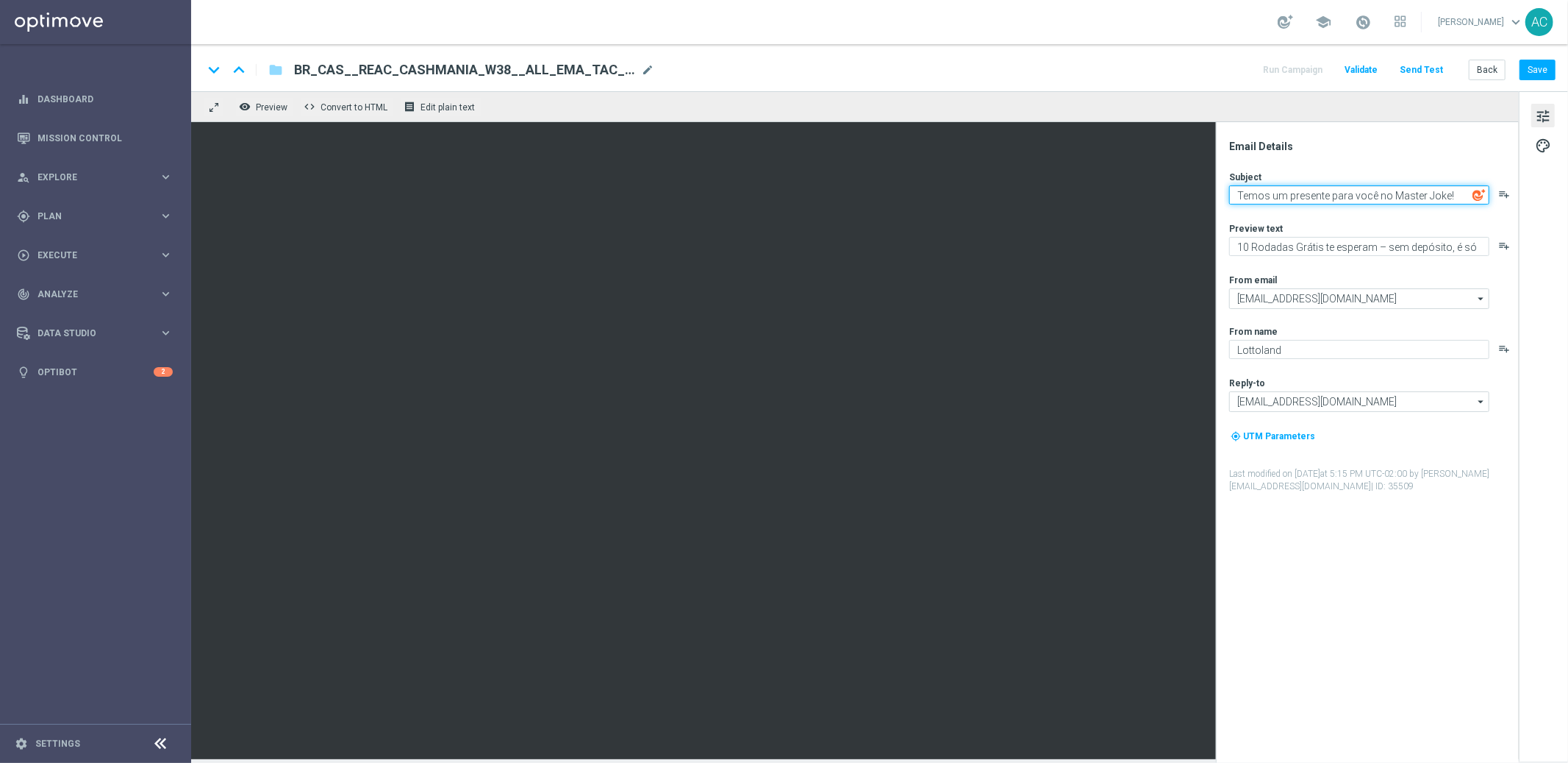
click at [1323, 192] on textarea "Temos um presente para você no Master Joke!" at bounding box center [1359, 195] width 260 height 19
paste textarea "R$10 grátis esperando por você no Cash Mania 🎰"
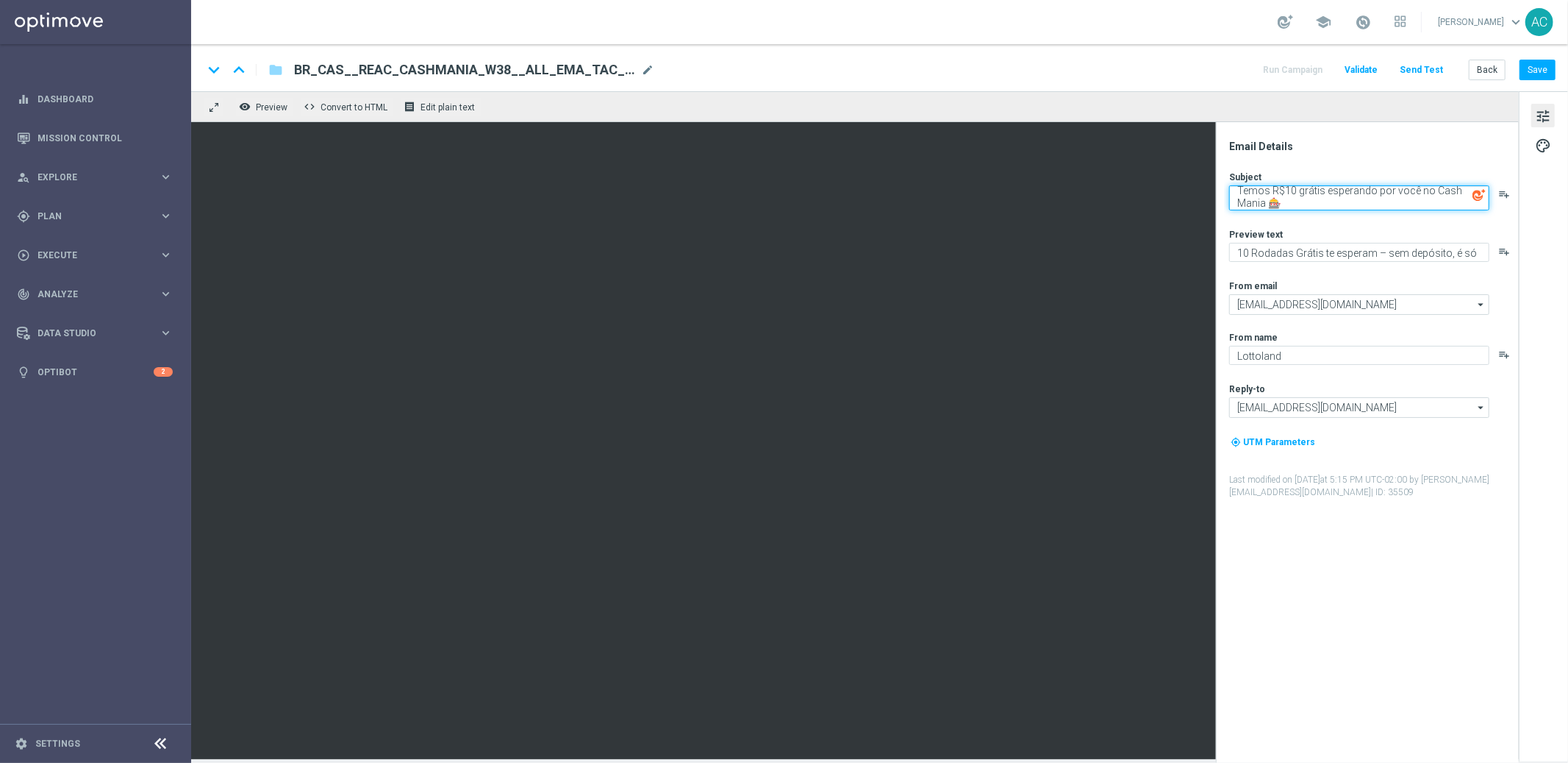
type textarea "Temos R$10 grátis esperando por você no Cash Mania 🎰"
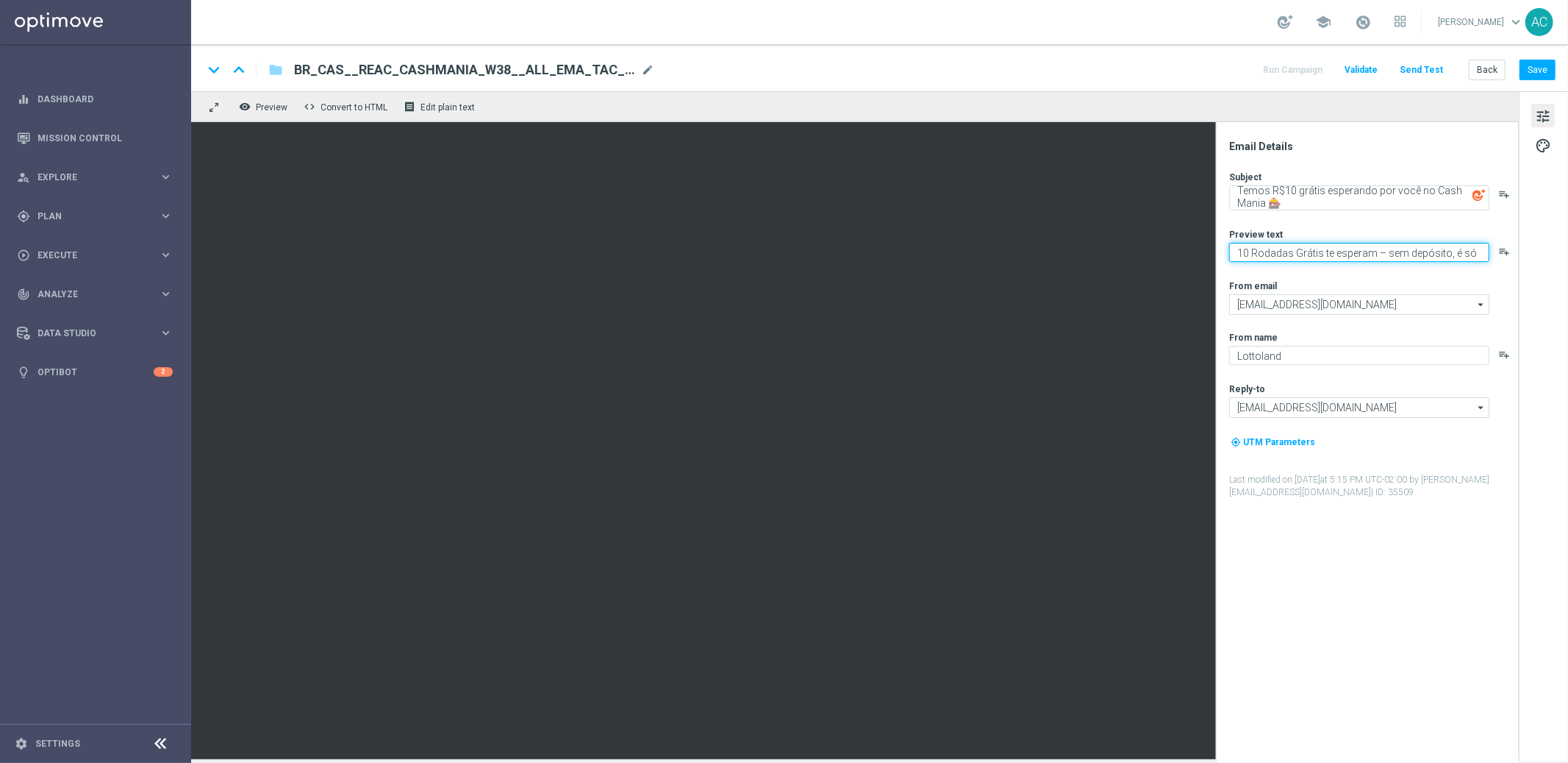
click at [1271, 253] on textarea "10 Rodadas Grátis te esperam – sem depósito, é só jogar!" at bounding box center [1359, 252] width 260 height 19
click at [1269, 253] on textarea "10 Rodadas Grátis te esperam – sem depósito, é só jogar!" at bounding box center [1359, 252] width 260 height 19
paste textarea "Zero custo, só diversão: clique e jogue agora mesmo."
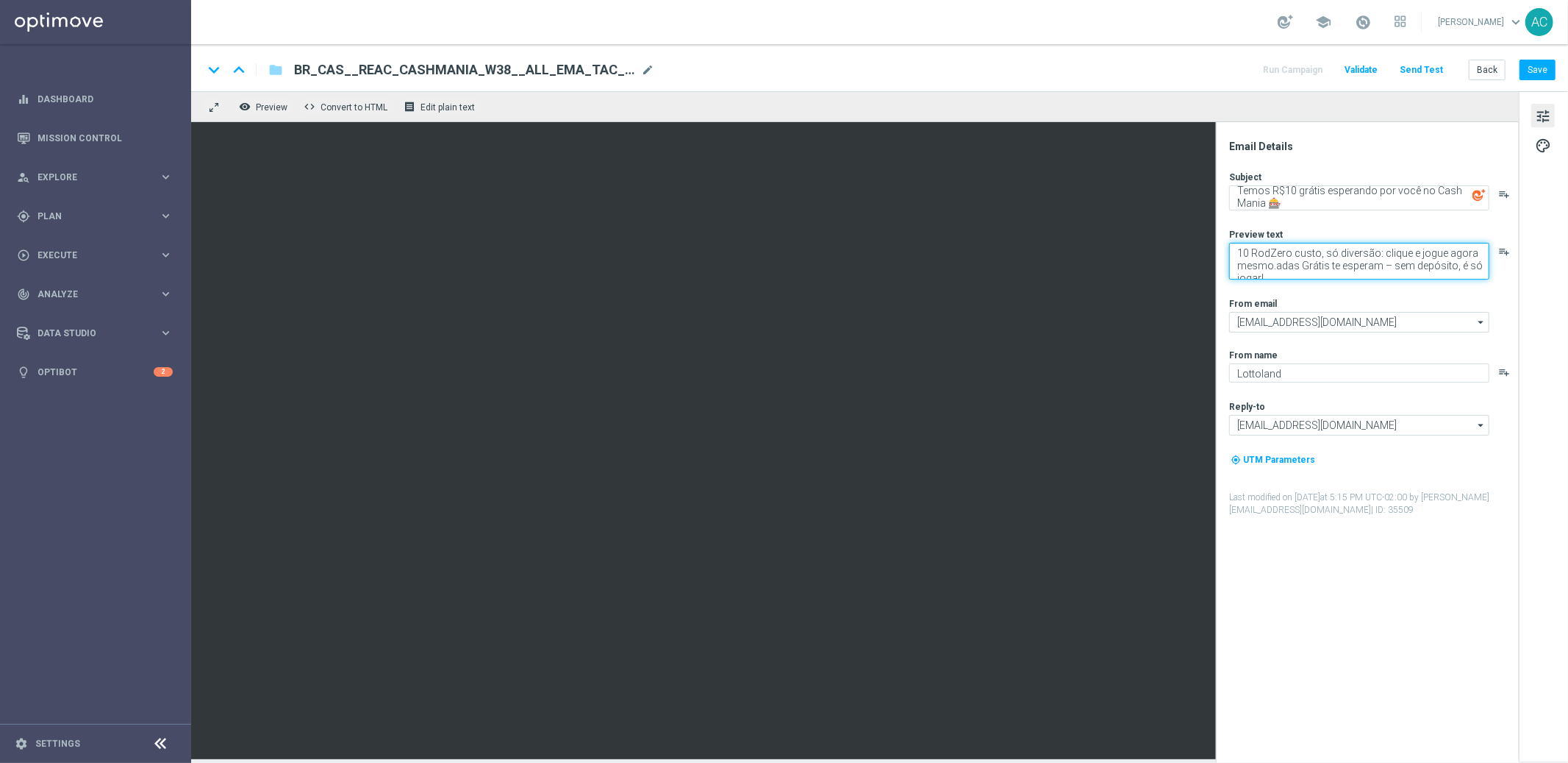
paste textarea "Zero custo, só diversão: clique e jogue agora mesmo."
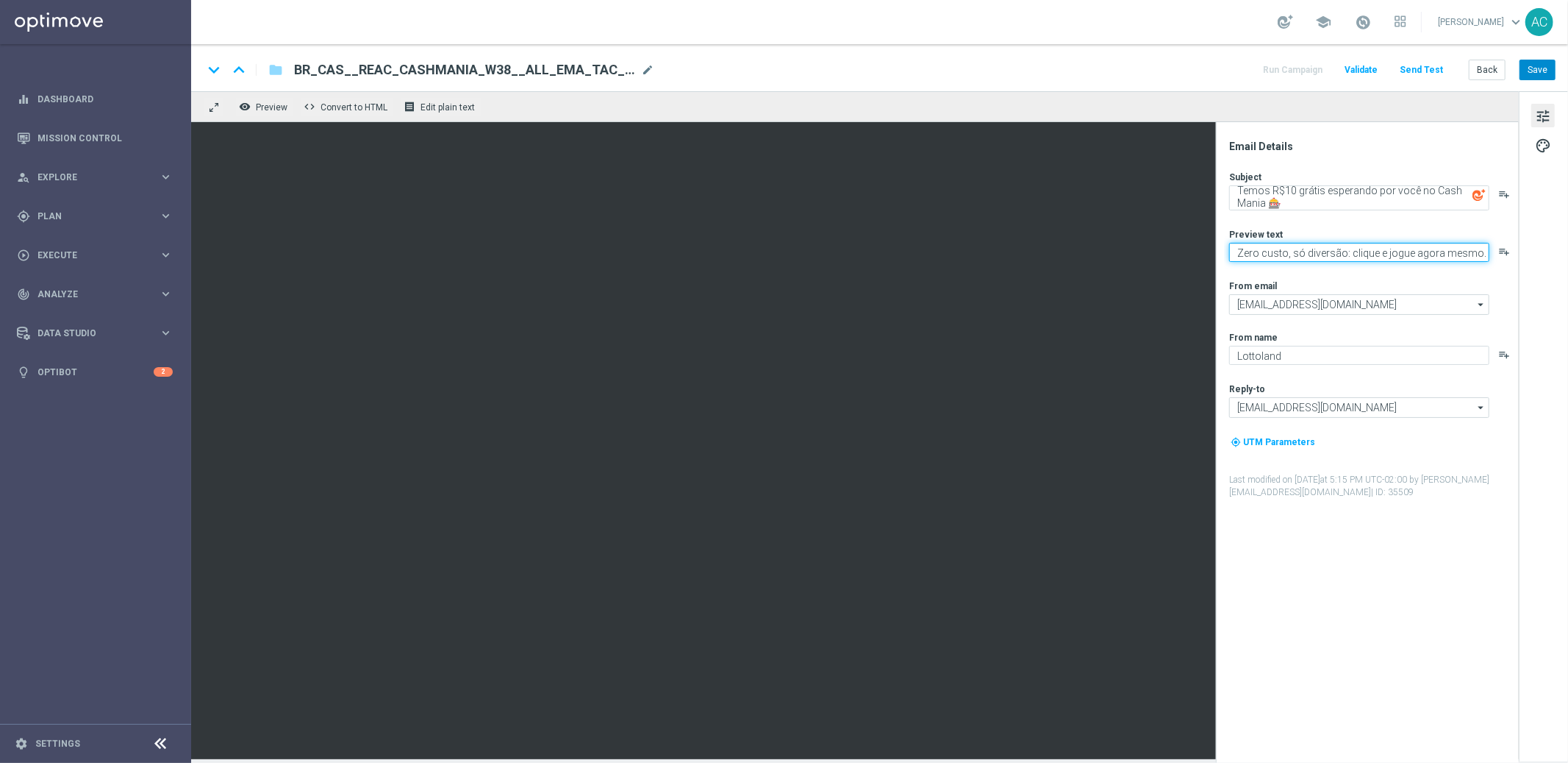
type textarea "Zero custo, só diversão: clique e jogue agora mesmo."
click at [1550, 65] on button "Save" at bounding box center [1537, 70] width 36 height 21
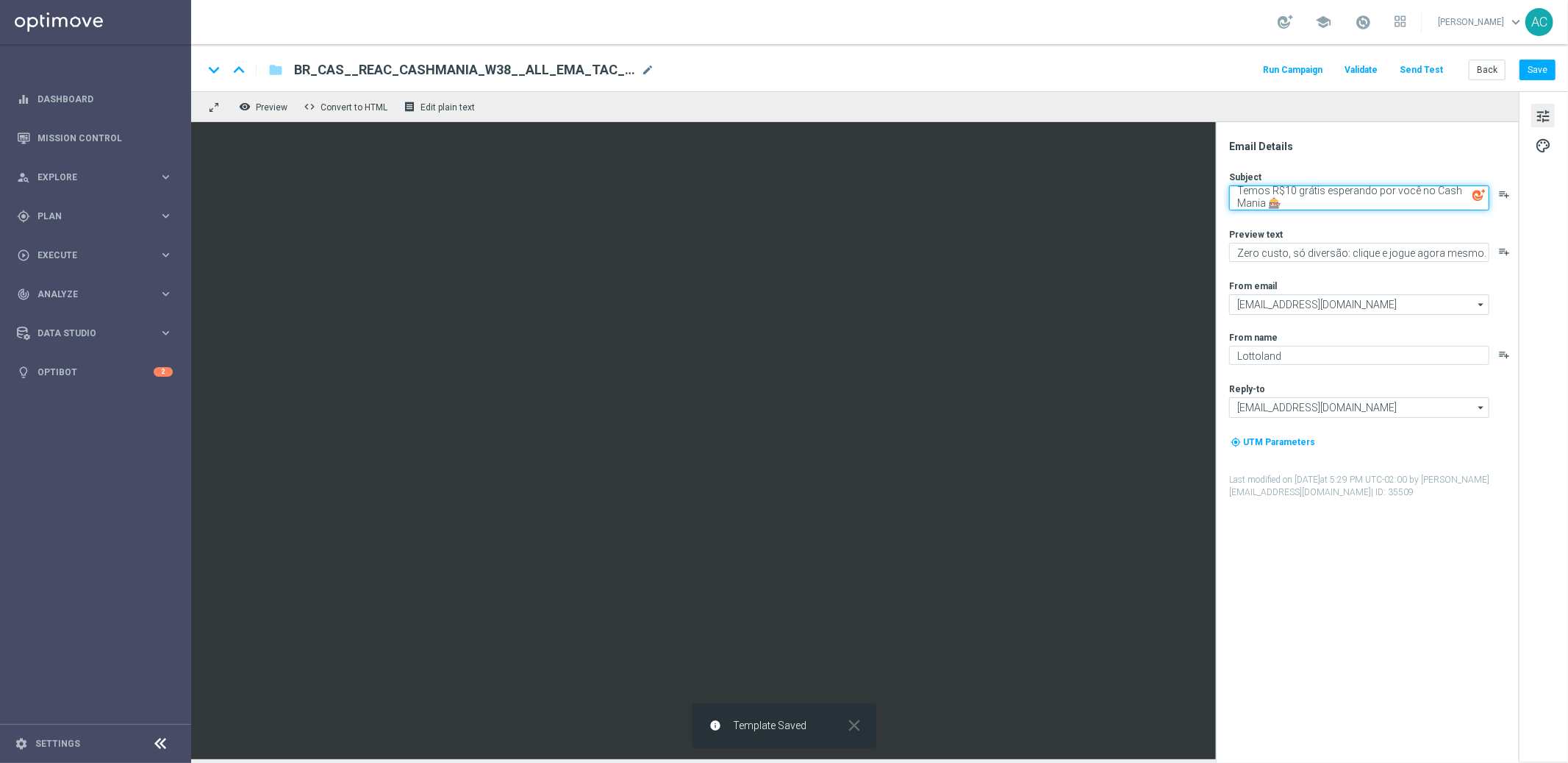
click at [1306, 195] on textarea "Temos R$10 grátis esperando por você no Cash Mania 🎰" at bounding box center [1359, 198] width 260 height 25
click at [1550, 122] on span "tune" at bounding box center [1542, 117] width 16 height 19
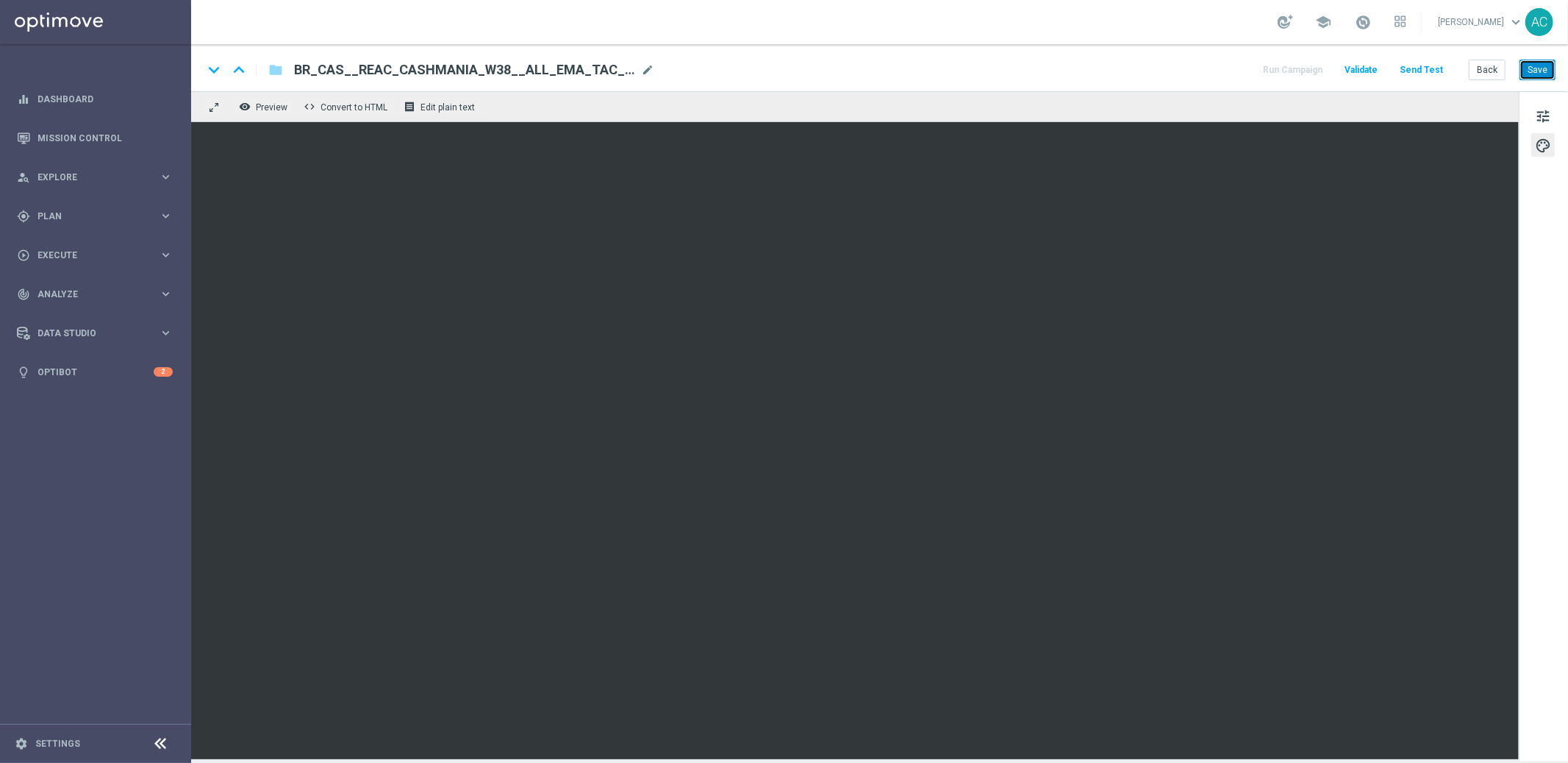
click at [1539, 69] on button "Save" at bounding box center [1537, 70] width 36 height 21
click at [510, 72] on span "BR_CAS__REAC_CASHMANIA_W38__ALL_EMA_TAC_GM" at bounding box center [464, 70] width 341 height 17
click at [510, 72] on input "BR_CAS__REAC_CASHMANIA_W38__ALL_EMA_TAC_GM" at bounding box center [477, 70] width 365 height 19
click at [1539, 74] on button "Save" at bounding box center [1537, 70] width 36 height 21
click at [1541, 72] on button "Save" at bounding box center [1537, 70] width 36 height 21
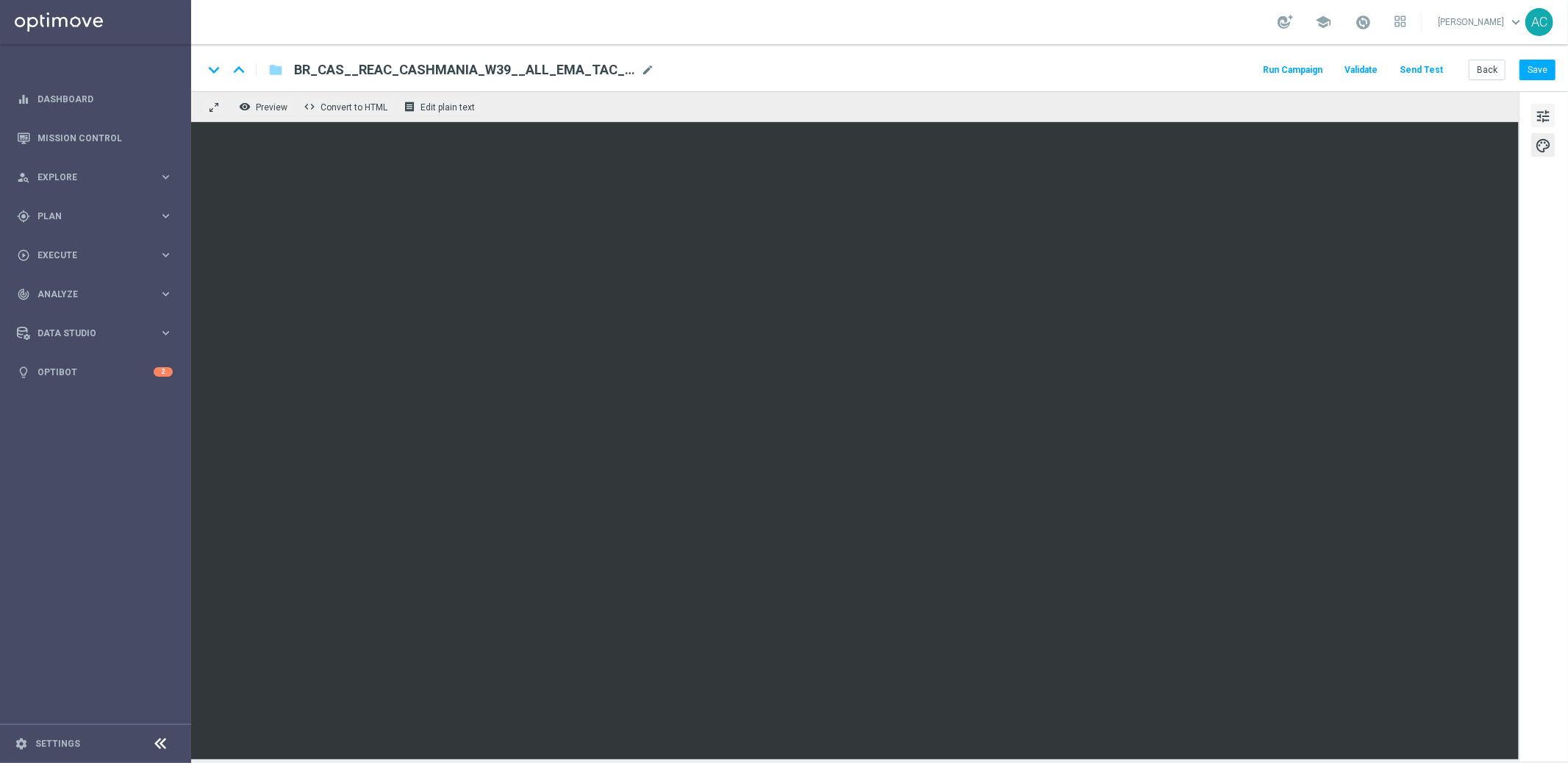
click at [1542, 120] on span "tune" at bounding box center [1542, 117] width 16 height 19
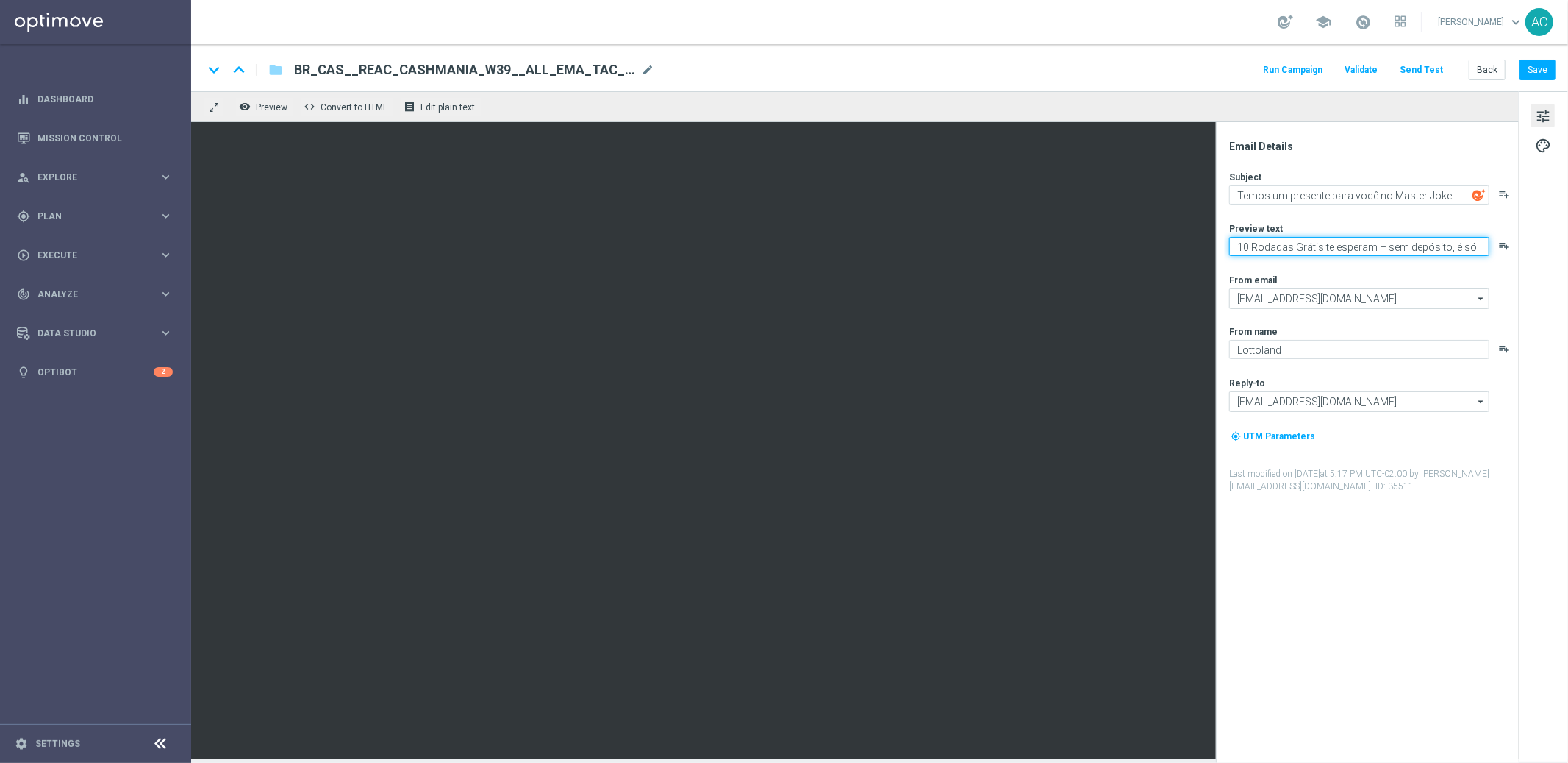
click at [1288, 247] on textarea "10 Rodadas Grátis te esperam – sem depósito, é só jogar!" at bounding box center [1359, 247] width 260 height 19
click at [1287, 247] on textarea "10 Rodadas Grátis te esperam – sem depósito, é só jogar!" at bounding box center [1359, 247] width 260 height 19
paste textarea "Zero custo, só diversão: clique e jogue agora mesmo."
type textarea "Zero custo, só diversão: clique e jogue agora mesmo."
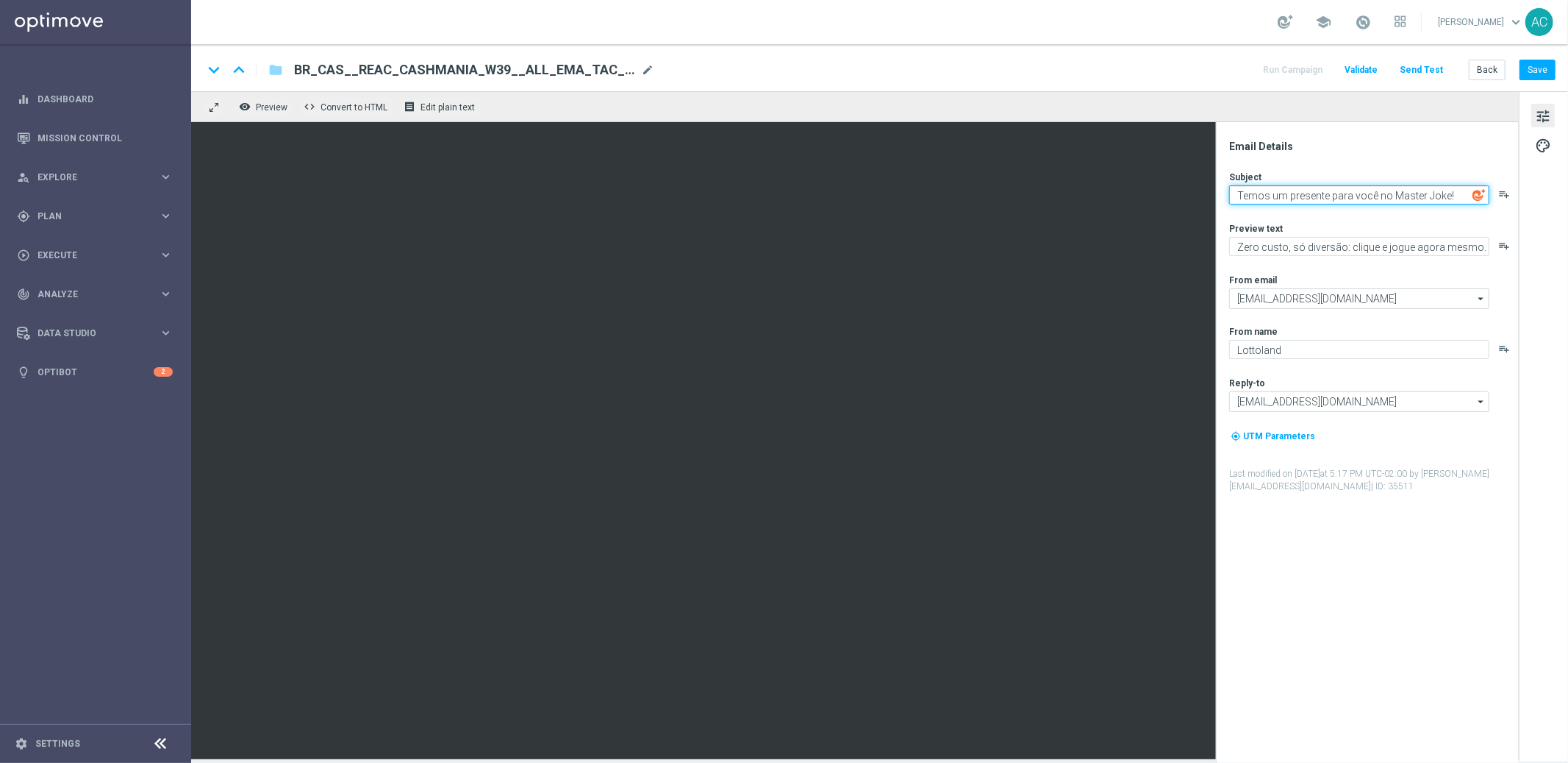
click at [1345, 197] on textarea "Temos um presente para você no Master Joke!" at bounding box center [1359, 195] width 260 height 19
paste textarea "R$10 grátis esperando por você no Cash Mania 🎰"
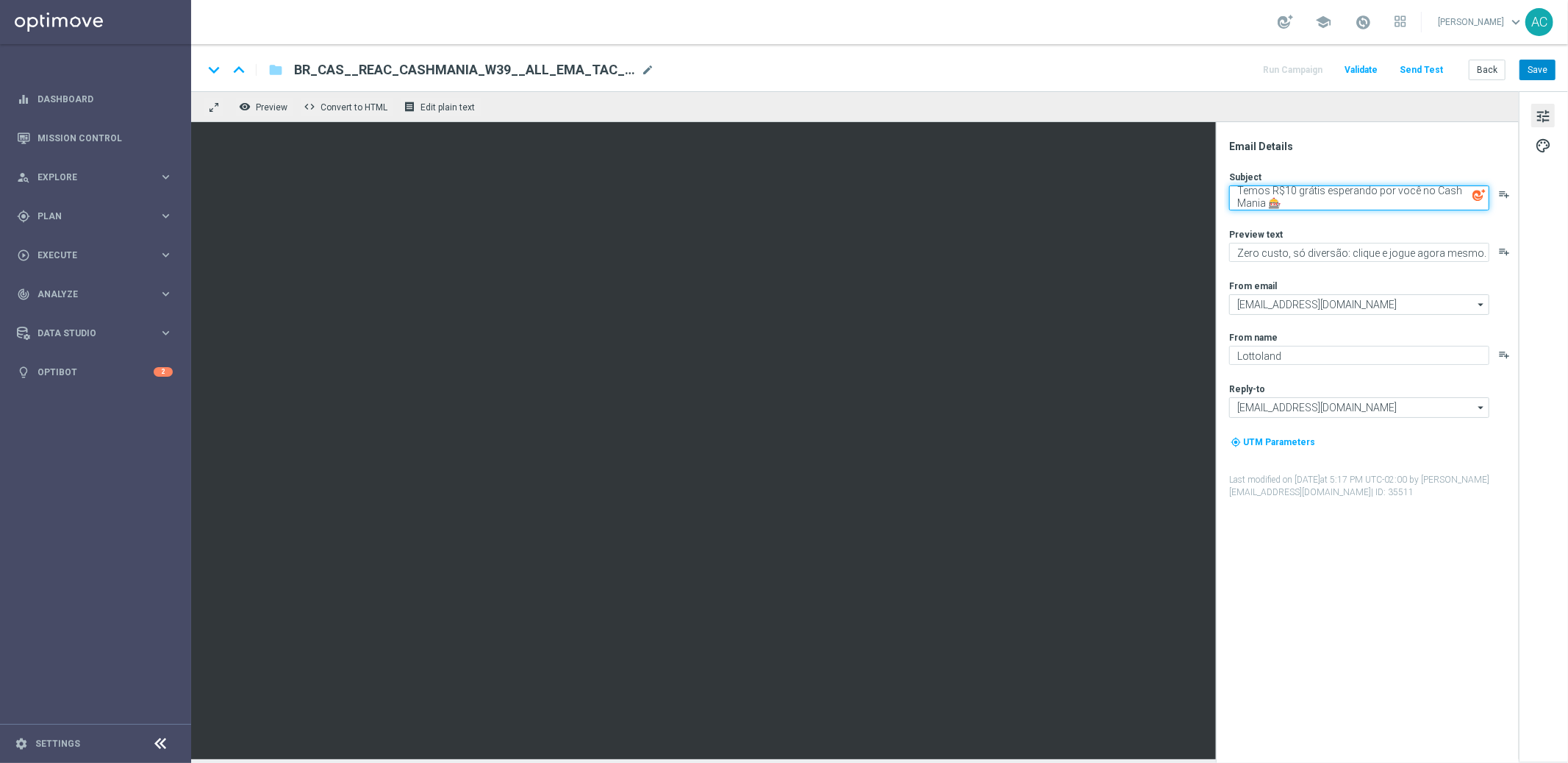
type textarea "Temos R$10 grátis esperando por você no Cash Mania 🎰"
click at [1541, 75] on button "Save" at bounding box center [1537, 70] width 36 height 21
click at [1535, 114] on span "tune" at bounding box center [1542, 117] width 16 height 19
click at [1549, 149] on span "palette" at bounding box center [1542, 145] width 16 height 19
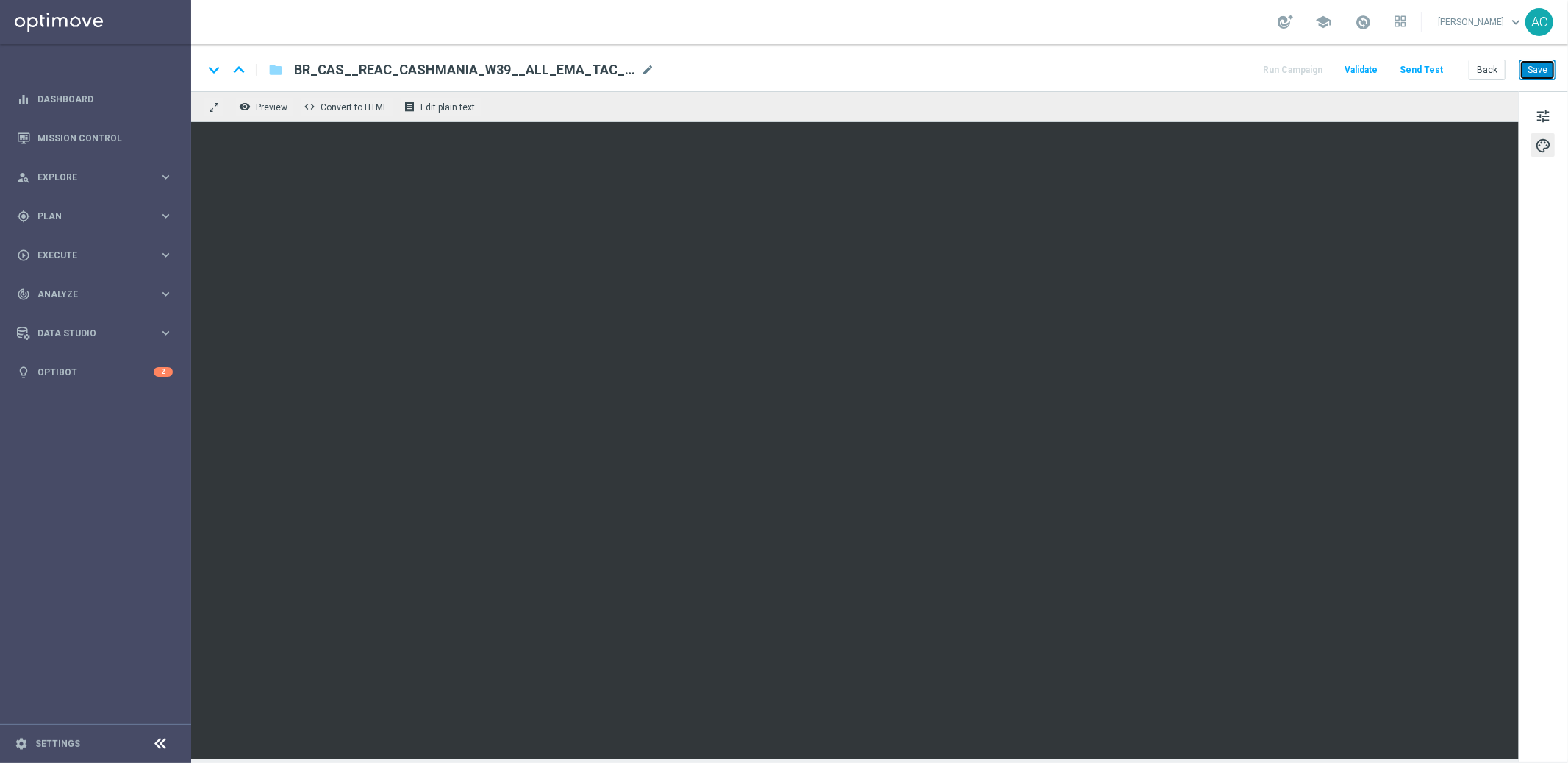
click at [1538, 69] on button "Save" at bounding box center [1537, 70] width 36 height 21
click at [1531, 74] on button "Save" at bounding box center [1537, 70] width 36 height 21
click at [554, 69] on span "BR_CAS__REAC_CASHMANIA_W39__ALL_EMA_TAC_GM" at bounding box center [464, 70] width 341 height 17
click at [554, 69] on input "BR_CAS__REAC_CASHMANIA_W39__ALL_EMA_TAC_GM" at bounding box center [477, 70] width 365 height 19
click at [1534, 75] on button "Save" at bounding box center [1537, 70] width 36 height 21
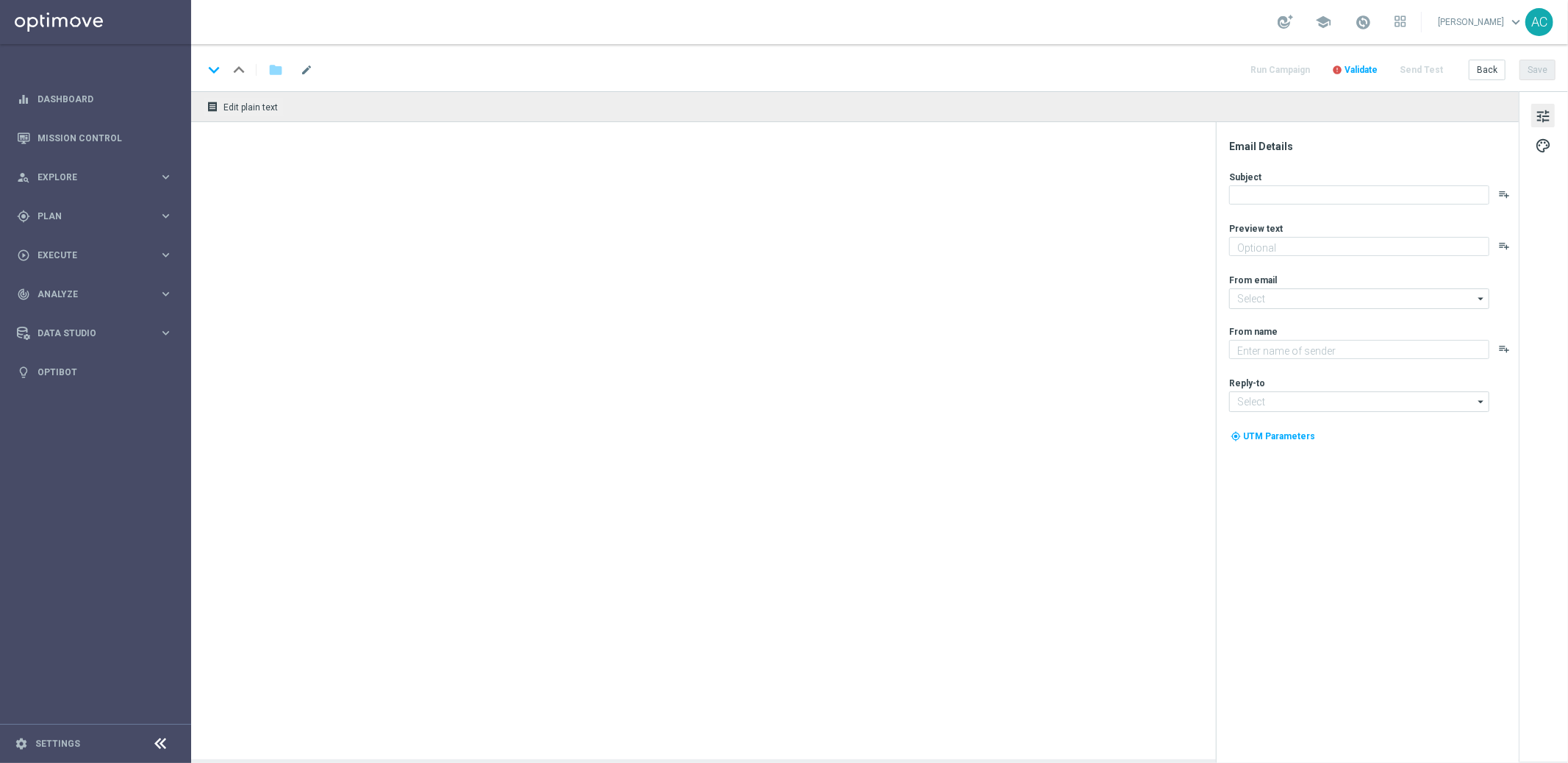
type input "BR_CAS__REAC_CASHMANIA_W39__ALL_EMA_TAC_GM"
type textarea "Zero custo, só diversão: clique e jogue agora mesmo."
type textarea "Lottoland"
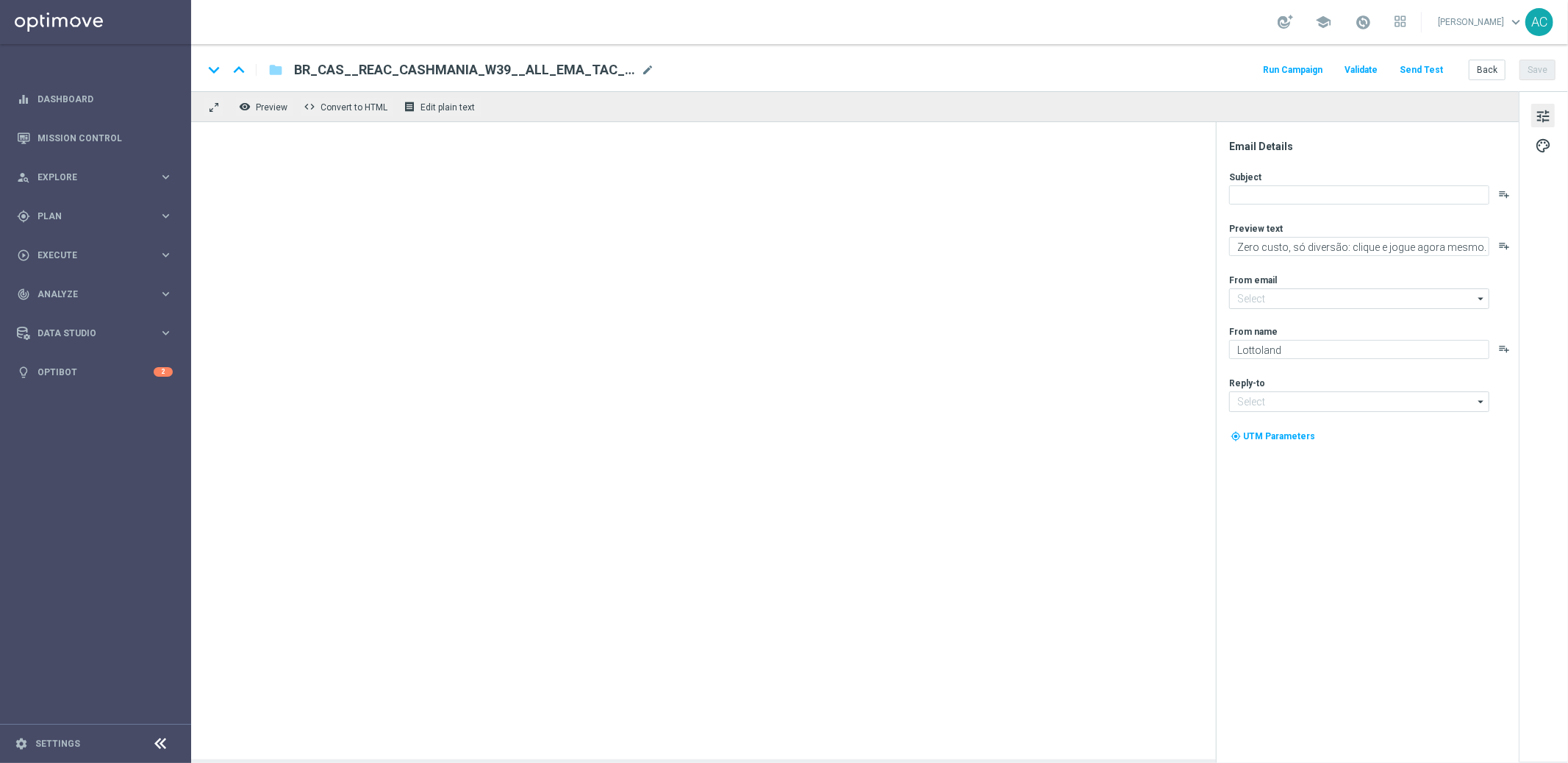
type input "[EMAIL_ADDRESS][DOMAIN_NAME]"
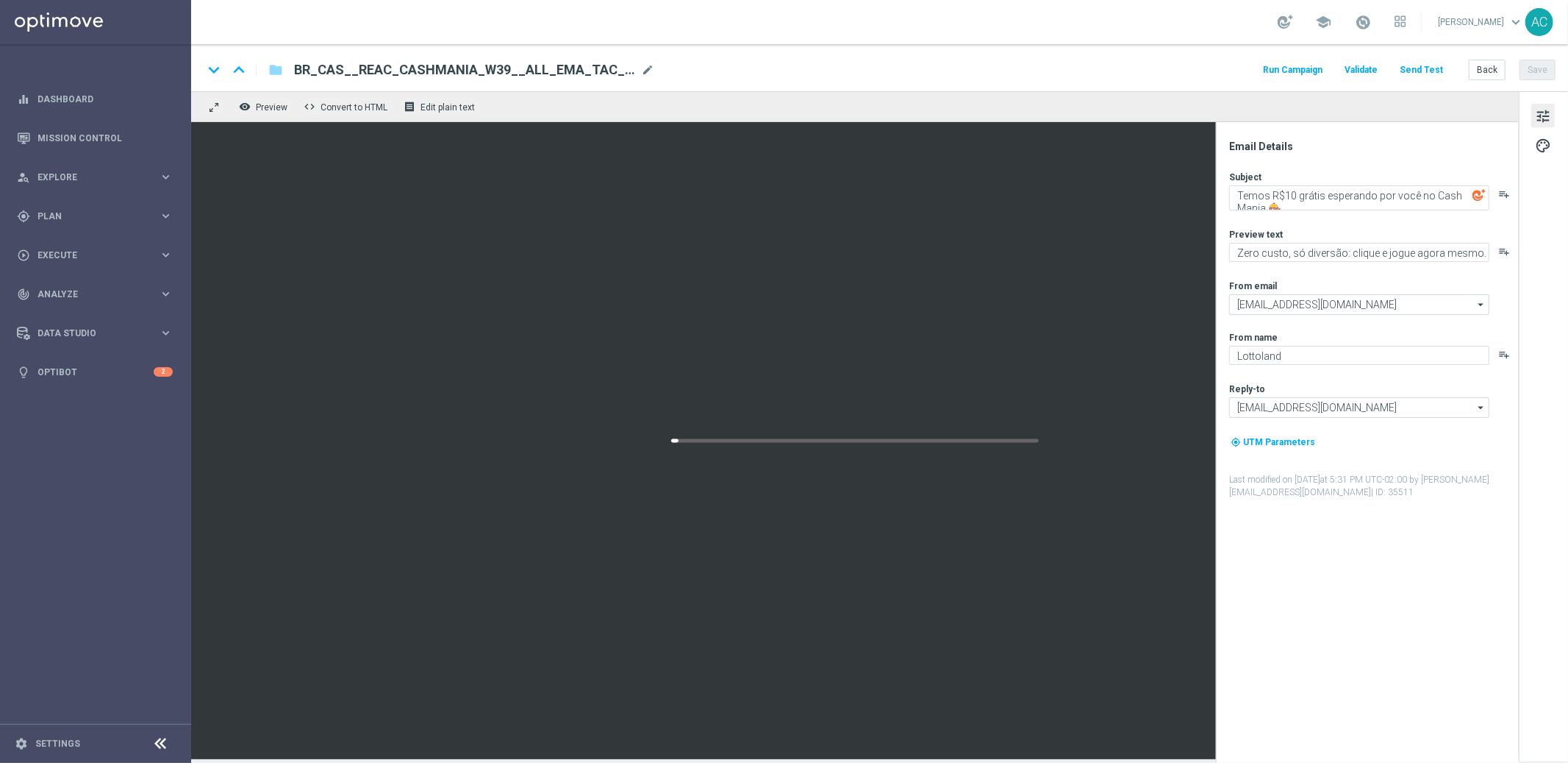
click at [557, 76] on span "BR_CAS__REAC_CASHMANIA_W39__ALL_EMA_TAC_GM" at bounding box center [464, 70] width 341 height 17
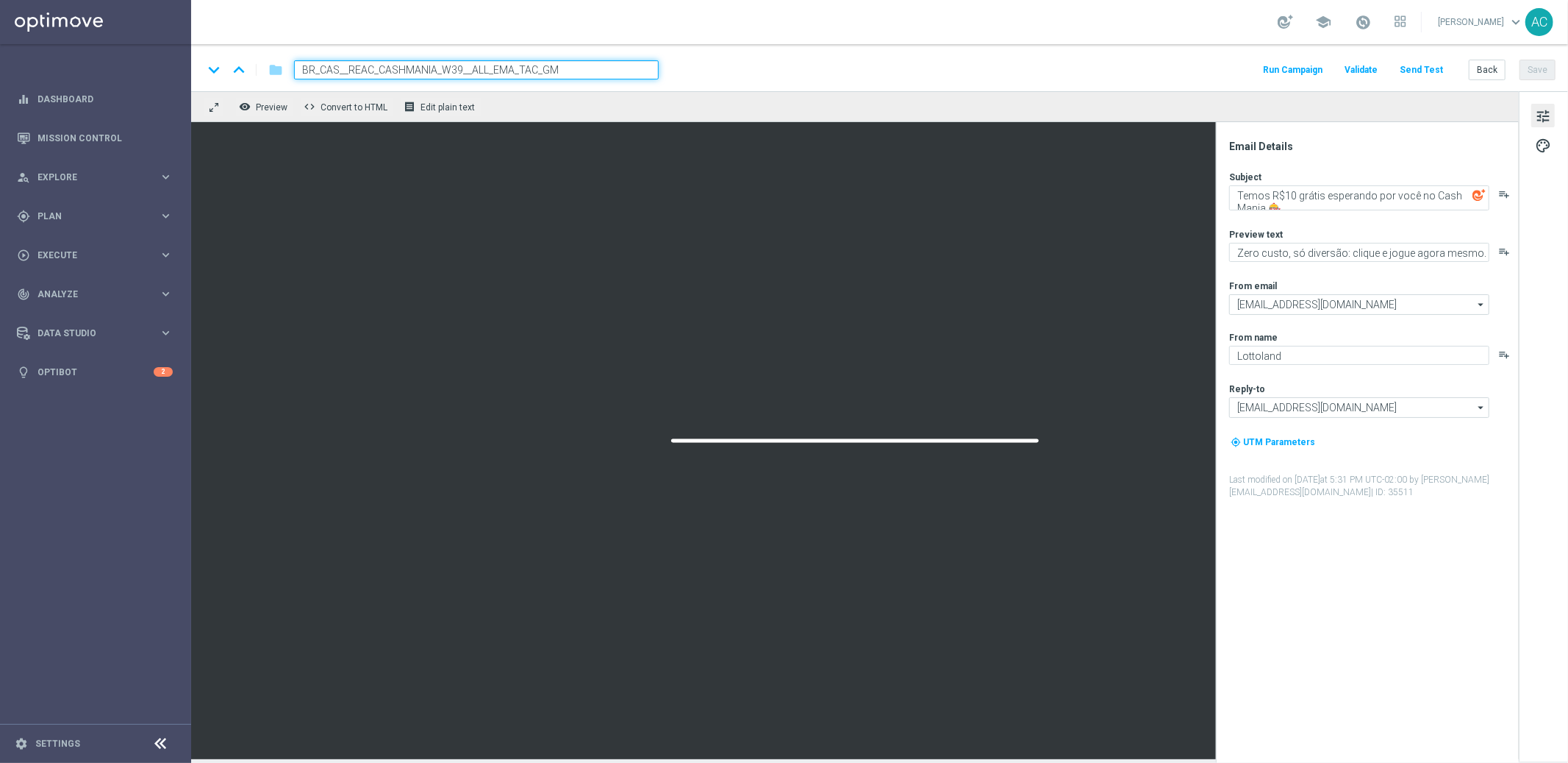
click at [557, 76] on input "BR_CAS__REAC_CASHMANIA_W39__ALL_EMA_TAC_GM" at bounding box center [477, 70] width 365 height 19
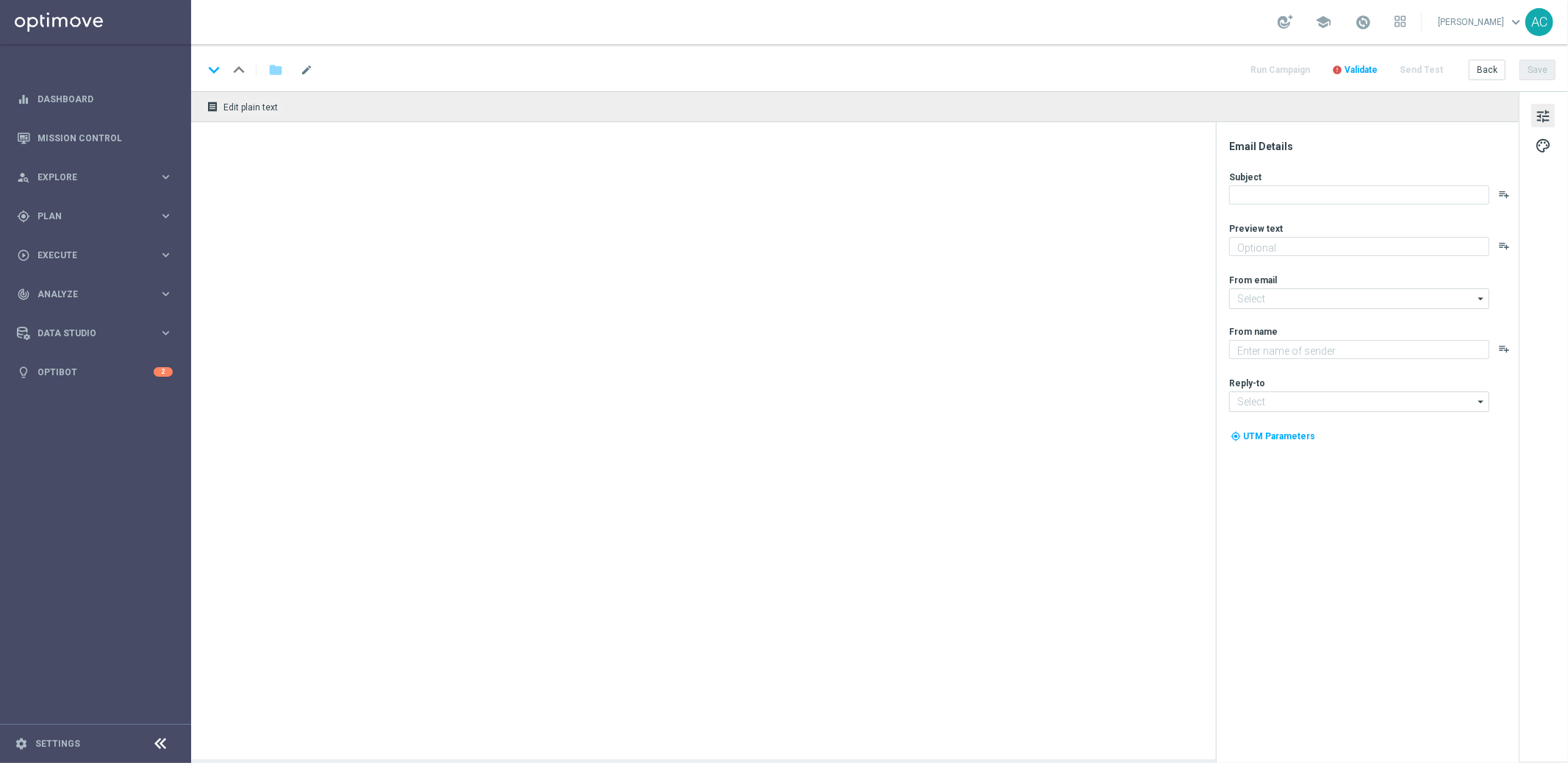
type textarea "Zero custo, só diversão: clique e jogue agora mesmo."
type textarea "Lottoland"
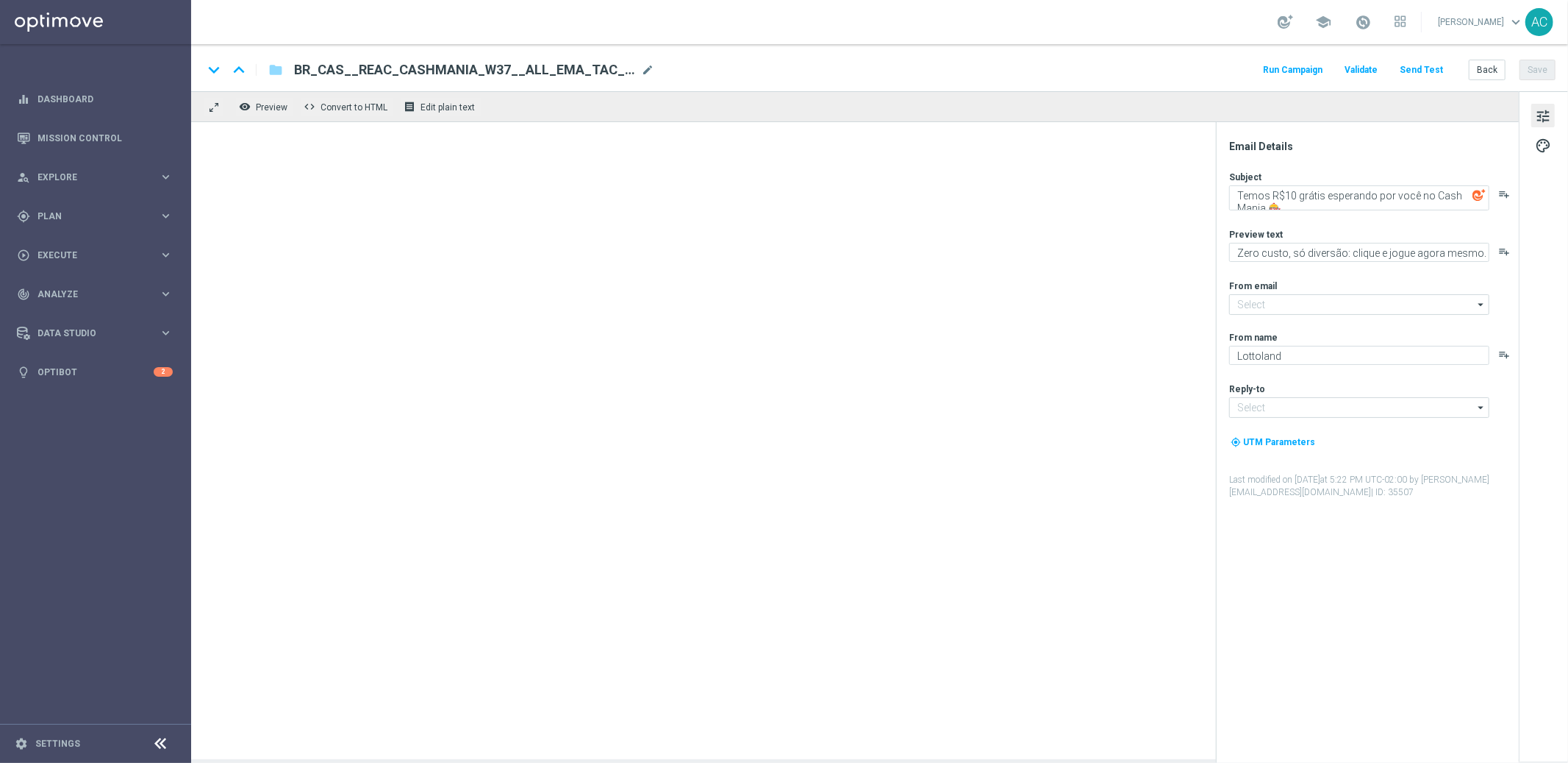
type input "[EMAIL_ADDRESS][DOMAIN_NAME]"
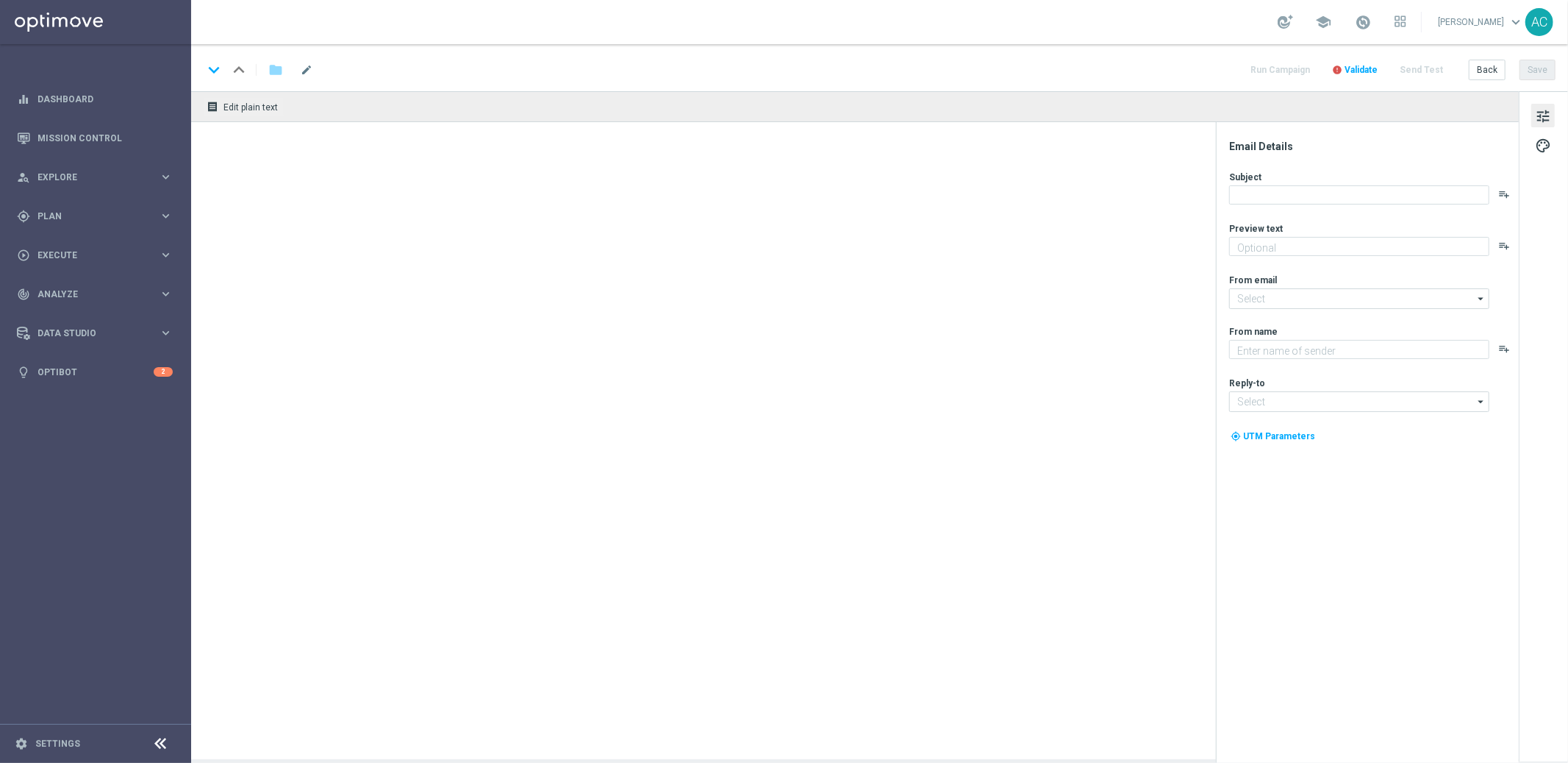
type textarea "Zero custo, só diversão: clique e jogue agora mesmo."
type input "[EMAIL_ADDRESS][DOMAIN_NAME]"
type textarea "Lottoland"
type input "[EMAIL_ADDRESS][DOMAIN_NAME]"
type textarea "Zero custo, só diversão: clique e jogue agora mesmo."
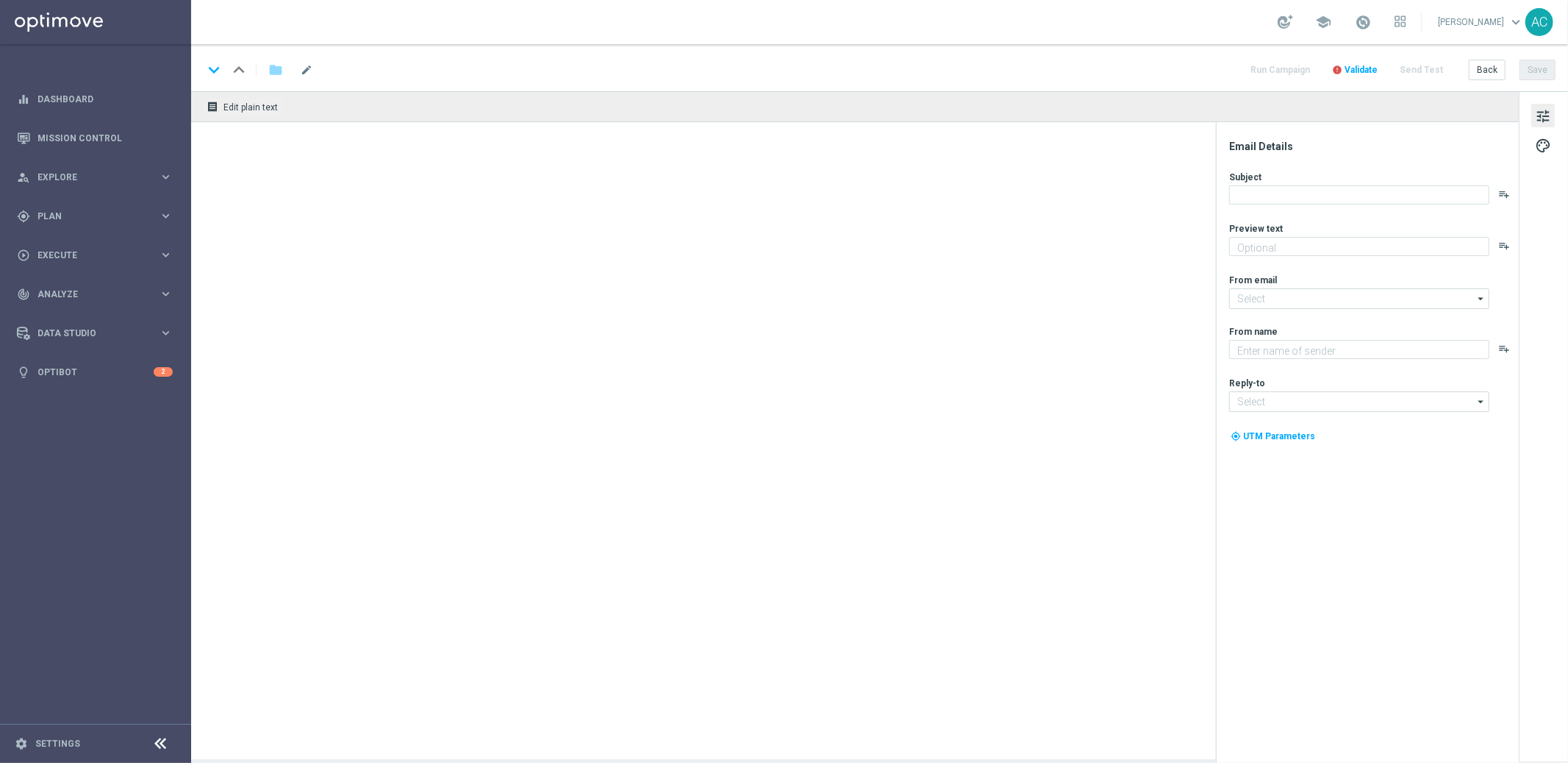
type input "[EMAIL_ADDRESS][DOMAIN_NAME]"
type textarea "Lottoland"
type input "[EMAIL_ADDRESS][DOMAIN_NAME]"
